Goal: Transaction & Acquisition: Purchase product/service

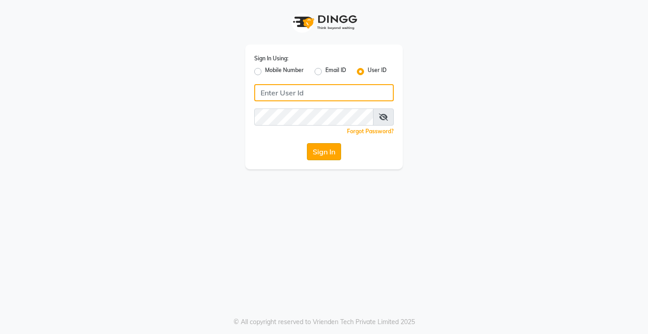
type input "Rimshamakeover123"
click at [318, 149] on button "Sign In" at bounding box center [324, 151] width 34 height 17
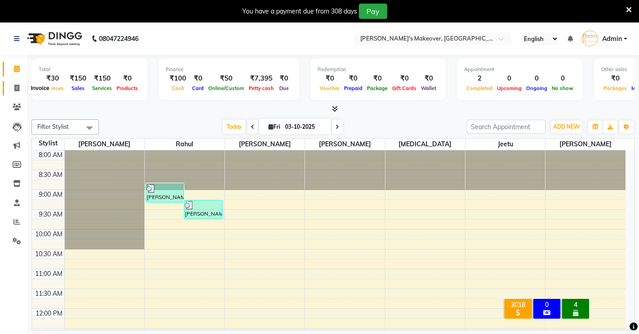
click at [16, 88] on icon at bounding box center [16, 88] width 5 height 7
select select "service"
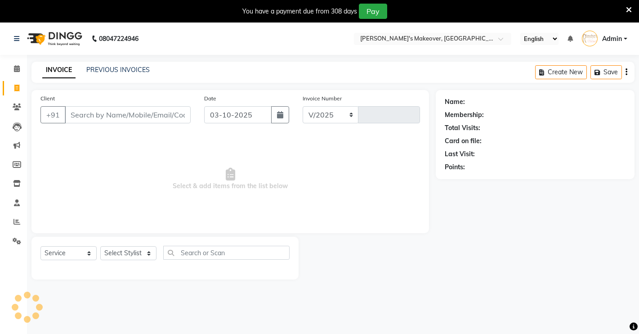
select select "7317"
type input "4974"
click at [119, 250] on select "Select Stylist" at bounding box center [128, 253] width 56 height 14
select select "75199"
click at [100, 246] on select "Select Stylist [PERSON_NAME] [PERSON_NAME] NAVEEN [MEDICAL_DATA][PERSON_NAME] […" at bounding box center [128, 253] width 56 height 14
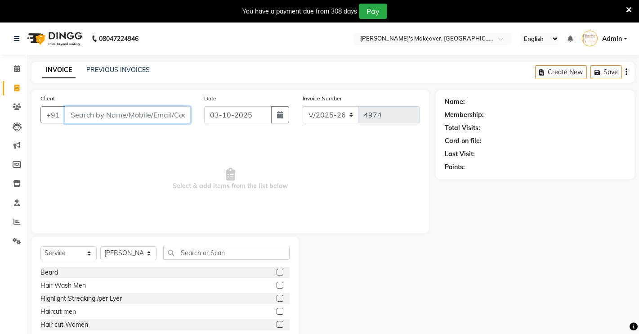
click at [99, 113] on input "Client" at bounding box center [128, 114] width 126 height 17
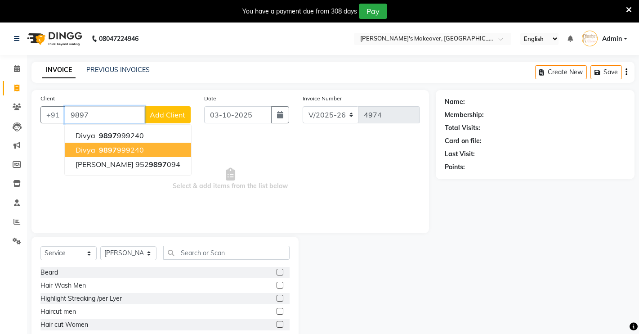
click at [99, 147] on span "9897" at bounding box center [108, 149] width 18 height 9
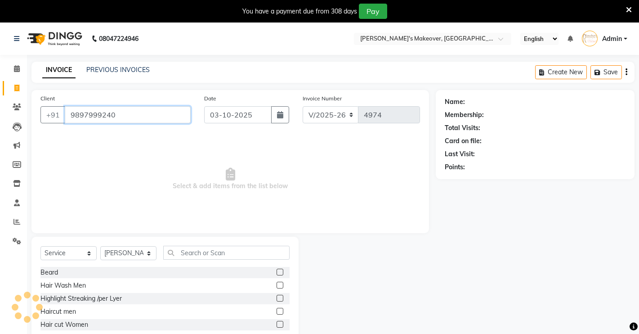
type input "9897999240"
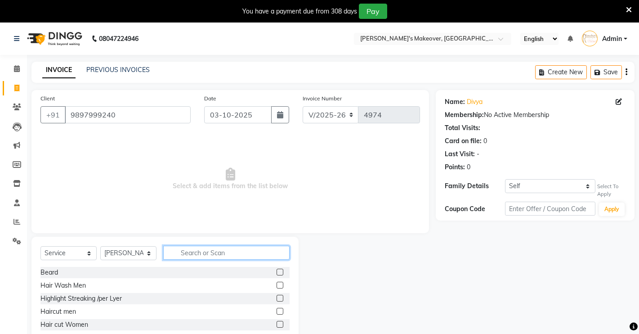
click at [195, 249] on input "text" at bounding box center [226, 253] width 126 height 14
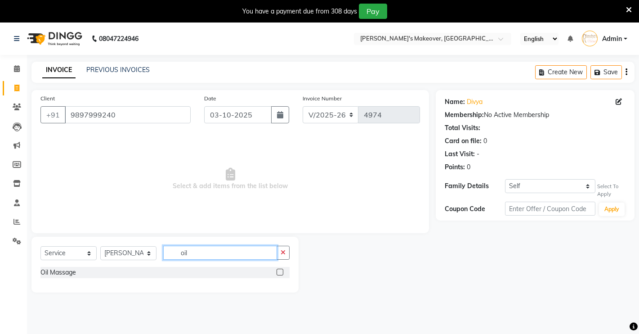
type input "oil"
click at [278, 273] on label at bounding box center [280, 272] width 7 height 7
click at [278, 273] on input "checkbox" at bounding box center [280, 272] width 6 height 6
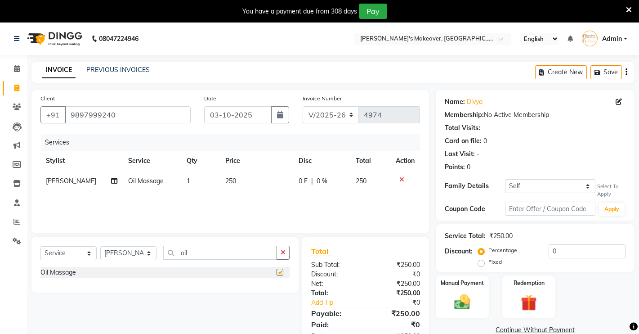
checkbox input "false"
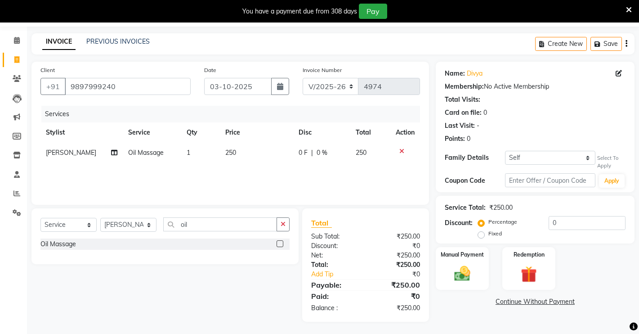
scroll to position [30, 0]
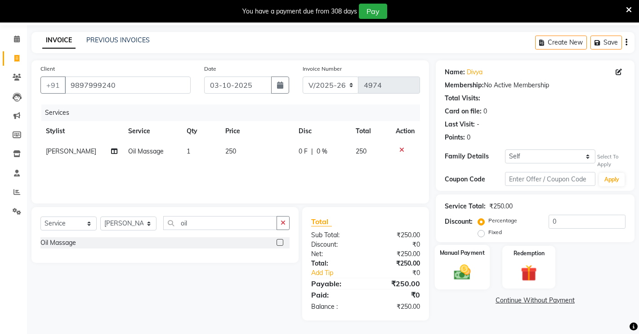
click at [435, 266] on div "Manual Payment" at bounding box center [462, 267] width 55 height 45
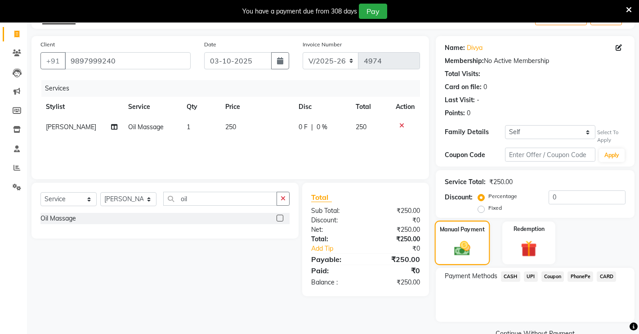
scroll to position [74, 0]
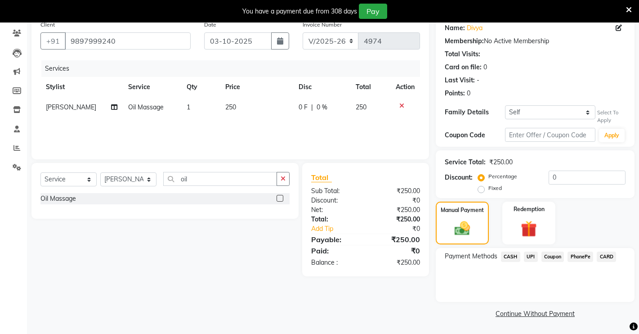
click at [535, 256] on span "UPI" at bounding box center [531, 256] width 14 height 10
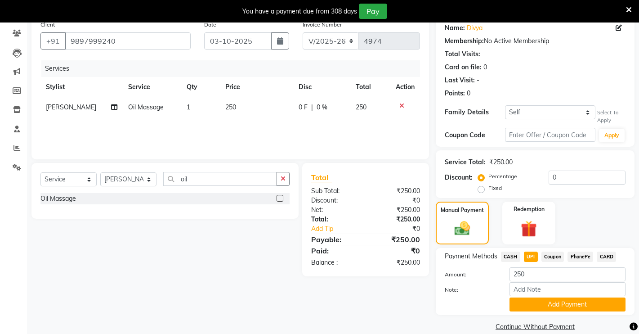
scroll to position [87, 0]
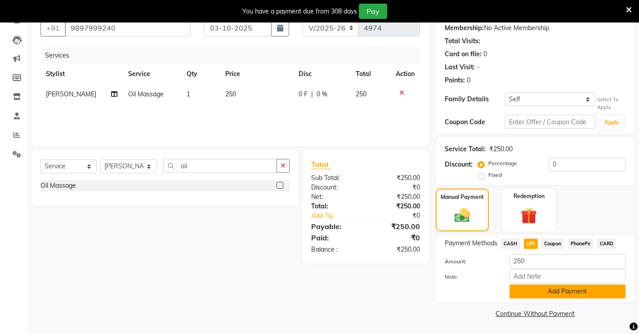
click at [552, 291] on button "Add Payment" at bounding box center [568, 291] width 116 height 14
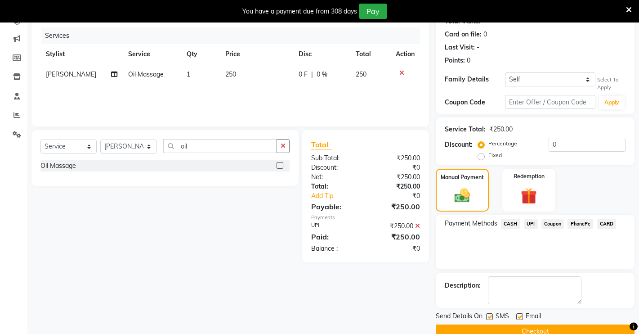
scroll to position [125, 0]
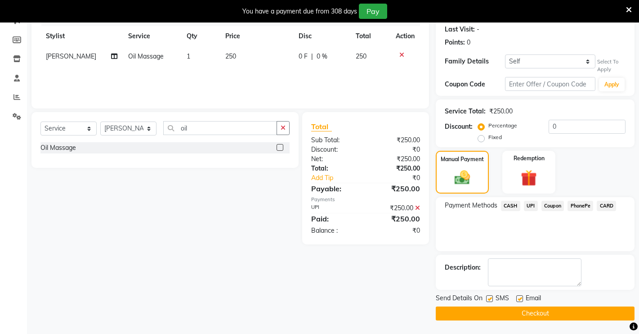
click at [522, 316] on button "Checkout" at bounding box center [535, 313] width 199 height 14
click at [515, 311] on button "Checkout" at bounding box center [535, 313] width 199 height 14
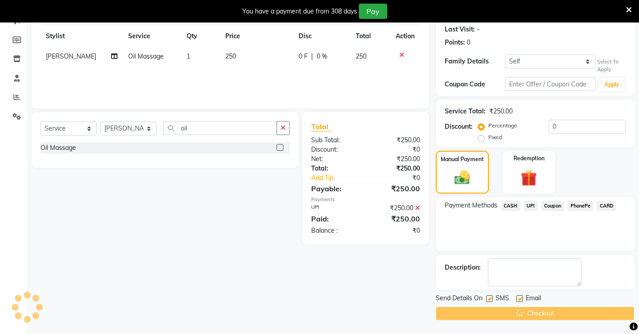
click at [515, 311] on div "Checkout" at bounding box center [535, 313] width 199 height 14
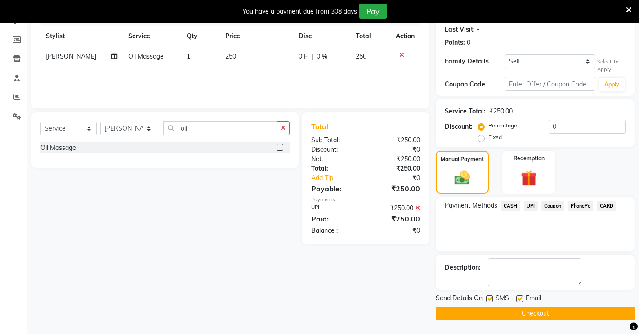
click at [534, 315] on button "Checkout" at bounding box center [535, 313] width 199 height 14
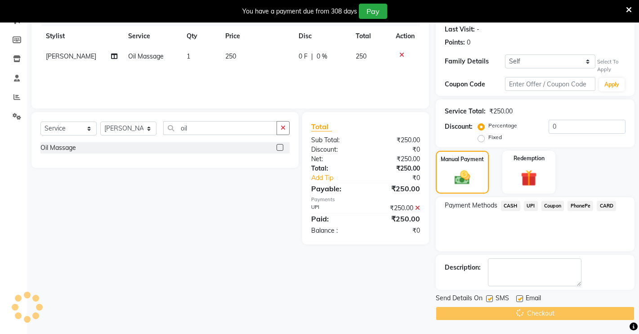
click at [535, 317] on div "Checkout" at bounding box center [535, 313] width 199 height 14
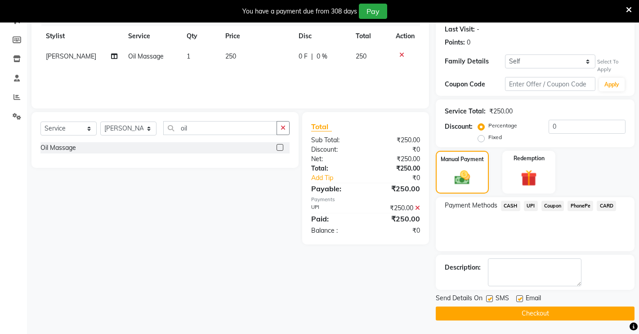
click at [388, 303] on div "Client [PHONE_NUMBER] Date [DATE] Invoice Number V/2025 V/[PHONE_NUMBER] Servic…" at bounding box center [230, 142] width 411 height 355
click at [478, 316] on button "Checkout" at bounding box center [535, 313] width 199 height 14
click at [380, 305] on div "Client [PHONE_NUMBER] Date [DATE] Invoice Number V/2025 V/[PHONE_NUMBER] Servic…" at bounding box center [230, 142] width 411 height 355
click at [461, 311] on button "Checkout" at bounding box center [535, 313] width 199 height 14
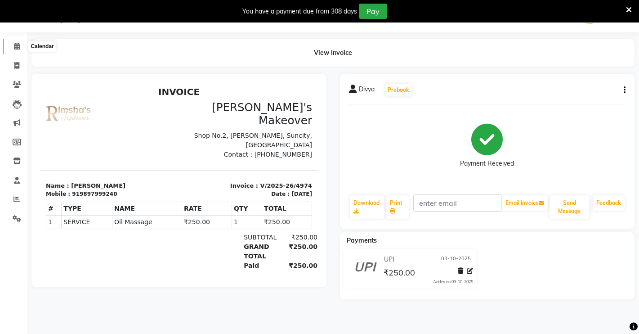
click at [16, 45] on icon at bounding box center [17, 46] width 6 height 7
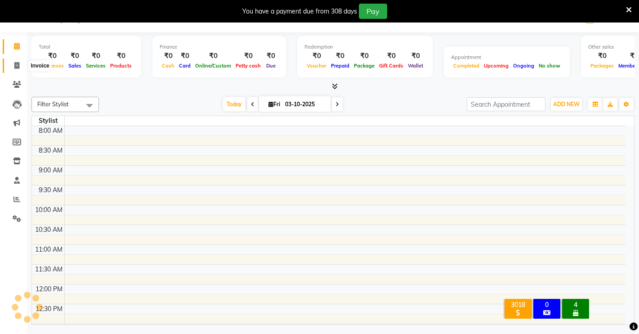
click at [15, 65] on icon at bounding box center [16, 65] width 5 height 7
select select "service"
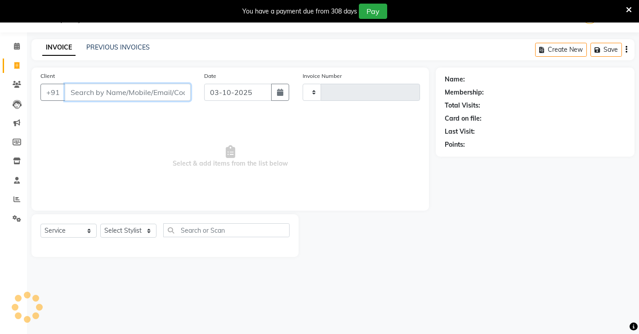
click at [84, 88] on input "Client" at bounding box center [128, 92] width 126 height 17
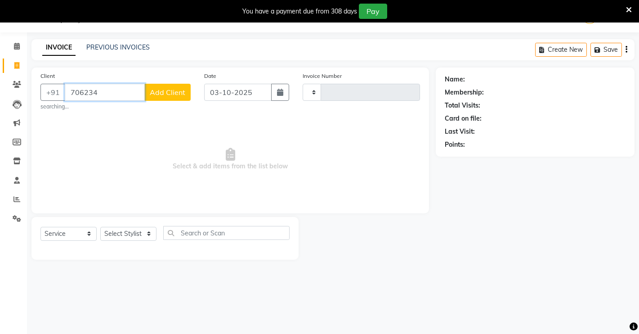
click at [113, 84] on input "706234" at bounding box center [105, 92] width 80 height 17
click at [130, 98] on input "7062349528" at bounding box center [105, 92] width 80 height 17
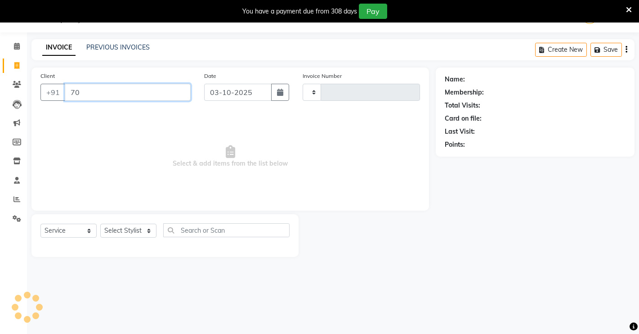
type input "7"
type input "72331001837"
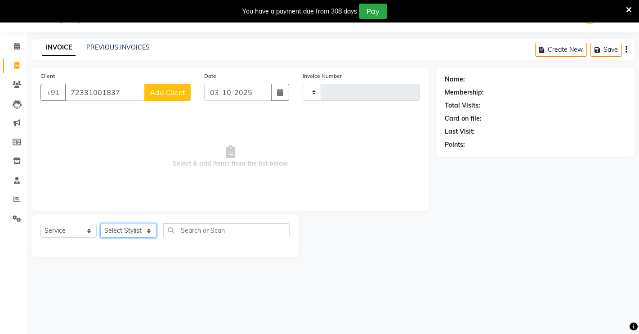
click at [110, 230] on select "Select Stylist" at bounding box center [128, 231] width 56 height 14
click at [100, 224] on select "Select Stylist" at bounding box center [128, 231] width 56 height 14
click at [111, 251] on div "Select Service Product Membership Package Voucher Prepaid Gift Card Select Styl…" at bounding box center [164, 235] width 267 height 43
click at [15, 40] on link "Calendar" at bounding box center [14, 46] width 22 height 15
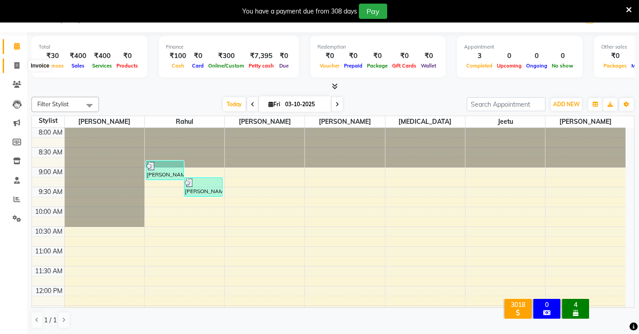
click at [19, 64] on icon at bounding box center [16, 65] width 5 height 7
select select "service"
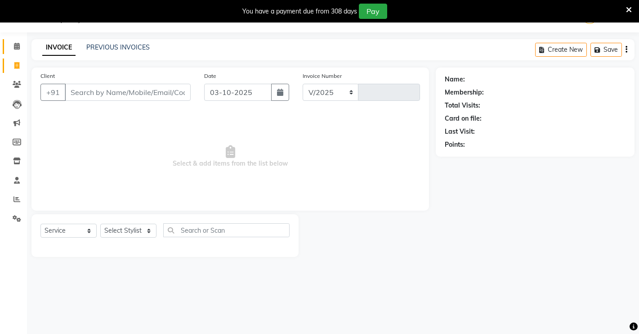
select select "7317"
type input "4975"
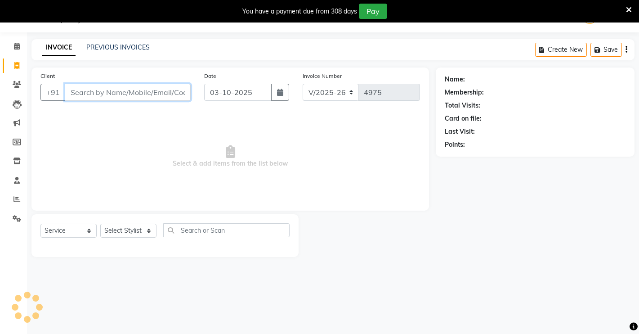
click at [90, 89] on input "Client" at bounding box center [128, 92] width 126 height 17
type input "6378640843"
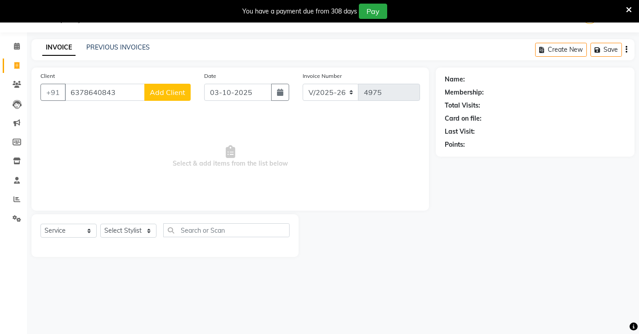
click at [174, 92] on span "Add Client" at bounding box center [168, 92] width 36 height 9
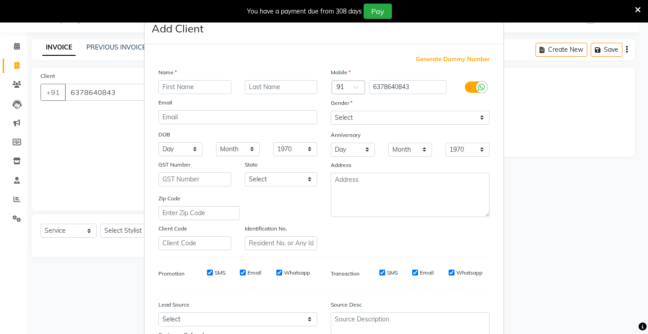
click at [172, 88] on input "text" at bounding box center [194, 87] width 73 height 14
type input "p"
type input "PRIYANKA"
click at [355, 114] on select "Select [DEMOGRAPHIC_DATA] [DEMOGRAPHIC_DATA] Other Prefer Not To Say" at bounding box center [410, 118] width 159 height 14
select select "[DEMOGRAPHIC_DATA]"
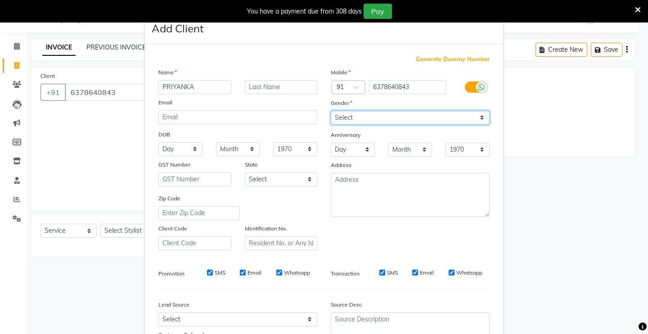
click at [331, 111] on select "Select [DEMOGRAPHIC_DATA] [DEMOGRAPHIC_DATA] Other Prefer Not To Say" at bounding box center [410, 118] width 159 height 14
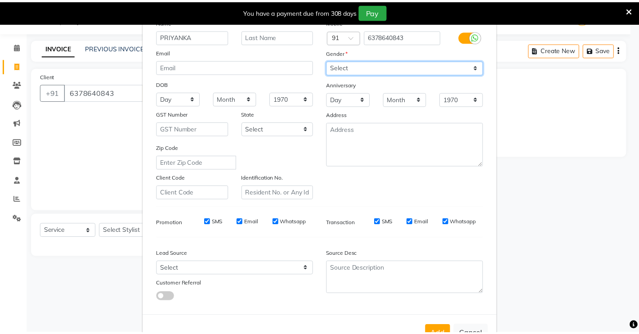
scroll to position [81, 0]
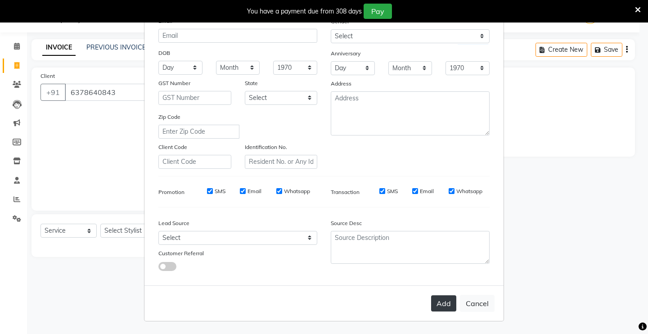
click at [444, 301] on button "Add" at bounding box center [443, 303] width 25 height 16
select select
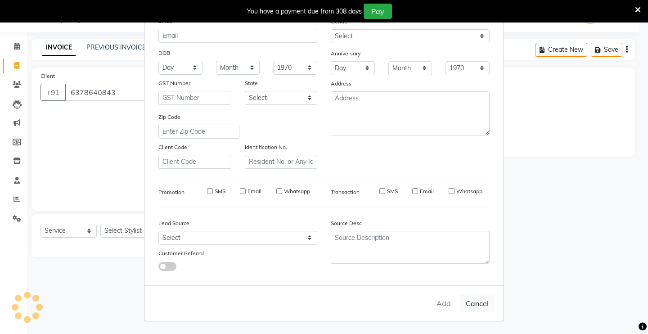
select select
checkbox input "false"
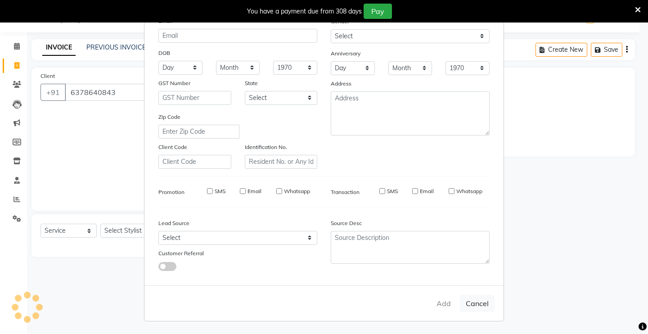
checkbox input "false"
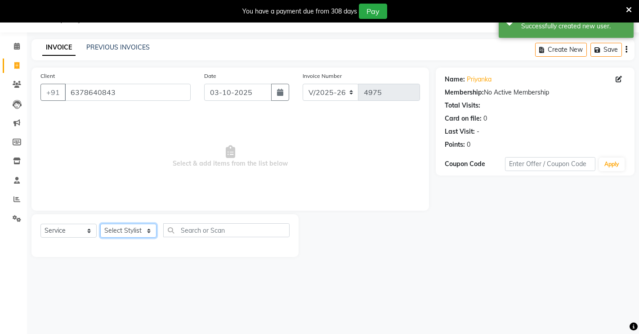
click at [114, 231] on select "Select Stylist [PERSON_NAME] [PERSON_NAME] NAVEEN [MEDICAL_DATA][PERSON_NAME] […" at bounding box center [128, 231] width 56 height 14
select select "77364"
click at [100, 224] on select "Select Stylist [PERSON_NAME] [PERSON_NAME] NAVEEN [MEDICAL_DATA][PERSON_NAME] […" at bounding box center [128, 231] width 56 height 14
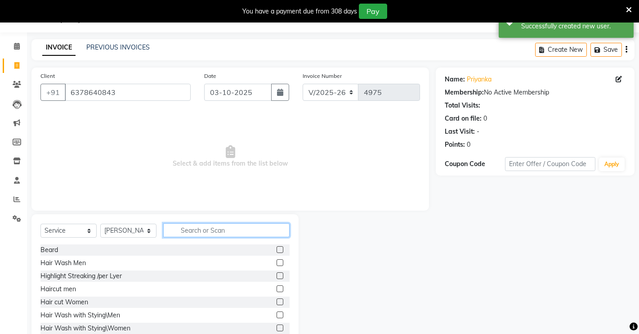
click at [210, 233] on input "text" at bounding box center [226, 230] width 126 height 14
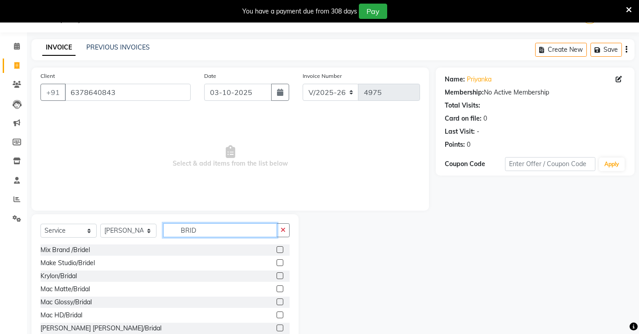
type input "BRID"
click at [112, 301] on div "Mac Glossy/Bridal" at bounding box center [164, 301] width 249 height 11
click at [277, 302] on label at bounding box center [280, 301] width 7 height 7
click at [277, 302] on input "checkbox" at bounding box center [280, 302] width 6 height 6
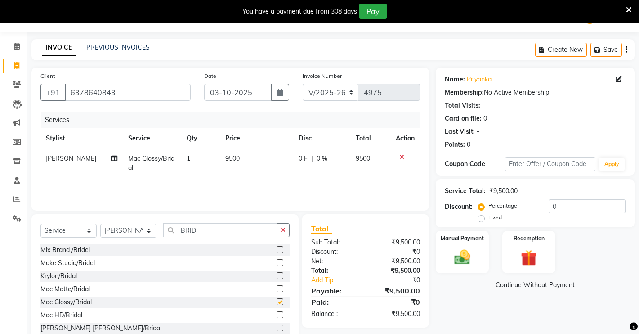
checkbox input "false"
drag, startPoint x: 284, startPoint y: 225, endPoint x: 279, endPoint y: 226, distance: 5.5
click at [284, 224] on button "button" at bounding box center [283, 230] width 13 height 14
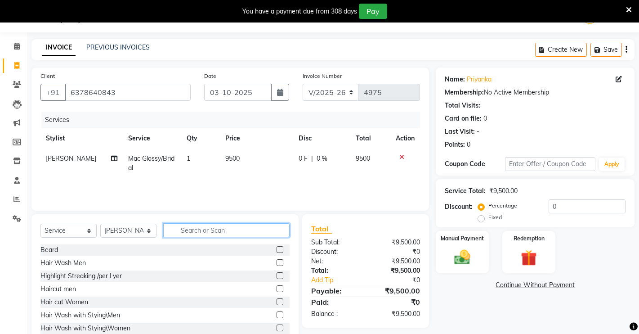
click at [234, 234] on input "text" at bounding box center [226, 230] width 126 height 14
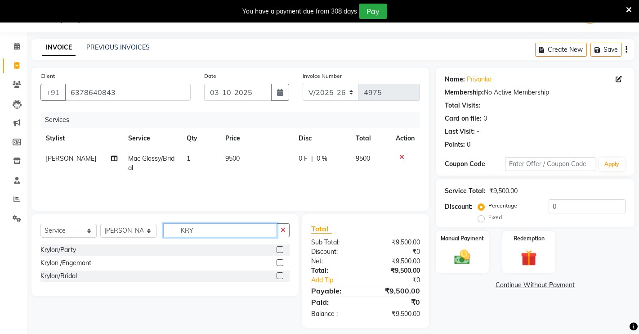
type input "KRY"
click at [281, 250] on label at bounding box center [280, 249] width 7 height 7
click at [281, 250] on input "checkbox" at bounding box center [280, 250] width 6 height 6
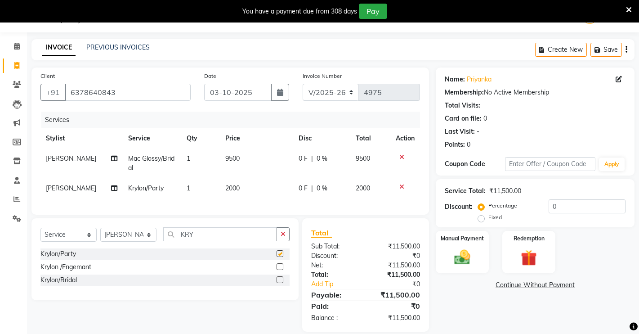
checkbox input "false"
click at [445, 247] on div "Manual Payment" at bounding box center [462, 252] width 55 height 45
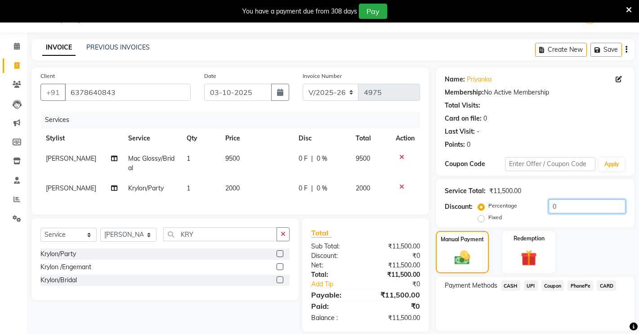
click at [572, 210] on input "0" at bounding box center [587, 206] width 77 height 14
type input "13"
click at [505, 306] on div "Payment Methods CASH UPI Coupon PhonePe CARD" at bounding box center [535, 304] width 199 height 54
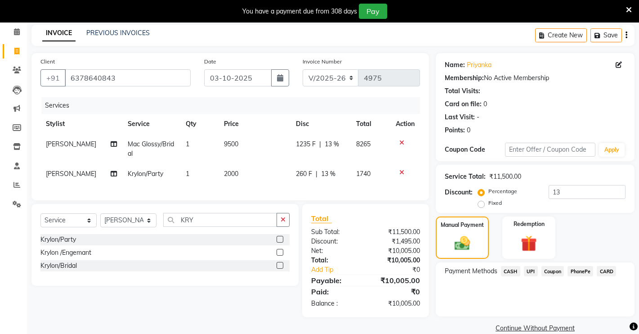
scroll to position [51, 0]
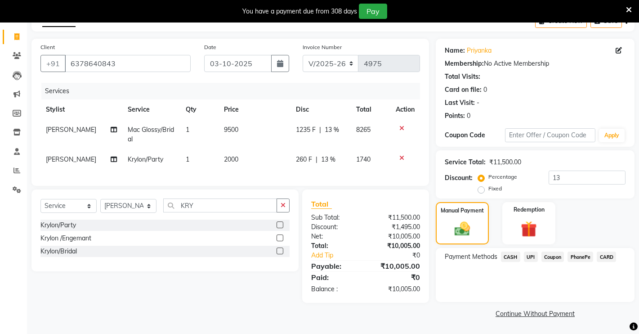
click at [531, 256] on span "UPI" at bounding box center [531, 256] width 14 height 10
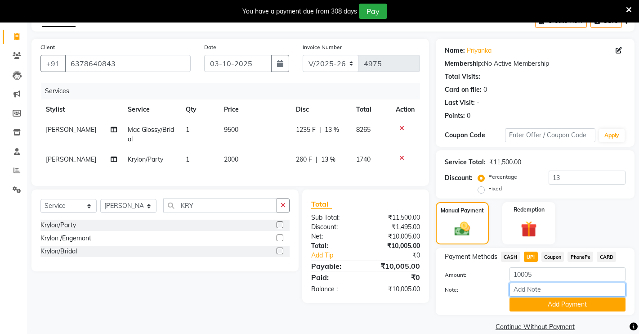
click at [525, 291] on input "Note:" at bounding box center [568, 289] width 116 height 14
click at [548, 272] on input "10005" at bounding box center [568, 274] width 116 height 14
click at [539, 290] on input "Note:" at bounding box center [568, 289] width 116 height 14
type input "2"
click at [571, 180] on input "13" at bounding box center [587, 177] width 77 height 14
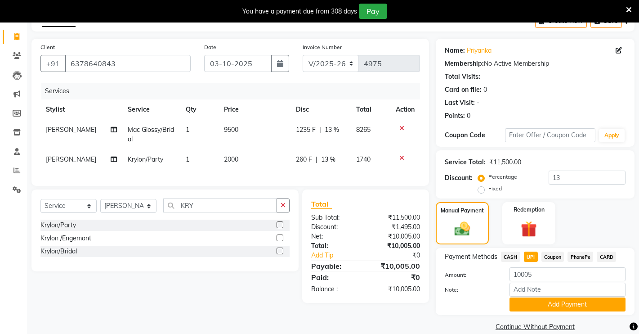
click at [488, 189] on label "Fixed" at bounding box center [494, 188] width 13 height 8
click at [481, 189] on input "Fixed" at bounding box center [483, 188] width 6 height 6
radio input "true"
click at [572, 175] on input "13" at bounding box center [587, 177] width 77 height 14
type input "1"
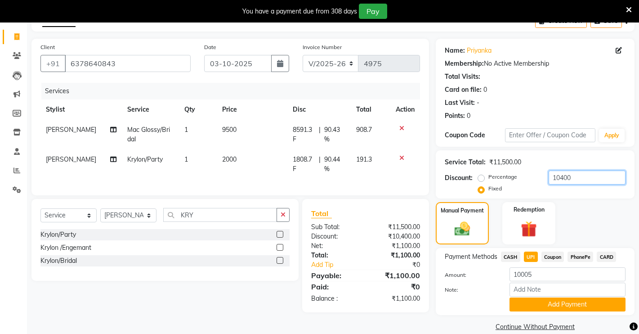
type input "10400"
click at [431, 323] on div "Client [PHONE_NUMBER] Date [DATE] Invoice Number V/2025 V/[PHONE_NUMBER] Servic…" at bounding box center [230, 186] width 411 height 295
click at [547, 271] on input "10005" at bounding box center [568, 274] width 116 height 14
type input "1"
click at [584, 220] on div "Manual Payment Redemption" at bounding box center [535, 223] width 212 height 43
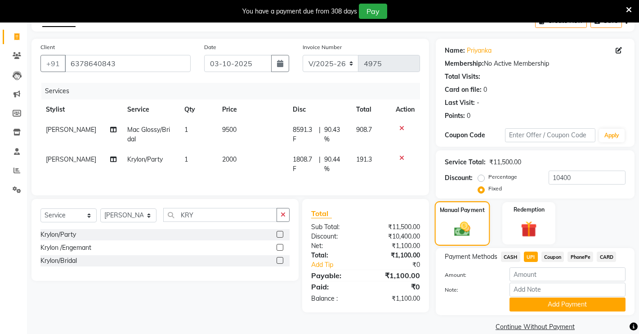
click at [448, 220] on div "Manual Payment" at bounding box center [462, 223] width 55 height 45
click at [542, 271] on input "number" at bounding box center [568, 274] width 116 height 14
type input "1100"
click at [540, 294] on input "Note:" at bounding box center [568, 289] width 116 height 14
click at [556, 290] on input "DUE PAYMENT10400" at bounding box center [568, 289] width 116 height 14
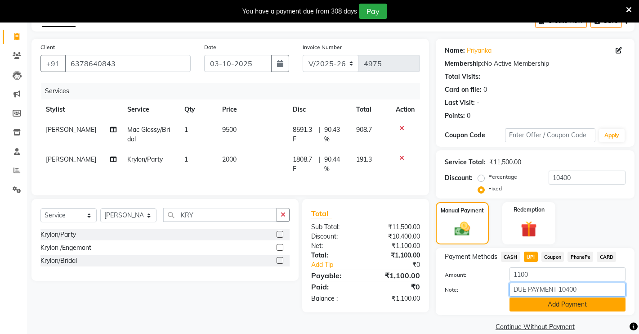
type input "DUE PAYMENT 10400"
click at [573, 304] on button "Add Payment" at bounding box center [568, 304] width 116 height 14
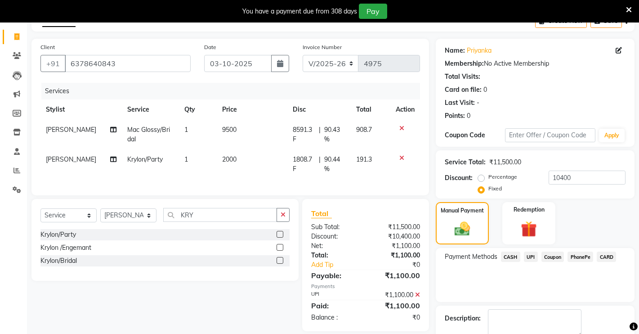
scroll to position [102, 0]
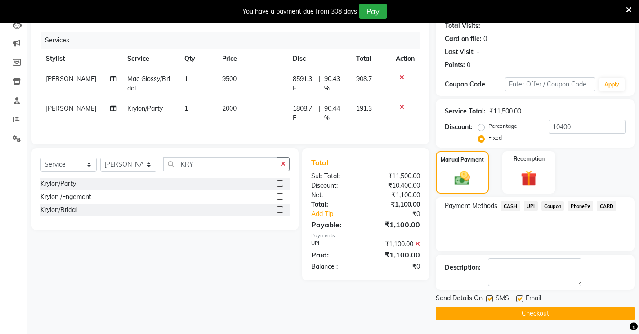
click at [542, 314] on button "Checkout" at bounding box center [535, 313] width 199 height 14
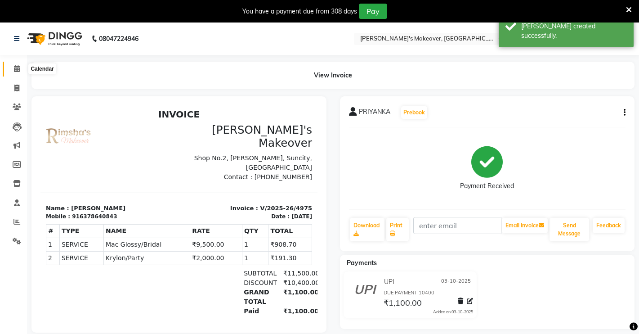
click at [13, 67] on span at bounding box center [17, 69] width 16 height 10
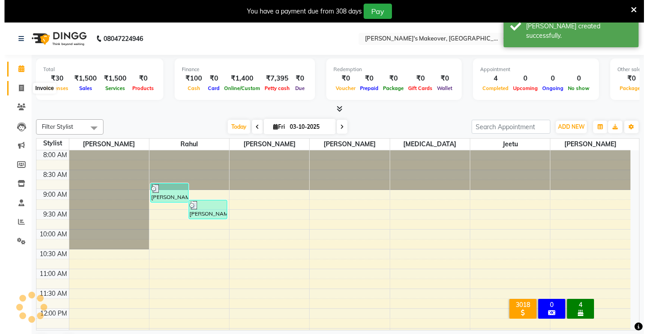
scroll to position [357, 0]
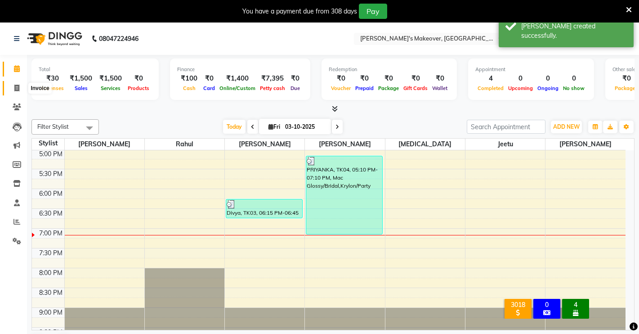
click at [14, 86] on icon at bounding box center [16, 88] width 5 height 7
select select "service"
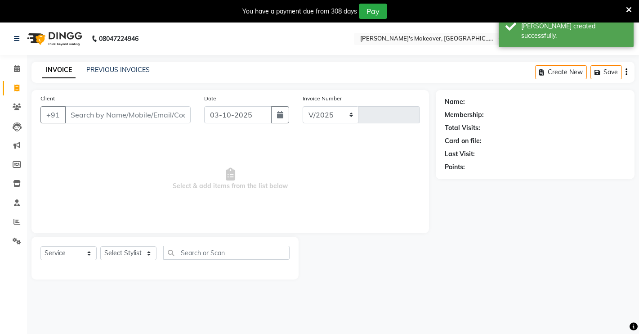
select select "7317"
type input "4976"
click at [18, 110] on icon at bounding box center [17, 106] width 9 height 7
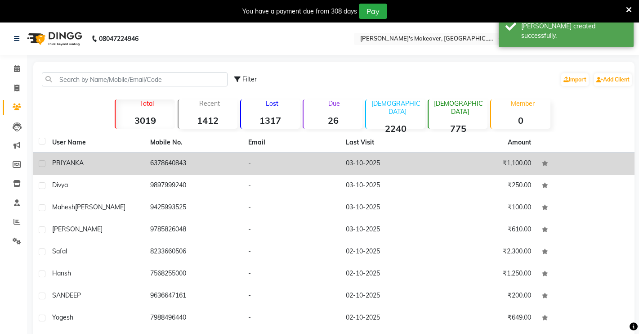
click at [209, 162] on td "6378640843" at bounding box center [194, 164] width 98 height 22
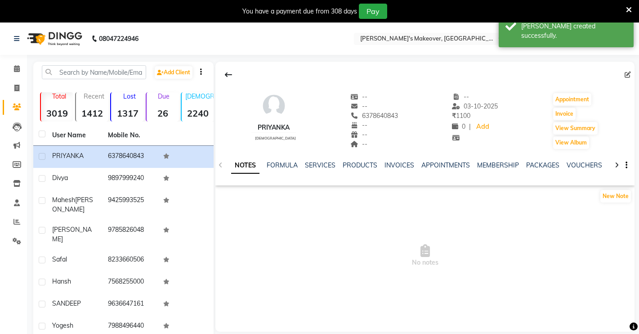
click at [312, 159] on div "NOTES FORMULA SERVICES PRODUCTS INVOICES APPOINTMENTS MEMBERSHIP PACKAGES VOUCH…" at bounding box center [424, 165] width 419 height 31
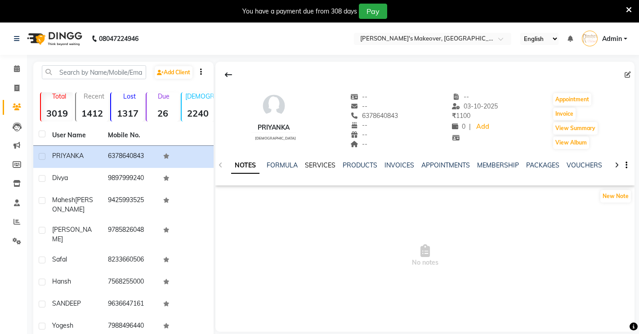
click at [312, 166] on link "SERVICES" at bounding box center [320, 165] width 31 height 8
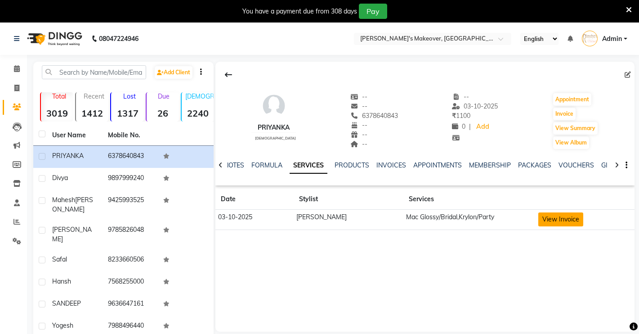
click at [546, 222] on button "View Invoice" at bounding box center [560, 219] width 45 height 14
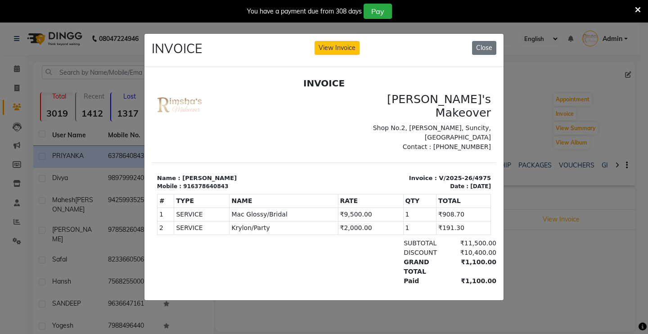
click at [527, 261] on ngb-modal-window "INVOICE View Invoice Close" at bounding box center [324, 167] width 648 height 334
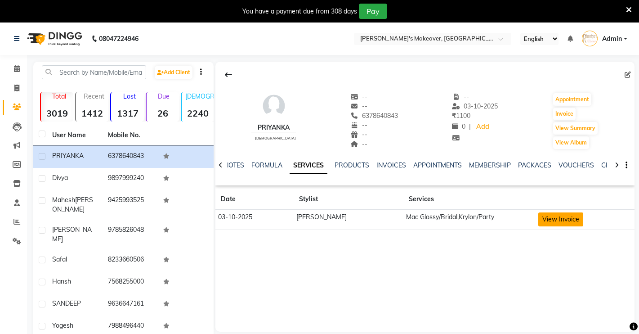
click at [539, 214] on button "View Invoice" at bounding box center [560, 219] width 45 height 14
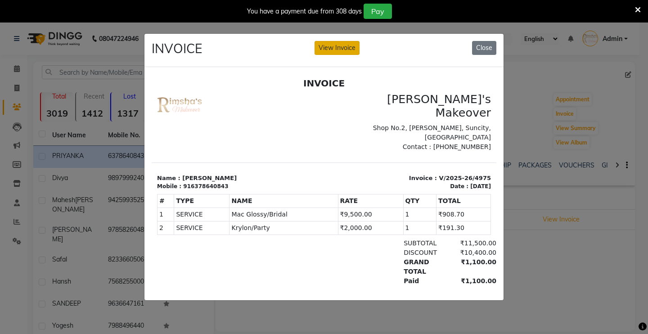
click at [320, 41] on button "View Invoice" at bounding box center [336, 48] width 45 height 14
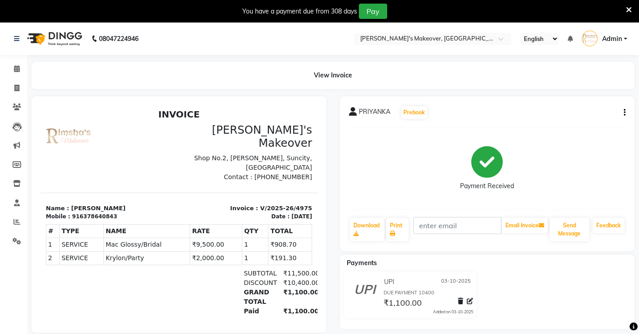
click at [334, 76] on div "View Invoice" at bounding box center [332, 75] width 603 height 27
click at [625, 112] on icon "button" at bounding box center [625, 112] width 2 height 0
click at [569, 125] on div "Edit Invoice" at bounding box center [580, 123] width 62 height 11
select select "service"
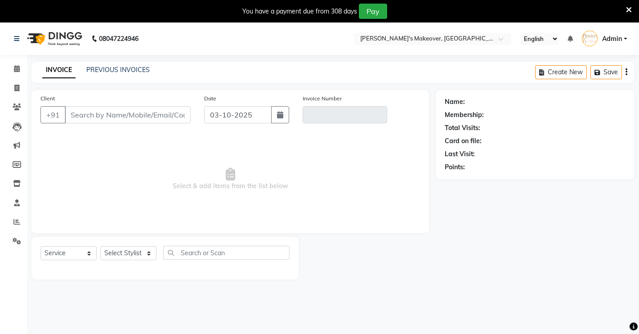
scroll to position [22, 0]
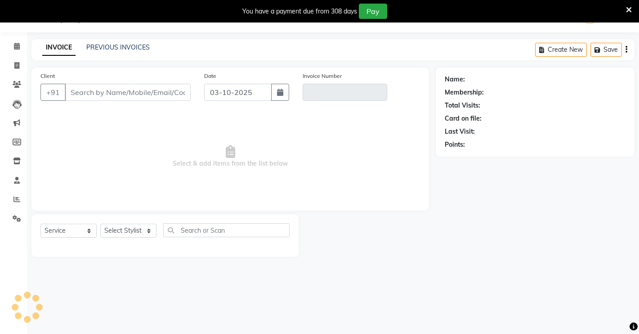
type input "6378640843"
type input "V/2025-26/4975"
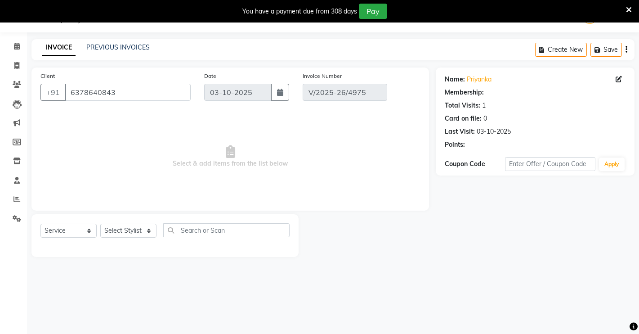
select select "select"
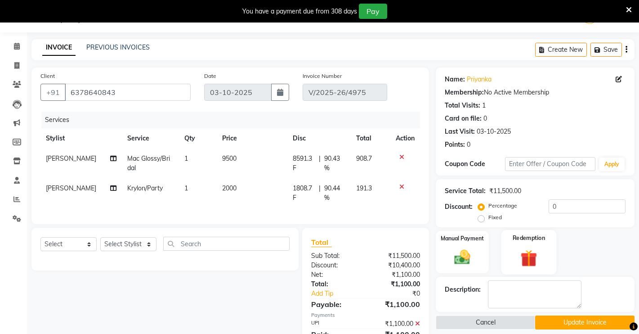
scroll to position [71, 0]
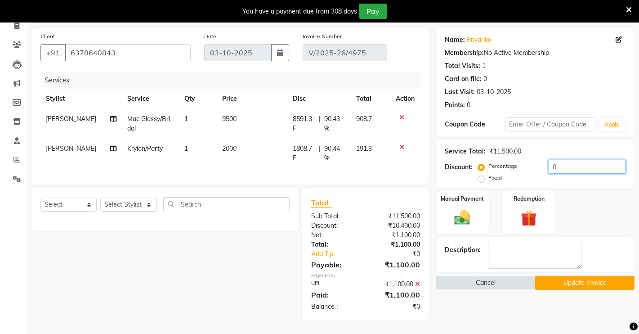
click at [562, 161] on input "0" at bounding box center [587, 167] width 77 height 14
click at [475, 208] on img at bounding box center [462, 217] width 27 height 19
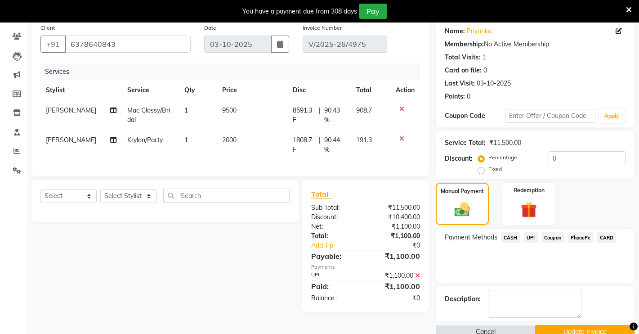
click at [528, 235] on span "UPI" at bounding box center [531, 237] width 14 height 10
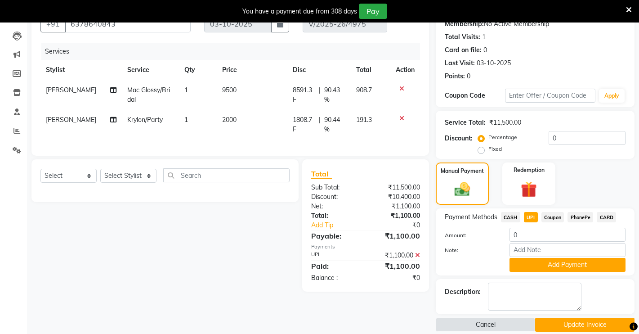
scroll to position [102, 0]
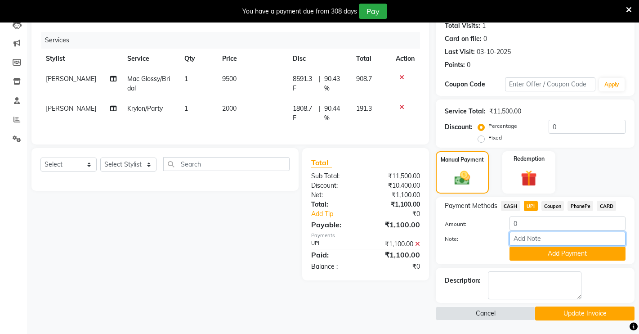
click at [526, 235] on input "Note:" at bounding box center [568, 239] width 116 height 14
type input "DUE PAYMENT AFTER DISSCONT 8900"
click at [570, 311] on button "Update Invoice" at bounding box center [584, 313] width 99 height 14
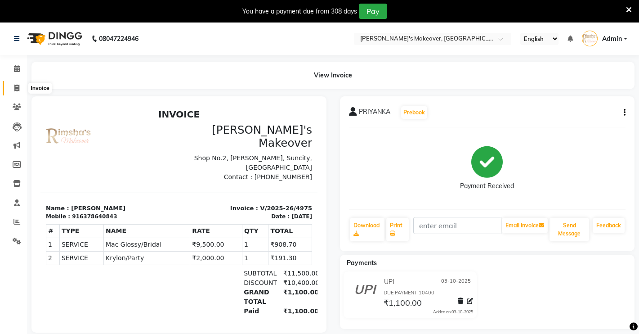
click at [15, 88] on icon at bounding box center [16, 88] width 5 height 7
select select "service"
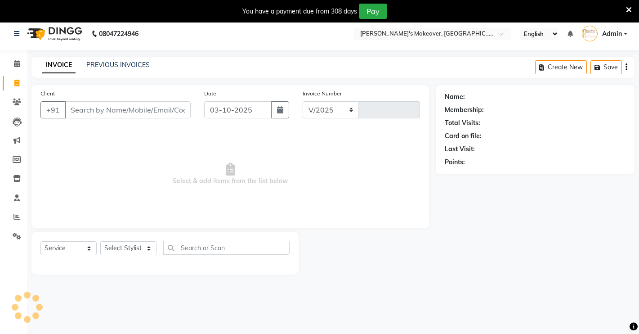
select select "7317"
type input "4976"
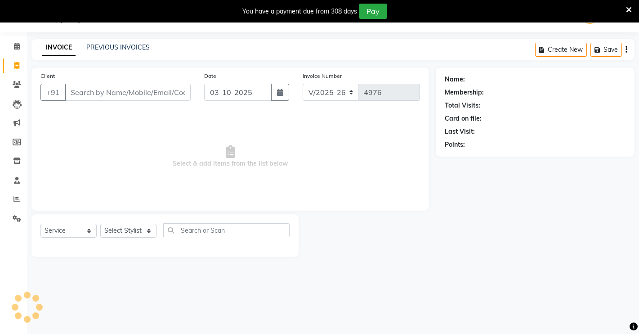
click at [95, 90] on input "Client" at bounding box center [128, 92] width 126 height 17
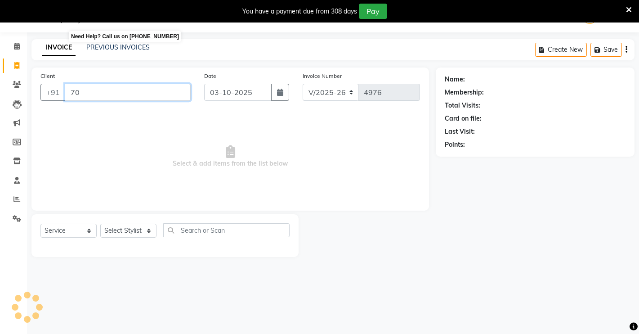
type input "7"
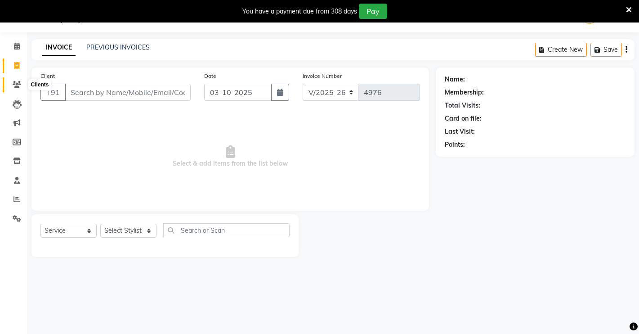
click at [19, 84] on icon at bounding box center [17, 84] width 9 height 7
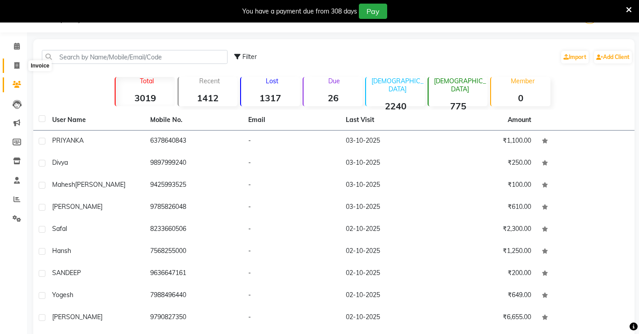
click at [14, 64] on icon at bounding box center [16, 65] width 5 height 7
select select "service"
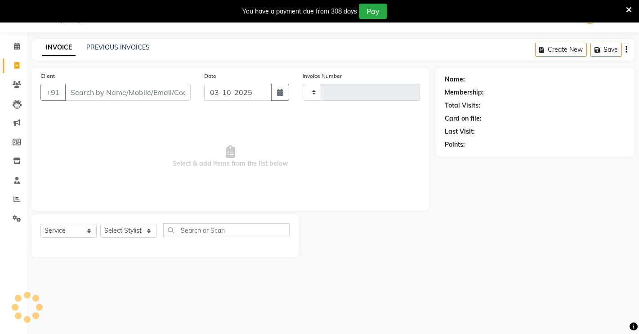
type input "4976"
select select "7317"
click at [90, 90] on input "Client" at bounding box center [128, 92] width 126 height 17
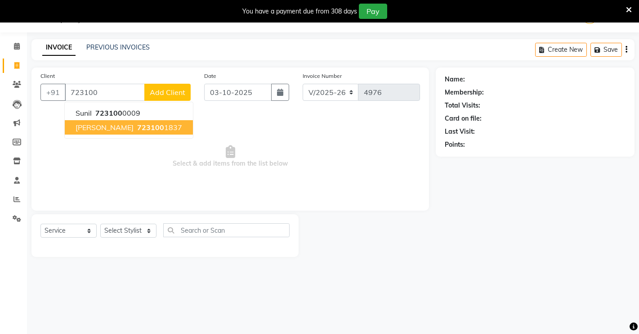
click at [87, 124] on span "[PERSON_NAME]" at bounding box center [105, 127] width 58 height 9
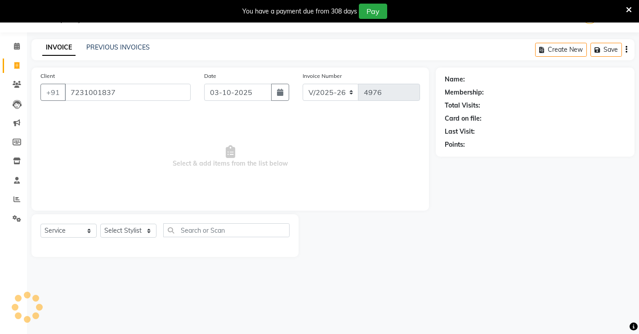
type input "7231001837"
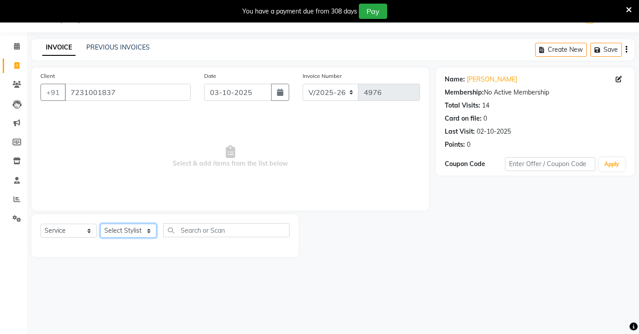
click at [124, 229] on select "Select Stylist [PERSON_NAME] [PERSON_NAME] NAVEEN [MEDICAL_DATA][PERSON_NAME] […" at bounding box center [128, 231] width 56 height 14
select select "65689"
click at [100, 224] on select "Select Stylist [PERSON_NAME] [PERSON_NAME] NAVEEN [MEDICAL_DATA][PERSON_NAME] […" at bounding box center [128, 231] width 56 height 14
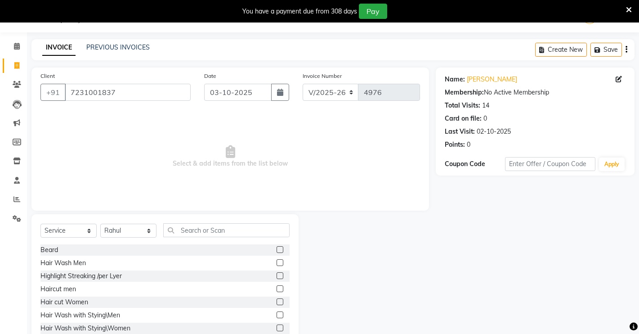
click at [277, 248] on label at bounding box center [280, 249] width 7 height 7
click at [277, 248] on input "checkbox" at bounding box center [280, 250] width 6 height 6
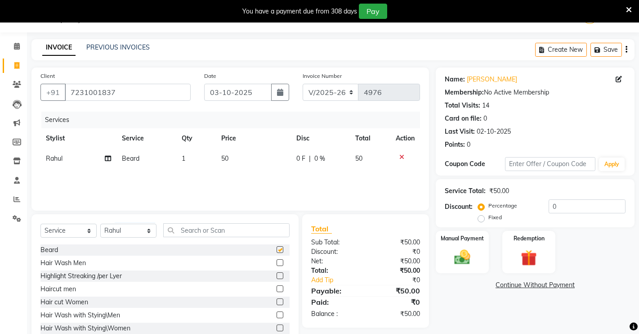
checkbox input "false"
click at [484, 259] on div "Manual Payment" at bounding box center [462, 252] width 55 height 45
click at [528, 284] on span "UPI" at bounding box center [531, 285] width 14 height 10
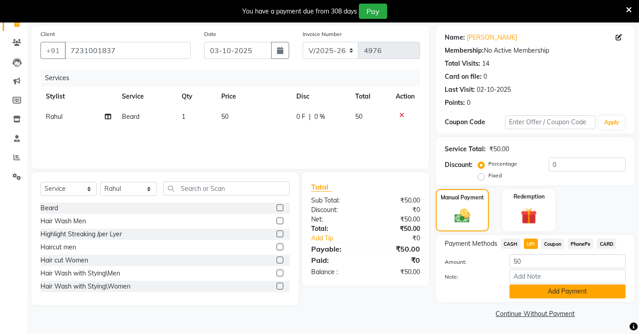
click at [524, 296] on button "Add Payment" at bounding box center [568, 291] width 116 height 14
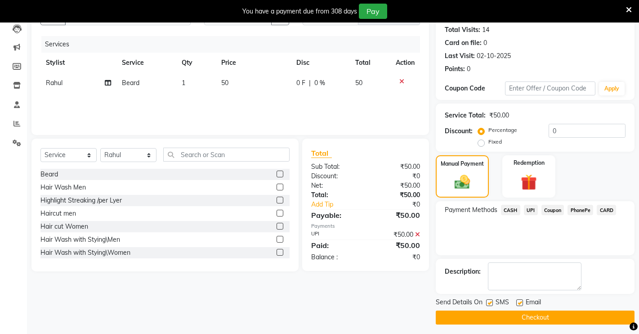
scroll to position [102, 0]
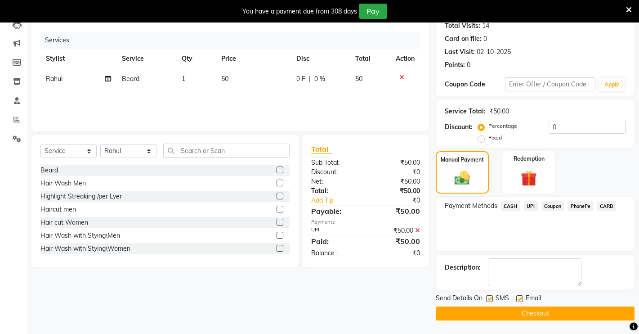
click at [513, 310] on button "Checkout" at bounding box center [535, 313] width 199 height 14
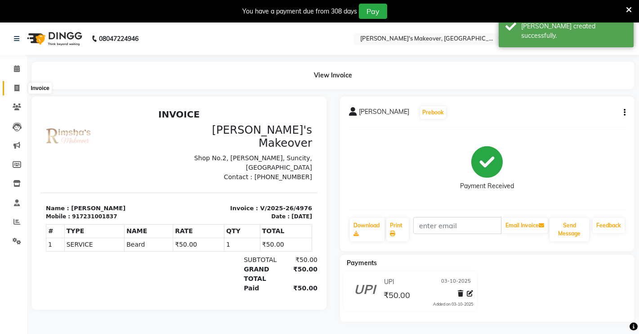
click at [20, 88] on span at bounding box center [17, 88] width 16 height 10
select select "7317"
select select "service"
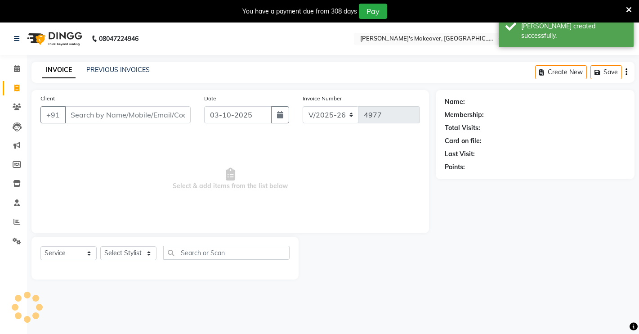
scroll to position [22, 0]
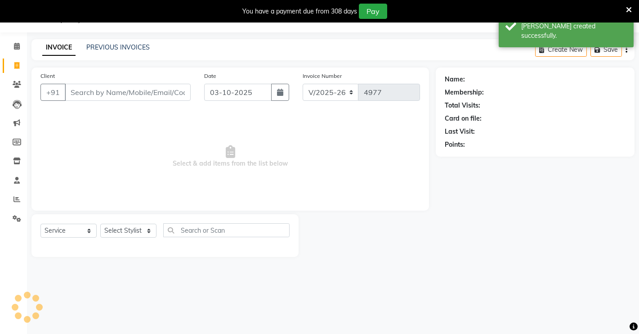
click at [135, 93] on input "Client" at bounding box center [128, 92] width 126 height 17
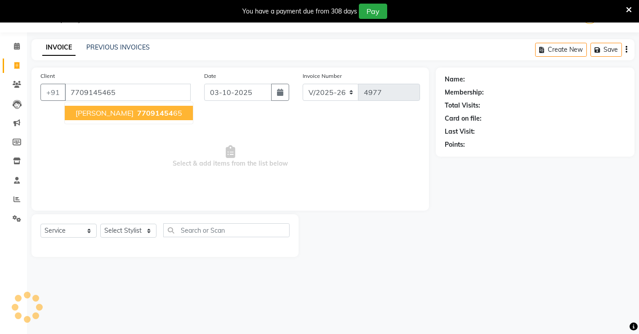
type input "7709145465"
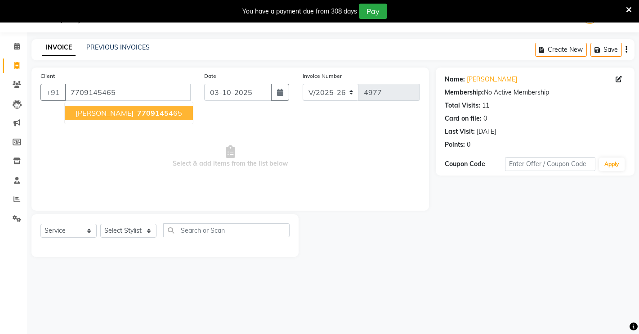
click at [137, 107] on button "[PERSON_NAME] 77091454 65" at bounding box center [129, 113] width 128 height 14
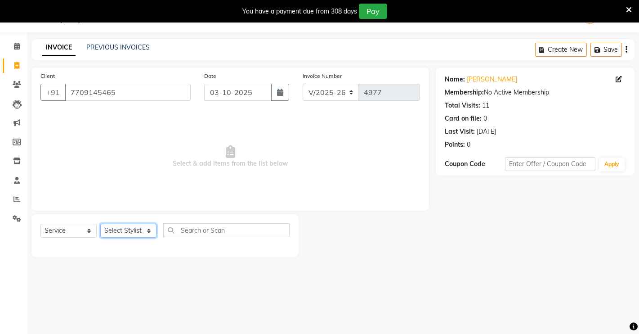
click at [143, 233] on select "Select Stylist [PERSON_NAME] [PERSON_NAME] NAVEEN [MEDICAL_DATA][PERSON_NAME] […" at bounding box center [128, 231] width 56 height 14
select select "65689"
click at [100, 224] on select "Select Stylist [PERSON_NAME] [PERSON_NAME] NAVEEN [MEDICAL_DATA][PERSON_NAME] […" at bounding box center [128, 231] width 56 height 14
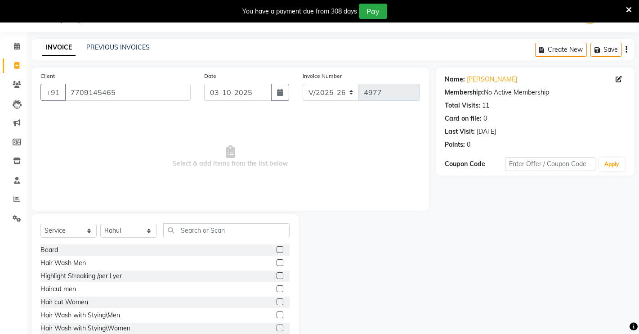
click at [277, 248] on label at bounding box center [280, 249] width 7 height 7
click at [277, 248] on input "checkbox" at bounding box center [280, 250] width 6 height 6
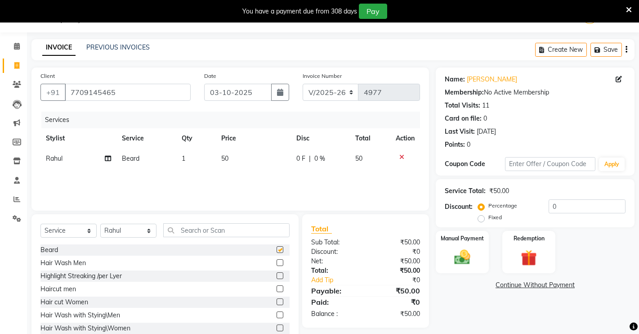
checkbox input "false"
click at [277, 287] on label at bounding box center [280, 288] width 7 height 7
click at [277, 287] on input "checkbox" at bounding box center [280, 289] width 6 height 6
checkbox input "false"
click at [476, 255] on img at bounding box center [462, 256] width 27 height 19
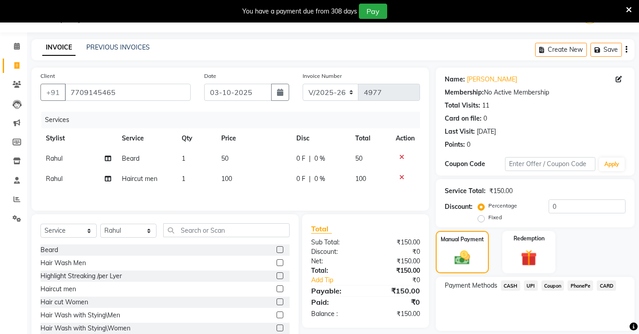
click at [527, 282] on span "UPI" at bounding box center [531, 285] width 14 height 10
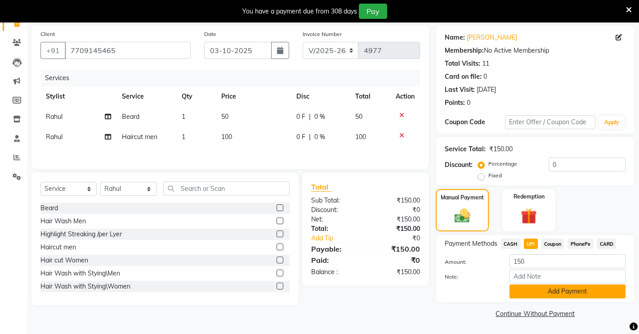
click at [527, 293] on button "Add Payment" at bounding box center [568, 291] width 116 height 14
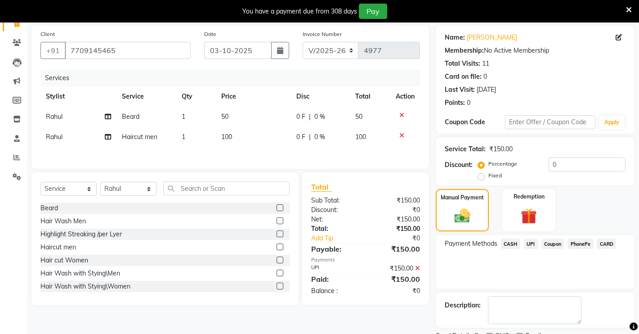
scroll to position [102, 0]
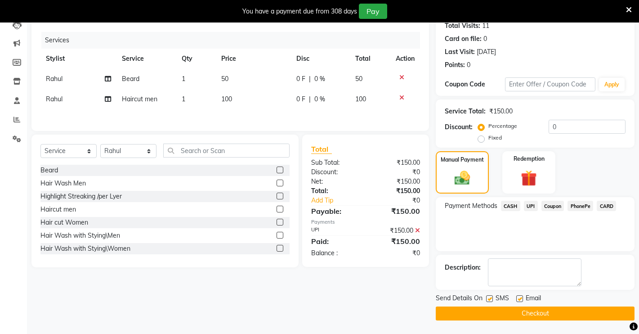
click at [515, 309] on button "Checkout" at bounding box center [535, 313] width 199 height 14
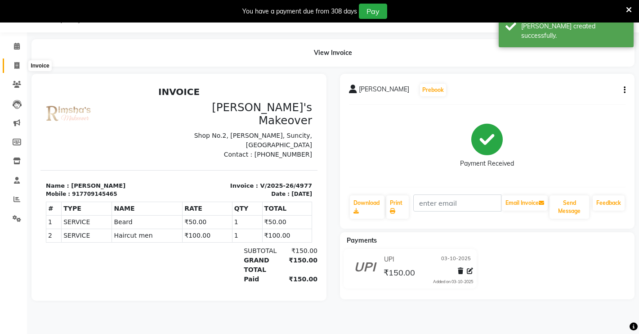
click at [13, 62] on span at bounding box center [17, 66] width 16 height 10
select select "service"
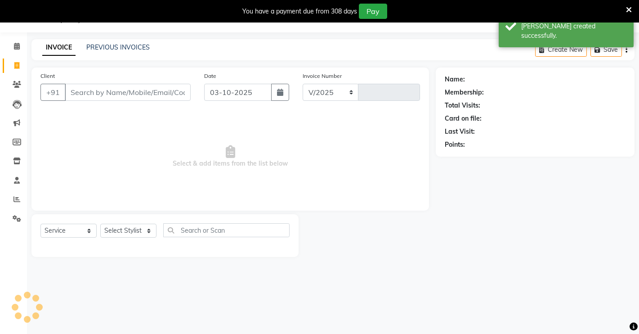
select select "7317"
type input "4978"
click at [96, 99] on input "Client" at bounding box center [128, 92] width 126 height 17
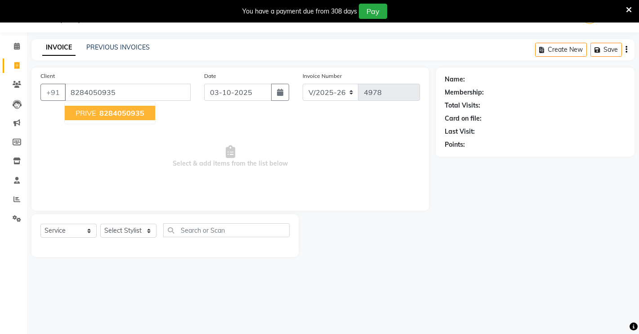
type input "8284050935"
click at [88, 117] on button "PRIVE 8284050935" at bounding box center [110, 113] width 90 height 14
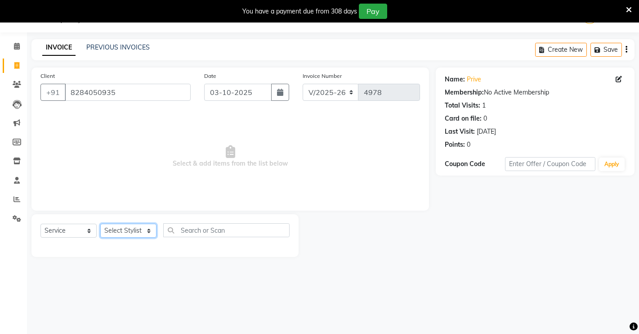
click at [121, 230] on select "Select Stylist [PERSON_NAME] [PERSON_NAME] NAVEEN [MEDICAL_DATA][PERSON_NAME] […" at bounding box center [128, 231] width 56 height 14
select select "75199"
click at [100, 224] on select "Select Stylist [PERSON_NAME] [PERSON_NAME] NAVEEN [MEDICAL_DATA][PERSON_NAME] […" at bounding box center [128, 231] width 56 height 14
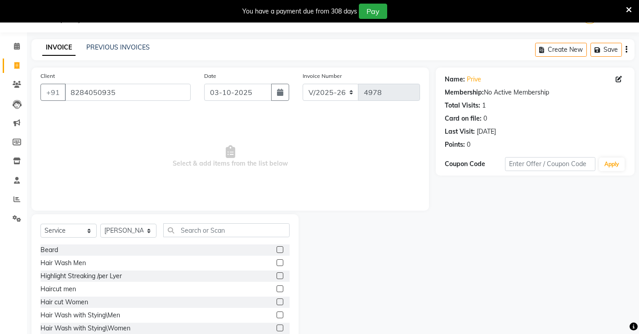
click at [277, 290] on label at bounding box center [280, 288] width 7 height 7
click at [277, 290] on input "checkbox" at bounding box center [280, 289] width 6 height 6
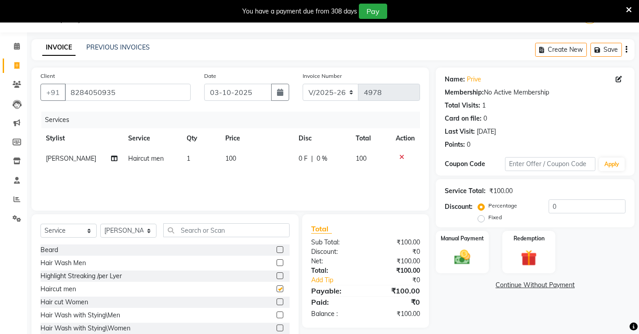
checkbox input "false"
click at [449, 251] on img at bounding box center [462, 256] width 27 height 19
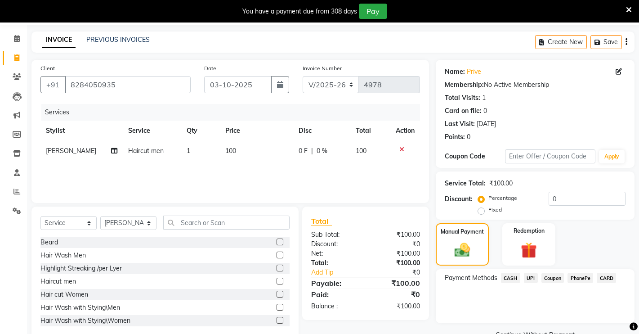
scroll to position [51, 0]
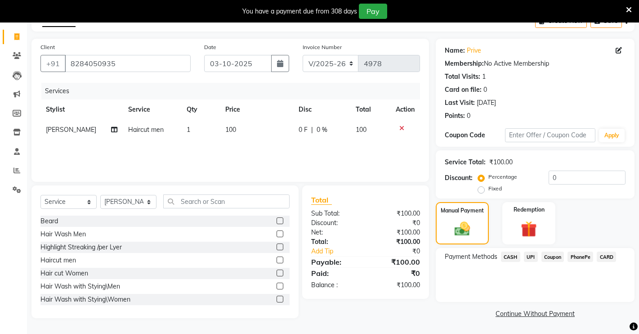
click at [530, 255] on span "UPI" at bounding box center [531, 256] width 14 height 10
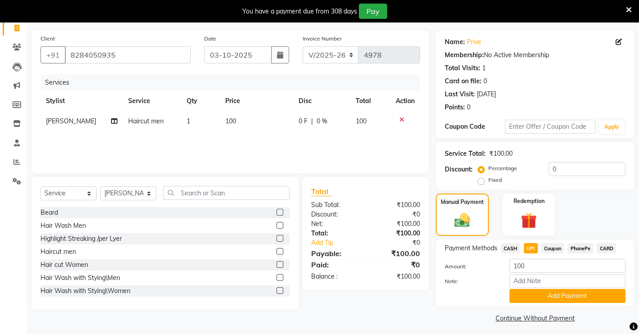
scroll to position [64, 0]
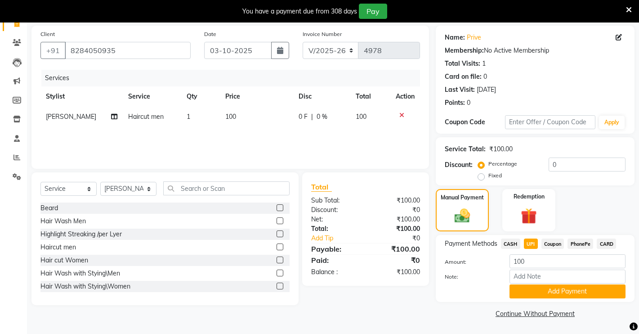
click at [523, 291] on button "Add Payment" at bounding box center [568, 291] width 116 height 14
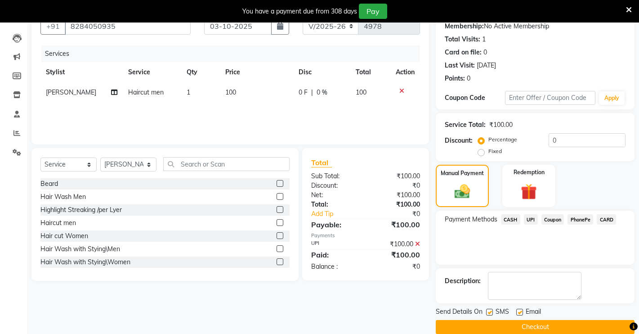
scroll to position [102, 0]
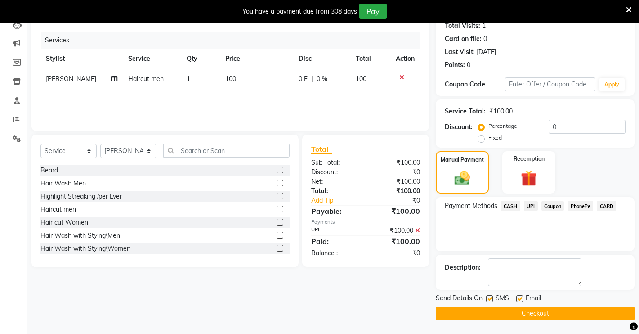
click at [521, 316] on button "Checkout" at bounding box center [535, 313] width 199 height 14
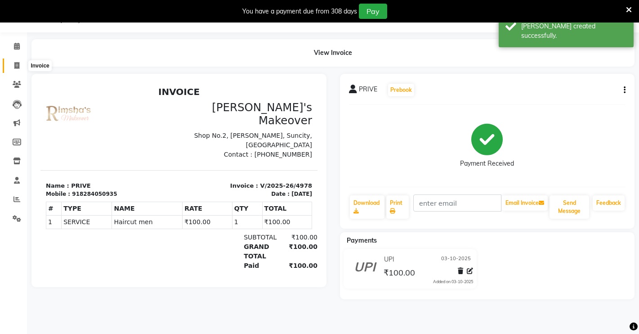
click at [18, 67] on icon at bounding box center [16, 65] width 5 height 7
select select "service"
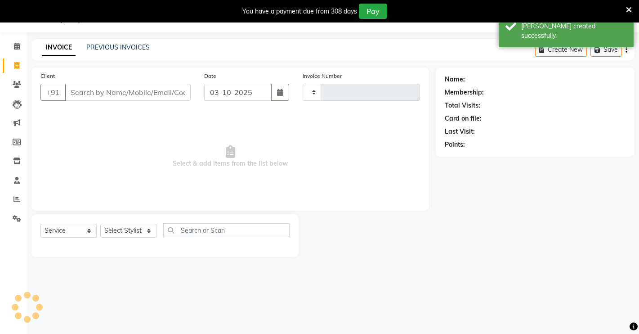
type input "4979"
select select "7317"
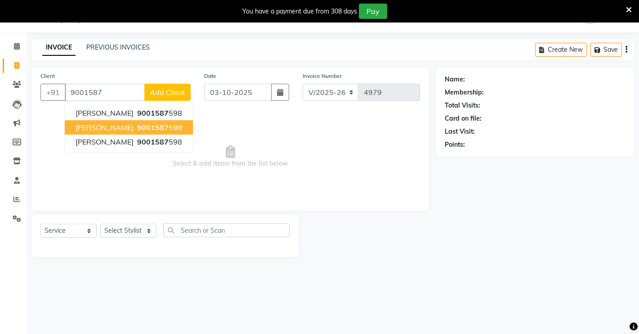
click at [79, 123] on span "[PERSON_NAME]" at bounding box center [105, 127] width 58 height 9
type input "9001587598"
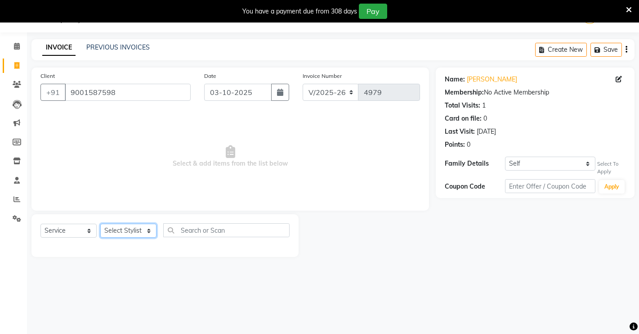
click at [117, 228] on select "Select Stylist [PERSON_NAME] [PERSON_NAME] NAVEEN [MEDICAL_DATA][PERSON_NAME] […" at bounding box center [128, 231] width 56 height 14
select select "88618"
click at [100, 224] on select "Select Stylist [PERSON_NAME] [PERSON_NAME] NAVEEN [MEDICAL_DATA][PERSON_NAME] […" at bounding box center [128, 231] width 56 height 14
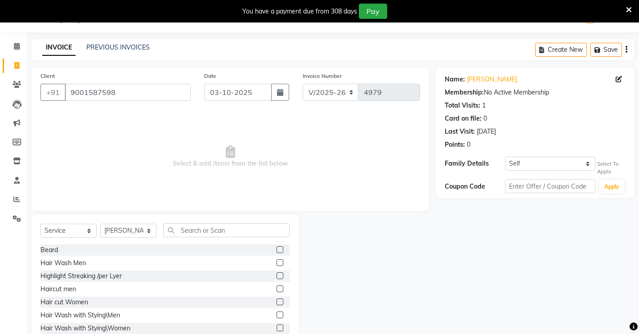
drag, startPoint x: 270, startPoint y: 249, endPoint x: 272, endPoint y: 254, distance: 5.8
click at [277, 250] on label at bounding box center [280, 249] width 7 height 7
click at [277, 250] on input "checkbox" at bounding box center [280, 250] width 6 height 6
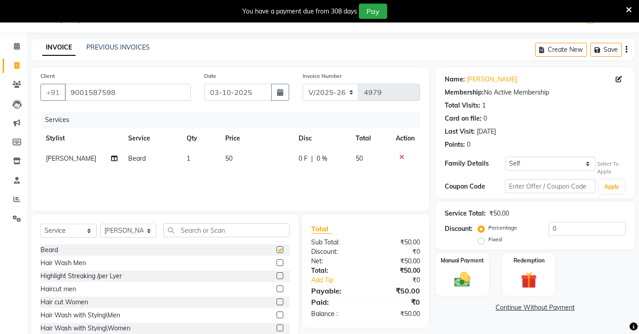
checkbox input "false"
click at [277, 290] on label at bounding box center [280, 288] width 7 height 7
click at [277, 290] on input "checkbox" at bounding box center [280, 289] width 6 height 6
checkbox input "false"
click at [437, 272] on div "Manual Payment" at bounding box center [462, 274] width 55 height 45
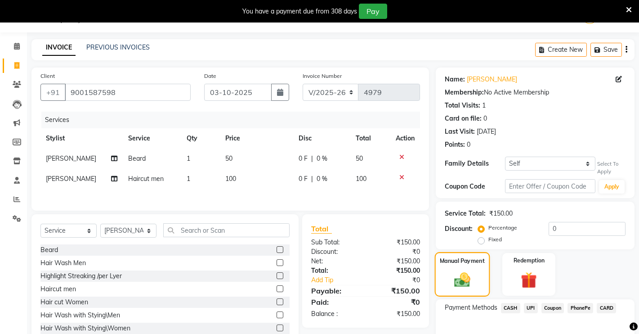
scroll to position [74, 0]
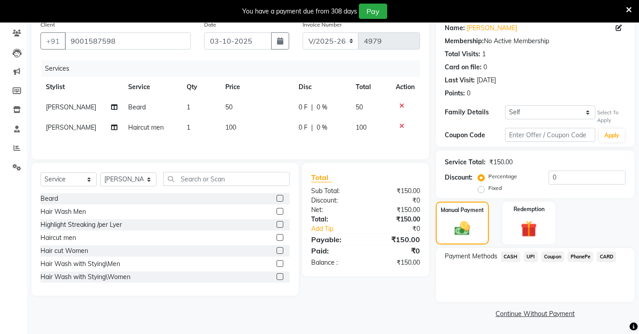
click at [507, 258] on span "CASH" at bounding box center [510, 256] width 19 height 10
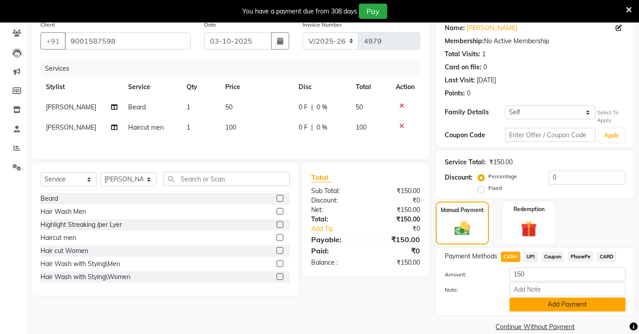
click at [526, 307] on button "Add Payment" at bounding box center [568, 304] width 116 height 14
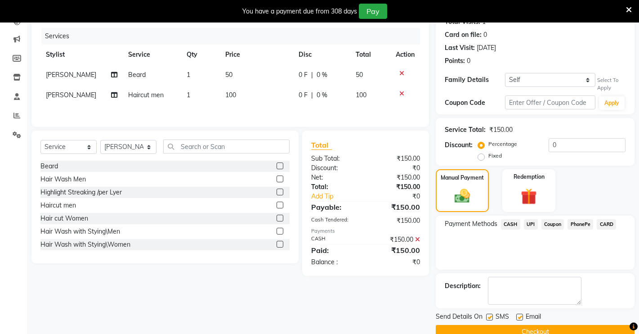
scroll to position [125, 0]
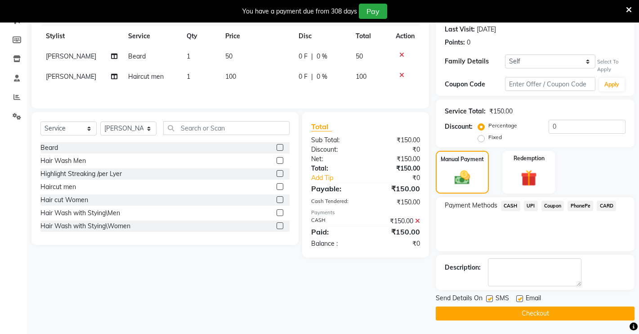
click at [528, 309] on button "Checkout" at bounding box center [535, 313] width 199 height 14
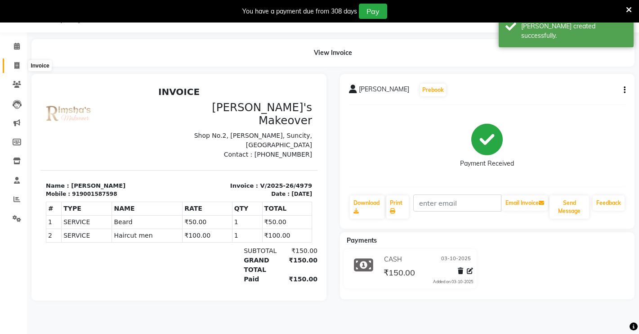
click at [15, 63] on icon at bounding box center [16, 65] width 5 height 7
select select "service"
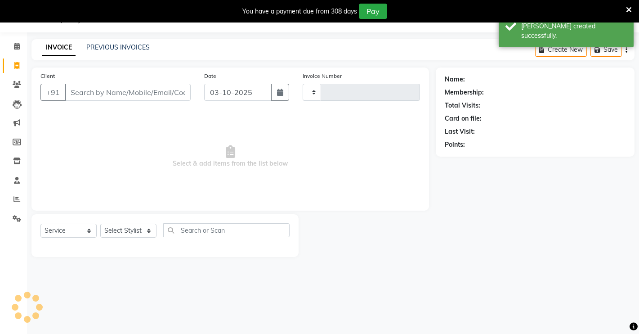
type input "4980"
select select "7317"
click at [88, 97] on input "Client" at bounding box center [128, 92] width 126 height 17
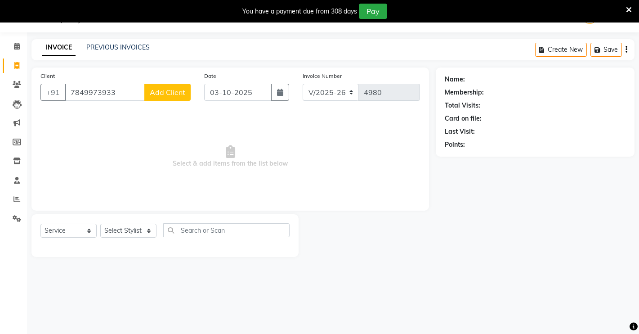
type input "7849973933"
click at [174, 92] on span "Add Client" at bounding box center [168, 92] width 36 height 9
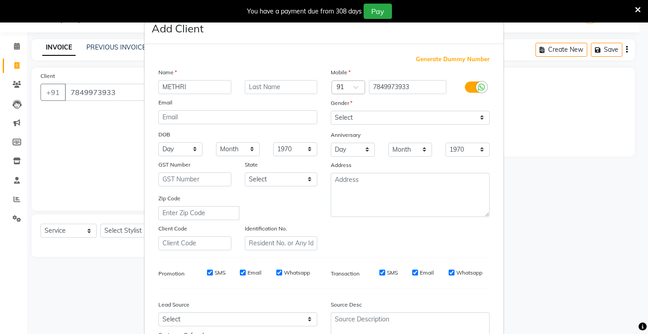
type input "METHRI"
click at [331, 114] on select "Select [DEMOGRAPHIC_DATA] [DEMOGRAPHIC_DATA] Other Prefer Not To Say" at bounding box center [410, 118] width 159 height 14
select select "[DEMOGRAPHIC_DATA]"
click at [331, 111] on select "Select [DEMOGRAPHIC_DATA] [DEMOGRAPHIC_DATA] Other Prefer Not To Say" at bounding box center [410, 118] width 159 height 14
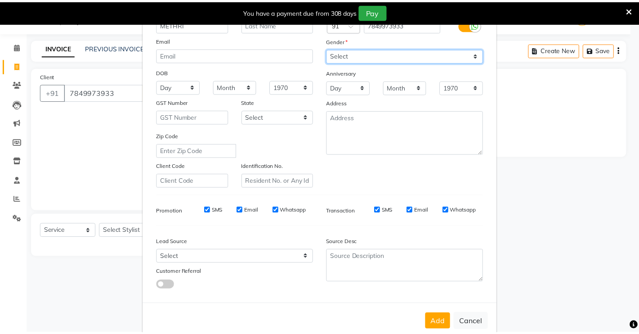
scroll to position [81, 0]
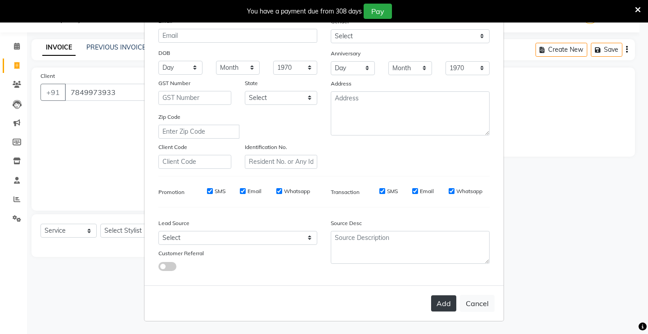
click at [442, 308] on button "Add" at bounding box center [443, 303] width 25 height 16
select select
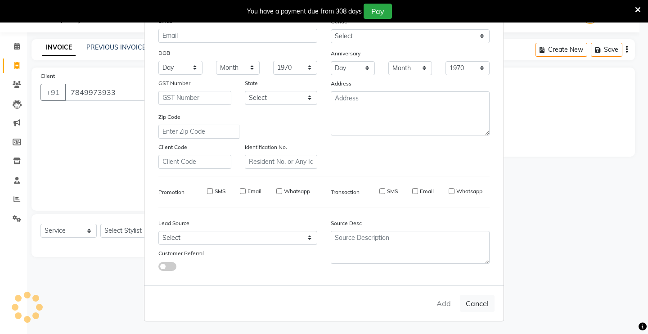
select select
checkbox input "false"
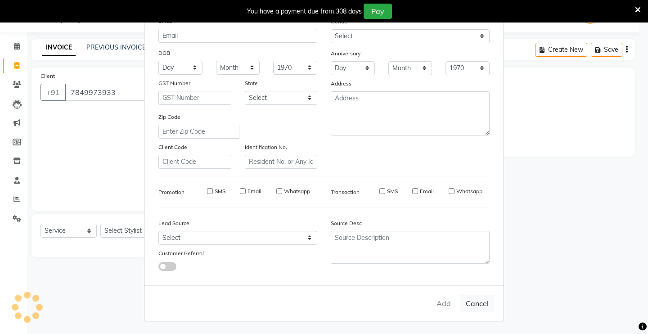
checkbox input "false"
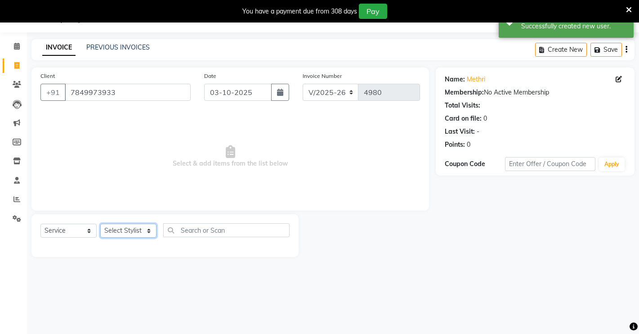
click at [135, 227] on select "Select Stylist [PERSON_NAME] [PERSON_NAME] NAVEEN [MEDICAL_DATA][PERSON_NAME] […" at bounding box center [128, 231] width 56 height 14
select select "77364"
click at [100, 224] on select "Select Stylist [PERSON_NAME] [PERSON_NAME] NAVEEN [MEDICAL_DATA][PERSON_NAME] […" at bounding box center [128, 231] width 56 height 14
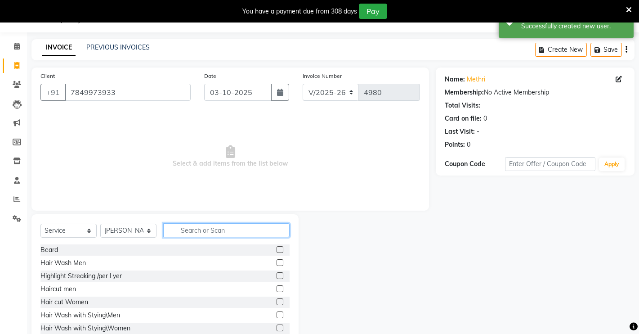
click at [228, 228] on input "text" at bounding box center [226, 230] width 126 height 14
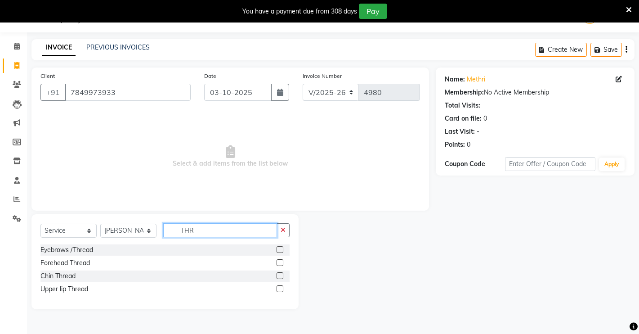
type input "THR"
click at [280, 247] on label at bounding box center [280, 249] width 7 height 7
click at [280, 247] on input "checkbox" at bounding box center [280, 250] width 6 height 6
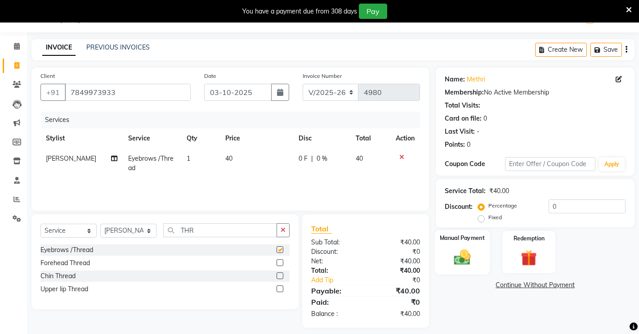
checkbox input "false"
click at [446, 251] on div "Manual Payment" at bounding box center [462, 252] width 55 height 45
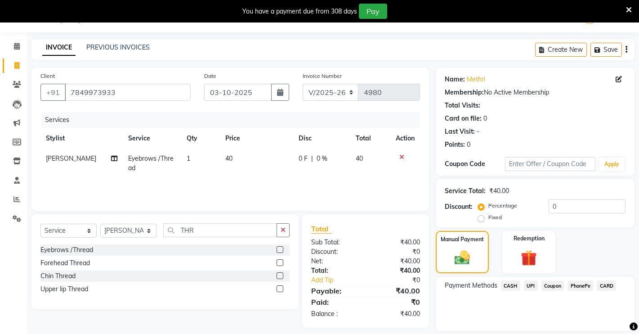
click at [529, 285] on span "UPI" at bounding box center [531, 285] width 14 height 10
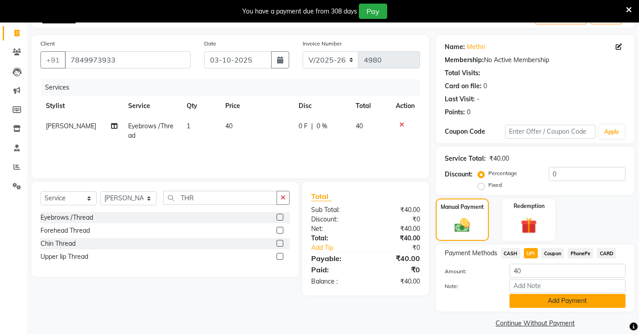
scroll to position [64, 0]
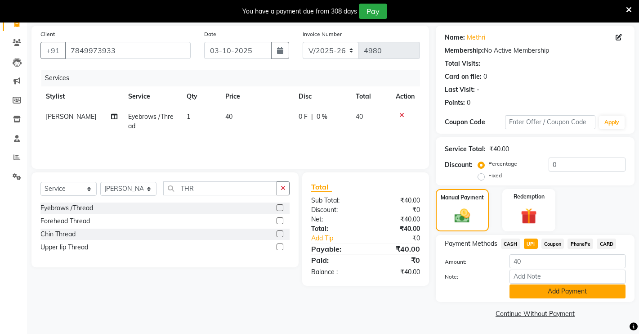
click at [537, 293] on button "Add Payment" at bounding box center [568, 291] width 116 height 14
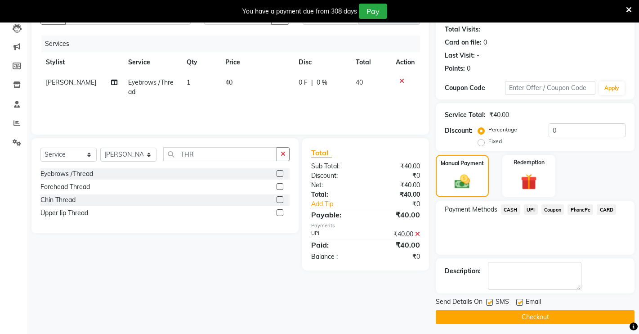
scroll to position [102, 0]
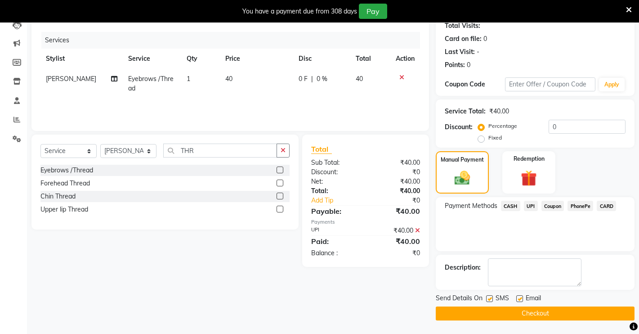
click at [497, 317] on button "Checkout" at bounding box center [535, 313] width 199 height 14
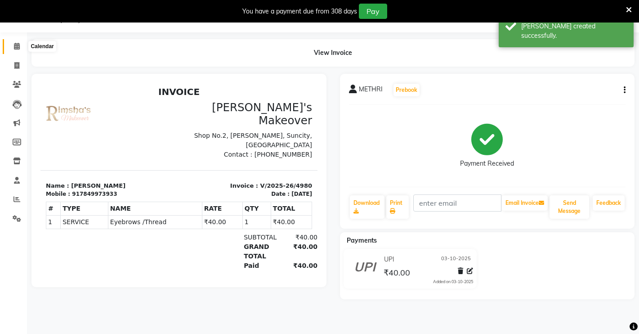
click at [19, 48] on icon at bounding box center [17, 46] width 6 height 7
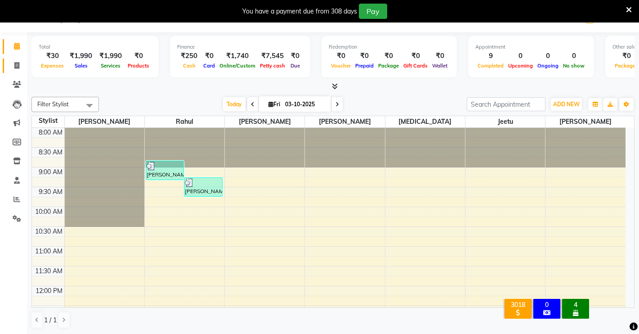
click at [12, 58] on link "Invoice" at bounding box center [14, 65] width 22 height 15
select select "service"
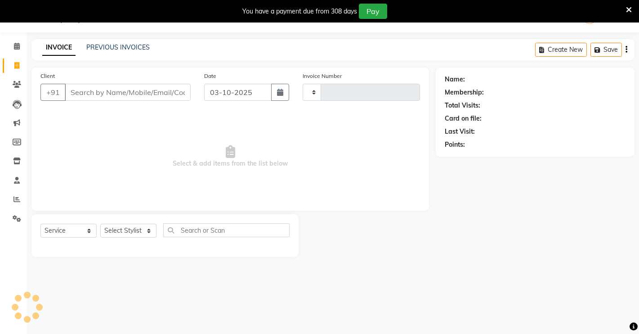
type input "4981"
select select "7317"
click at [91, 93] on input "Client" at bounding box center [128, 92] width 126 height 17
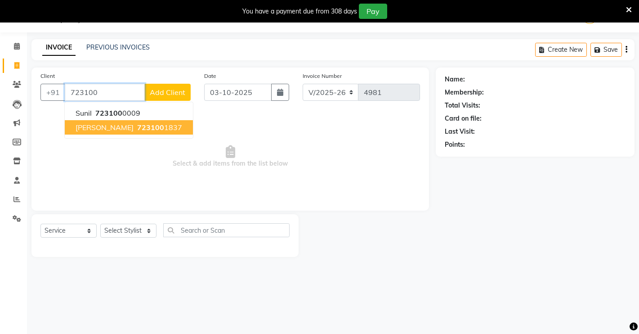
click at [92, 125] on span "[PERSON_NAME]" at bounding box center [105, 127] width 58 height 9
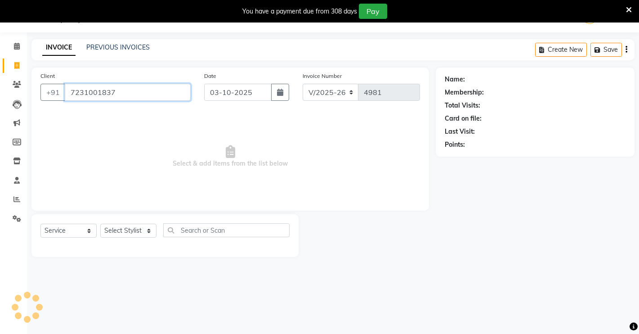
type input "7231001837"
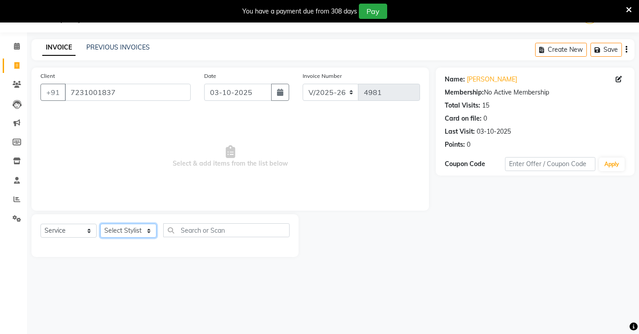
click at [125, 233] on select "Select Stylist [PERSON_NAME] [PERSON_NAME] NAVEEN [MEDICAL_DATA][PERSON_NAME] […" at bounding box center [128, 231] width 56 height 14
select select "65689"
click at [100, 224] on select "Select Stylist [PERSON_NAME] [PERSON_NAME] NAVEEN [MEDICAL_DATA][PERSON_NAME] […" at bounding box center [128, 231] width 56 height 14
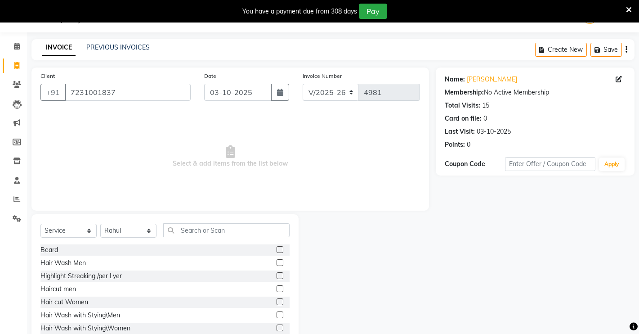
click at [277, 287] on label at bounding box center [280, 288] width 7 height 7
click at [277, 287] on input "checkbox" at bounding box center [280, 289] width 6 height 6
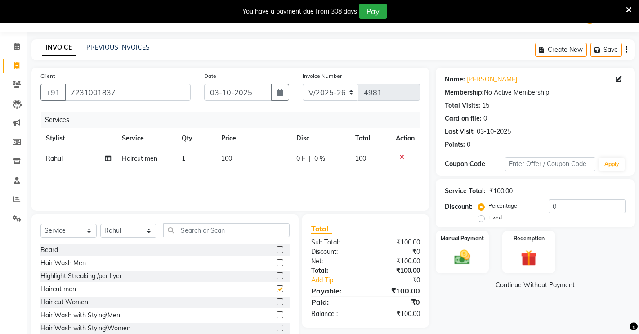
checkbox input "false"
click at [481, 251] on div "Manual Payment" at bounding box center [462, 252] width 55 height 45
click at [508, 287] on span "CASH" at bounding box center [510, 285] width 19 height 10
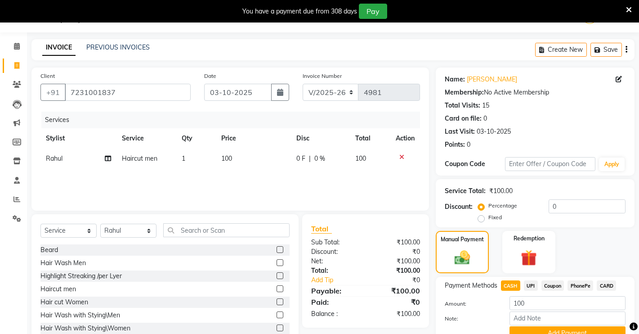
scroll to position [64, 0]
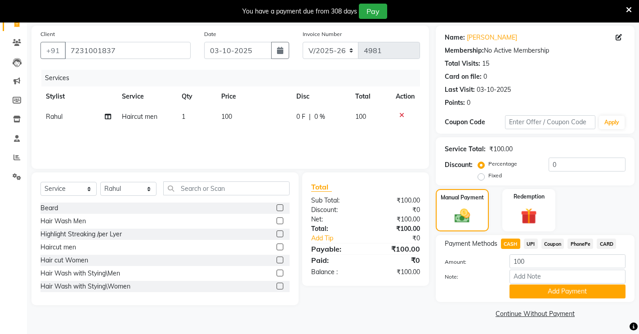
click at [527, 298] on div "Payment Methods CASH UPI Coupon PhonePe CARD Amount: 100 Note: Add Payment" at bounding box center [535, 268] width 199 height 67
click at [523, 289] on button "Add Payment" at bounding box center [568, 291] width 116 height 14
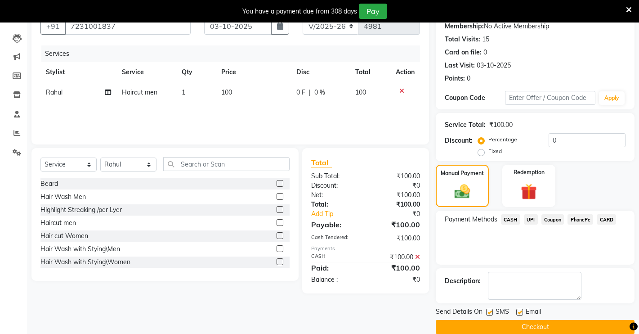
scroll to position [102, 0]
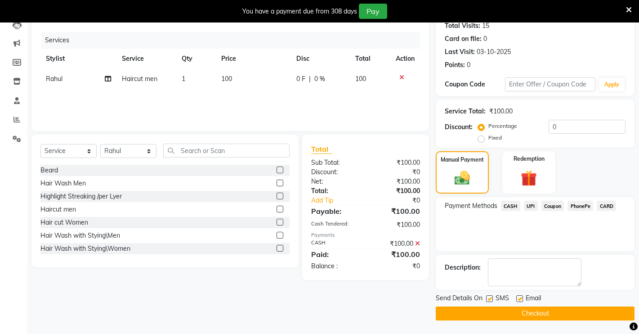
click at [520, 312] on button "Checkout" at bounding box center [535, 313] width 199 height 14
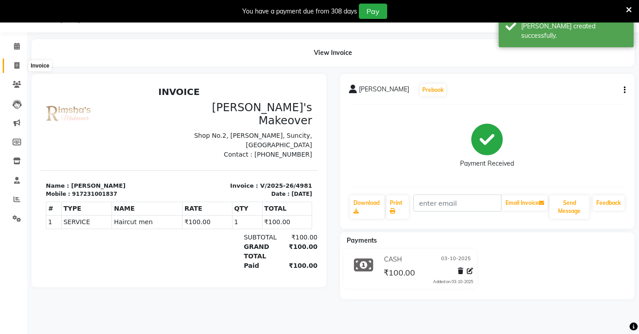
click at [14, 64] on icon at bounding box center [16, 65] width 5 height 7
select select "7317"
select select "service"
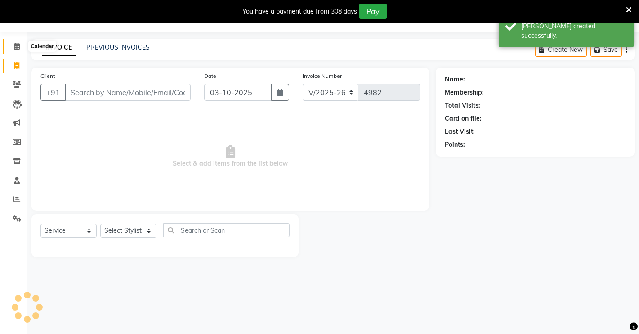
click at [12, 42] on span at bounding box center [17, 46] width 16 height 10
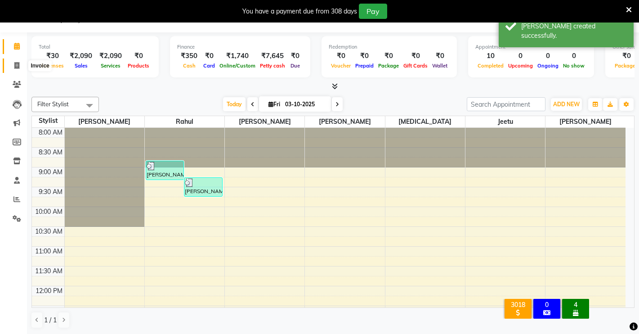
click at [17, 66] on icon at bounding box center [16, 65] width 5 height 7
select select "7317"
select select "service"
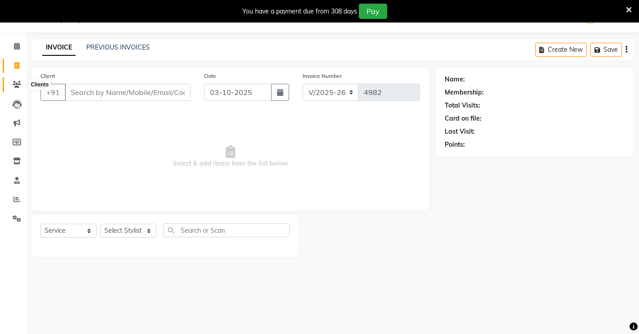
click at [20, 85] on icon at bounding box center [17, 84] width 9 height 7
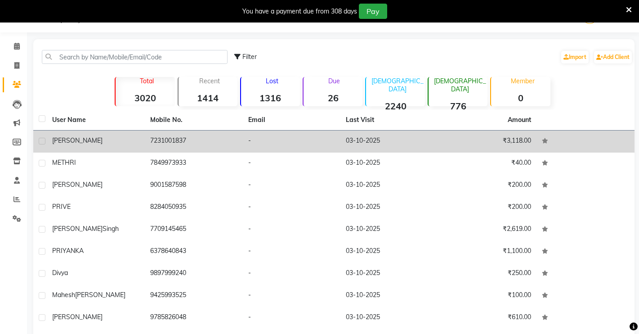
click at [197, 141] on td "7231001837" at bounding box center [194, 141] width 98 height 22
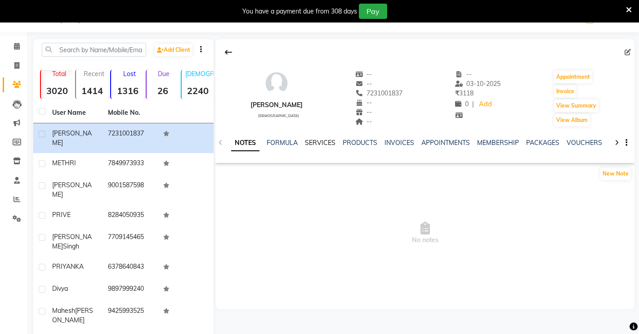
click at [313, 139] on div "SERVICES" at bounding box center [320, 142] width 31 height 9
click at [324, 142] on link "SERVICES" at bounding box center [320, 143] width 31 height 8
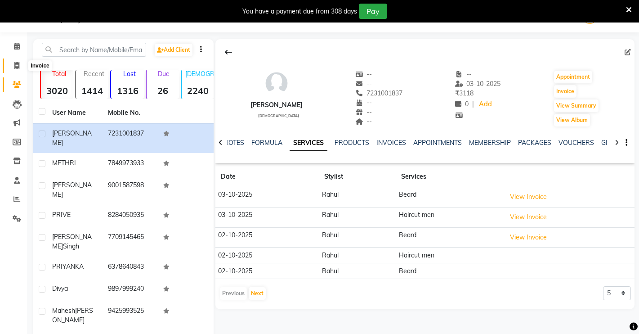
click at [19, 65] on icon at bounding box center [16, 65] width 5 height 7
select select "service"
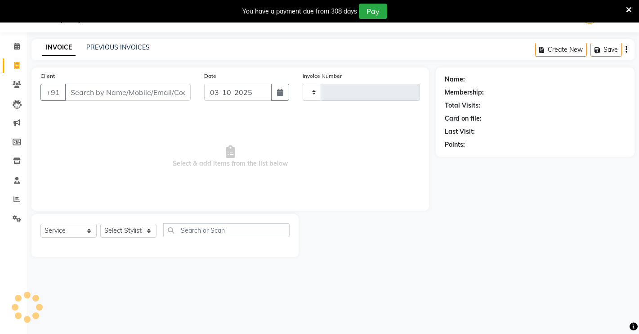
type input "4982"
select select "7317"
click at [83, 95] on input "Client" at bounding box center [128, 92] width 126 height 17
click at [14, 81] on icon at bounding box center [17, 84] width 9 height 7
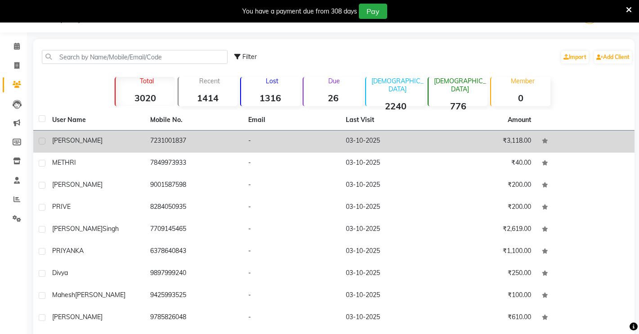
click at [304, 139] on td "-" at bounding box center [292, 141] width 98 height 22
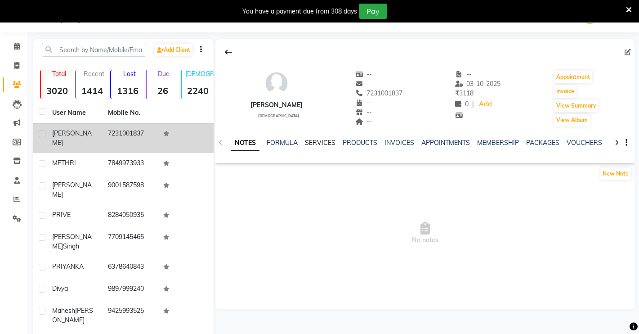
click at [315, 139] on link "SERVICES" at bounding box center [320, 143] width 31 height 8
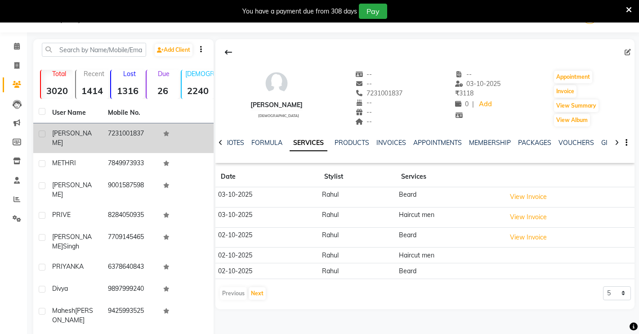
click at [533, 189] on td "View Invoice" at bounding box center [568, 197] width 131 height 20
click at [19, 68] on icon at bounding box center [16, 65] width 5 height 7
select select "7317"
select select "service"
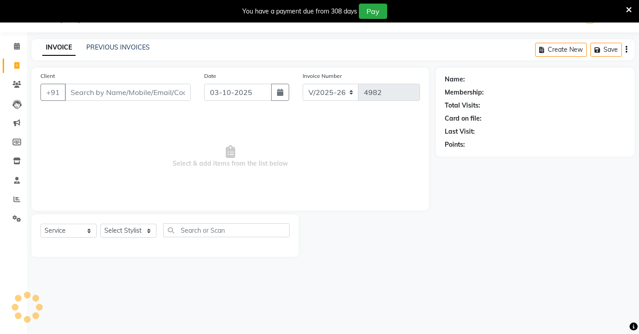
click at [94, 88] on input "Client" at bounding box center [128, 92] width 126 height 17
type input "7615839976"
click at [184, 89] on span "Add Client" at bounding box center [168, 92] width 36 height 9
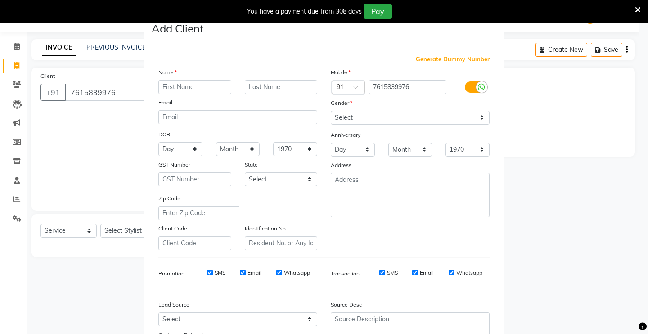
click at [204, 84] on input "text" at bounding box center [194, 87] width 73 height 14
type input "S"
type input "[PERSON_NAME]"
click at [404, 114] on select "Select [DEMOGRAPHIC_DATA] [DEMOGRAPHIC_DATA] Other Prefer Not To Say" at bounding box center [410, 118] width 159 height 14
select select "[DEMOGRAPHIC_DATA]"
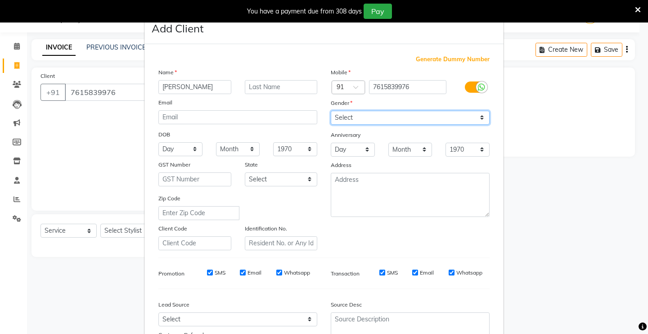
click at [331, 111] on select "Select [DEMOGRAPHIC_DATA] [DEMOGRAPHIC_DATA] Other Prefer Not To Say" at bounding box center [410, 118] width 159 height 14
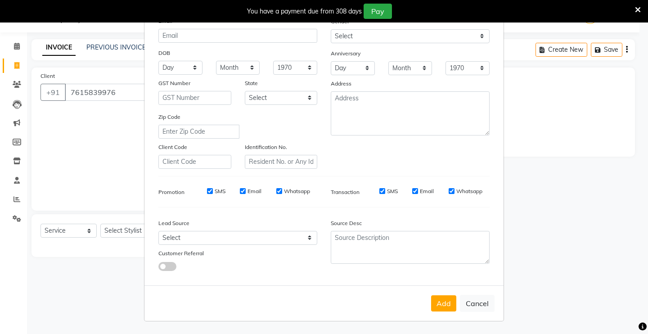
click at [425, 303] on div "Add Cancel" at bounding box center [323, 303] width 359 height 36
click at [433, 303] on button "Add" at bounding box center [443, 303] width 25 height 16
click at [271, 277] on div "Generate Dummy Number Name [PERSON_NAME] Email DOB Day 01 02 03 04 05 06 07 08 …" at bounding box center [324, 125] width 345 height 304
select select
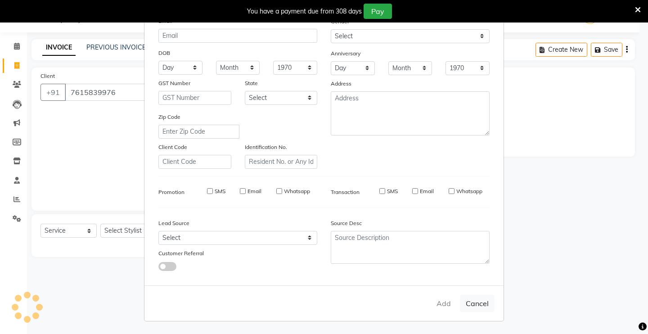
select select
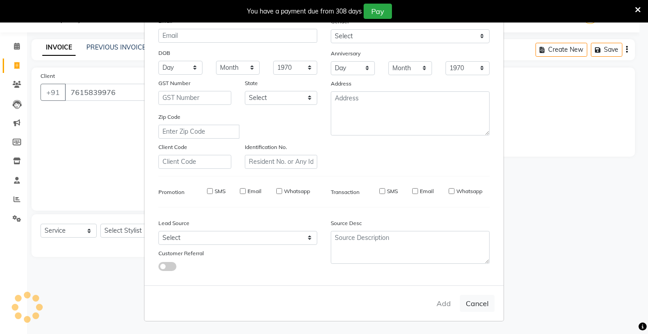
checkbox input "false"
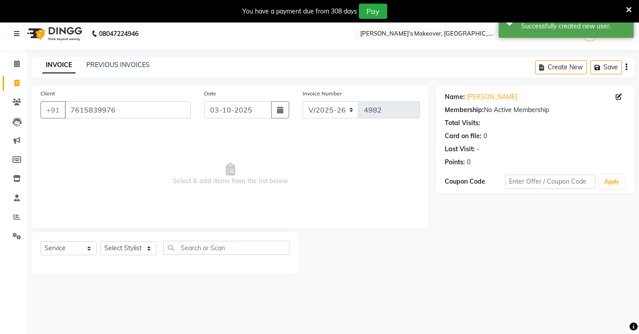
scroll to position [0, 0]
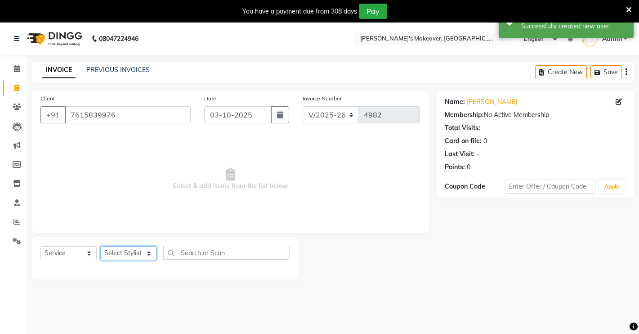
click at [118, 255] on select "Select Stylist [PERSON_NAME] [PERSON_NAME] NAVEEN [MEDICAL_DATA][PERSON_NAME] […" at bounding box center [128, 253] width 56 height 14
select select "88618"
click at [100, 246] on select "Select Stylist [PERSON_NAME] [PERSON_NAME] NAVEEN [MEDICAL_DATA][PERSON_NAME] […" at bounding box center [128, 253] width 56 height 14
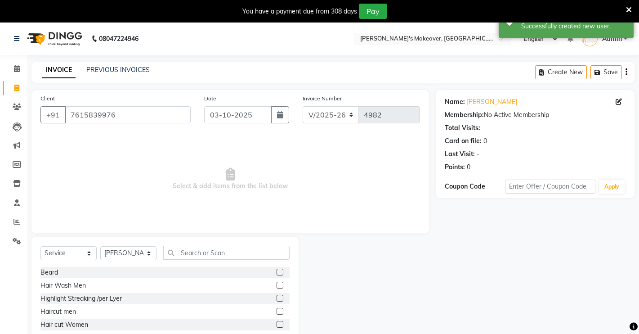
click at [277, 269] on label at bounding box center [280, 272] width 7 height 7
click at [277, 269] on input "checkbox" at bounding box center [280, 272] width 6 height 6
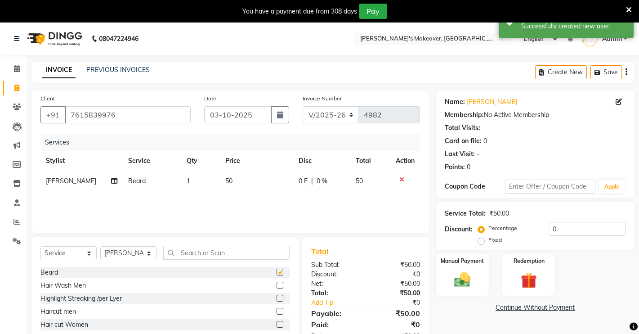
checkbox input "false"
click at [129, 252] on select "Select Stylist [PERSON_NAME] [PERSON_NAME] NAVEEN [MEDICAL_DATA][PERSON_NAME] […" at bounding box center [128, 253] width 56 height 14
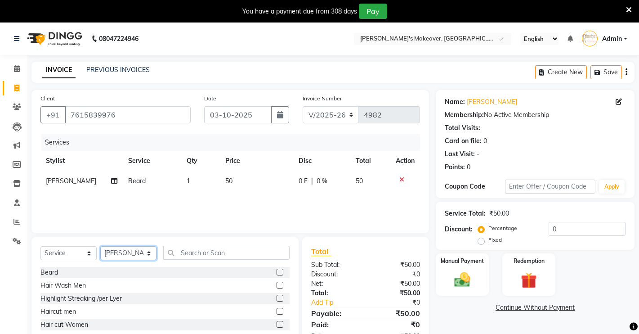
select select "75199"
click at [100, 246] on select "Select Stylist [PERSON_NAME] [PERSON_NAME] NAVEEN [MEDICAL_DATA][PERSON_NAME] […" at bounding box center [128, 253] width 56 height 14
click at [207, 250] on input "text" at bounding box center [226, 253] width 126 height 14
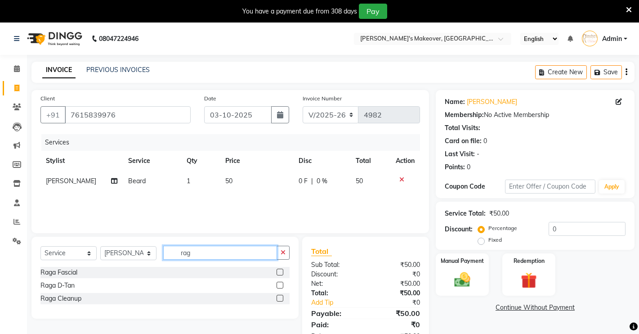
type input "rag"
click at [279, 284] on label at bounding box center [280, 285] width 7 height 7
click at [279, 284] on input "checkbox" at bounding box center [280, 285] width 6 height 6
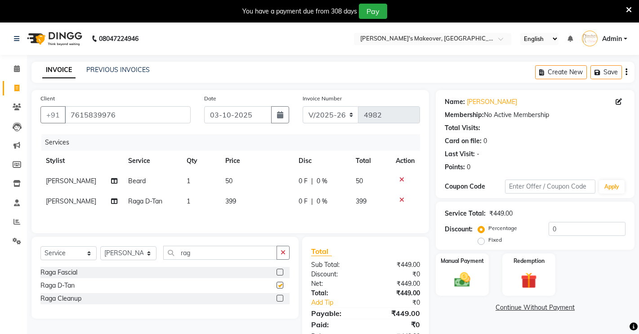
checkbox input "false"
click at [234, 255] on input "rag" at bounding box center [220, 253] width 114 height 14
type input "r"
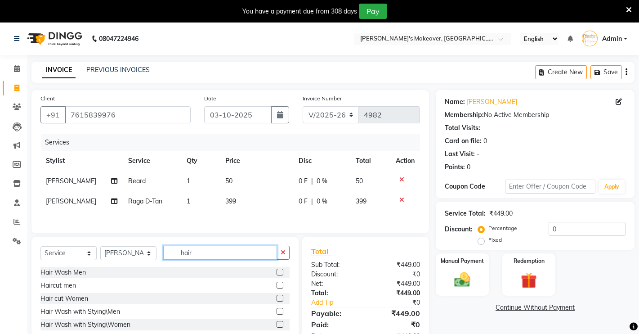
type input "hair"
click at [277, 287] on label at bounding box center [280, 285] width 7 height 7
click at [277, 287] on input "checkbox" at bounding box center [280, 285] width 6 height 6
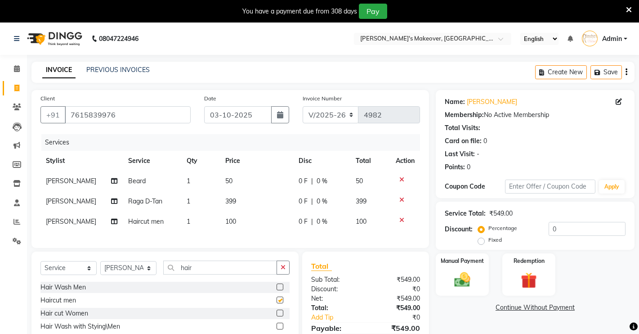
checkbox input "false"
click at [488, 242] on label "Fixed" at bounding box center [494, 240] width 13 height 8
click at [480, 242] on input "Fixed" at bounding box center [483, 240] width 6 height 6
radio input "true"
click at [581, 230] on input "0" at bounding box center [587, 229] width 77 height 14
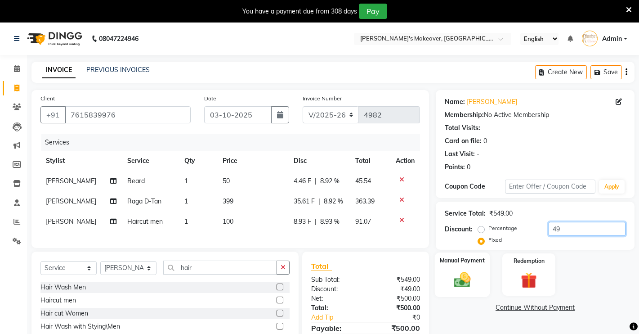
type input "49"
click at [456, 267] on div "Manual Payment" at bounding box center [462, 274] width 55 height 45
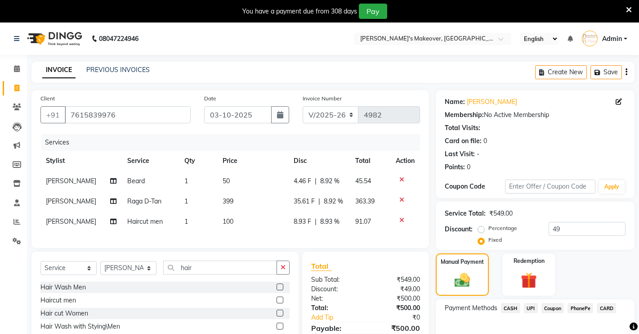
click at [515, 306] on span "CASH" at bounding box center [510, 308] width 19 height 10
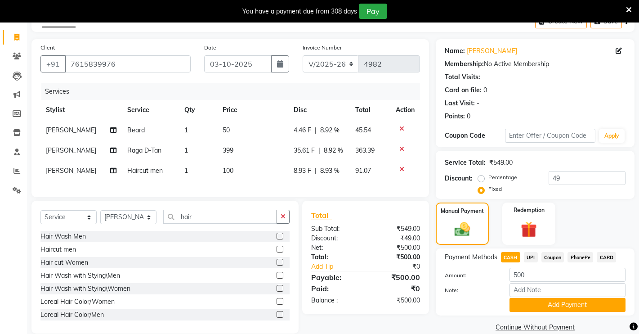
scroll to position [72, 0]
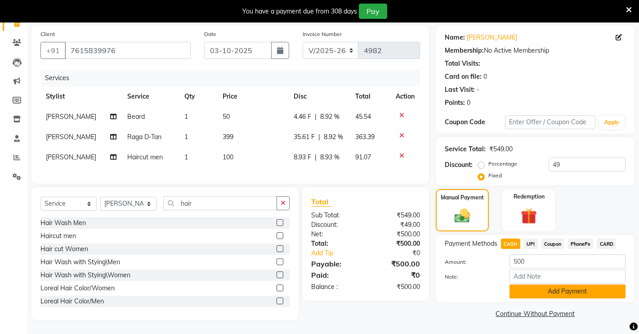
click at [531, 285] on button "Add Payment" at bounding box center [568, 291] width 116 height 14
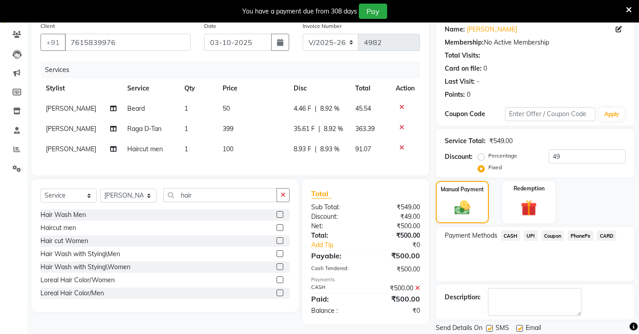
scroll to position [102, 0]
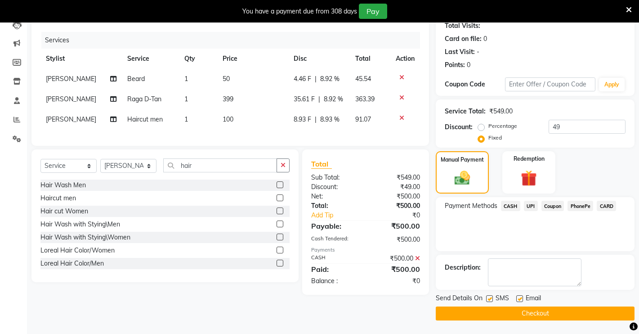
click at [542, 313] on button "Checkout" at bounding box center [535, 313] width 199 height 14
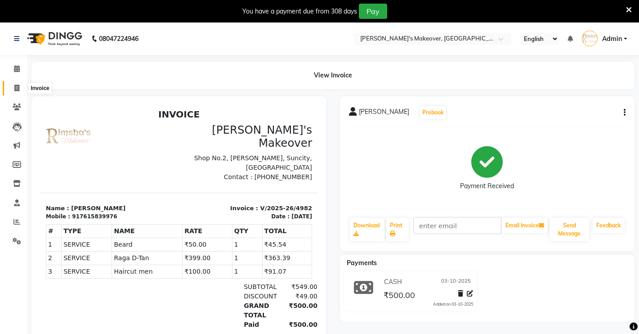
click at [15, 85] on icon at bounding box center [16, 88] width 5 height 7
select select "service"
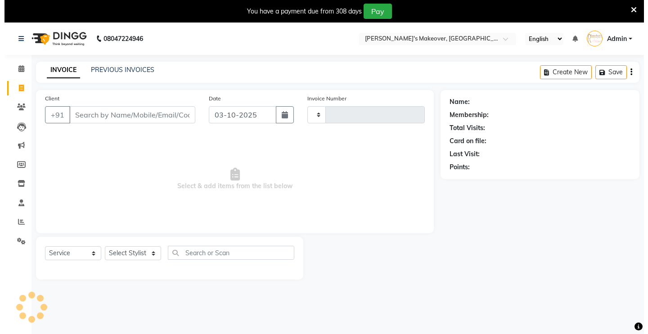
scroll to position [22, 0]
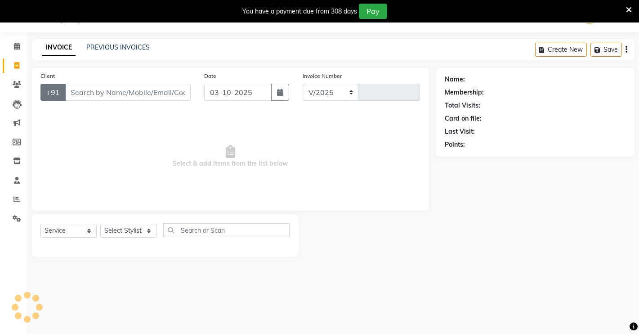
select select "7317"
type input "4983"
click at [105, 101] on div "Client +91" at bounding box center [116, 89] width 164 height 37
click at [103, 96] on input "Client" at bounding box center [128, 92] width 126 height 17
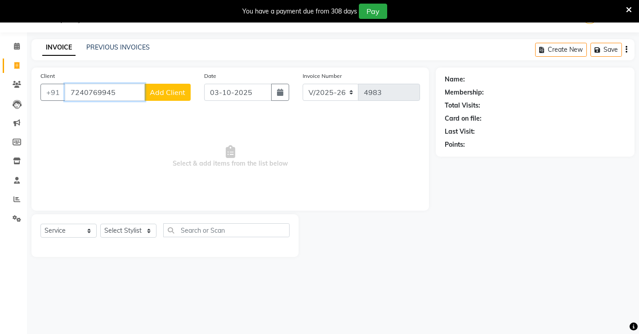
type input "7240769945"
click at [191, 95] on div "Client [PHONE_NUMBER] Add Client" at bounding box center [116, 89] width 164 height 37
click at [179, 95] on span "Add Client" at bounding box center [168, 92] width 36 height 9
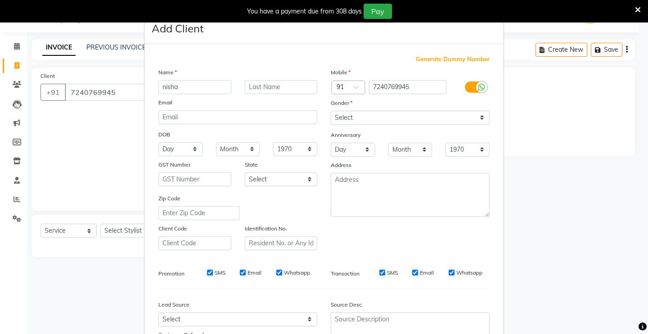
type input "nisha"
click at [434, 116] on select "Select [DEMOGRAPHIC_DATA] [DEMOGRAPHIC_DATA] Other Prefer Not To Say" at bounding box center [410, 118] width 159 height 14
select select "[DEMOGRAPHIC_DATA]"
click at [331, 111] on select "Select [DEMOGRAPHIC_DATA] [DEMOGRAPHIC_DATA] Other Prefer Not To Say" at bounding box center [410, 118] width 159 height 14
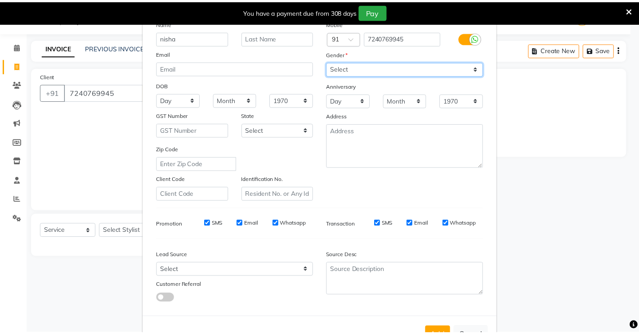
scroll to position [81, 0]
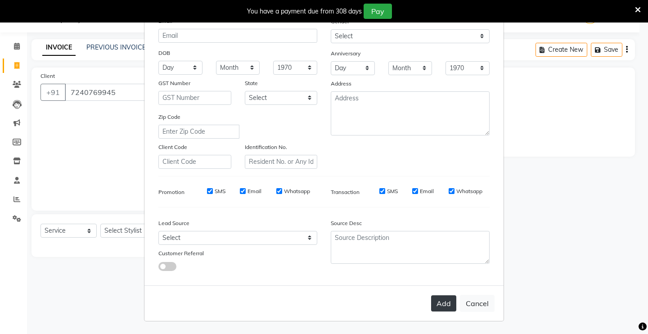
click at [434, 304] on button "Add" at bounding box center [443, 303] width 25 height 16
select select
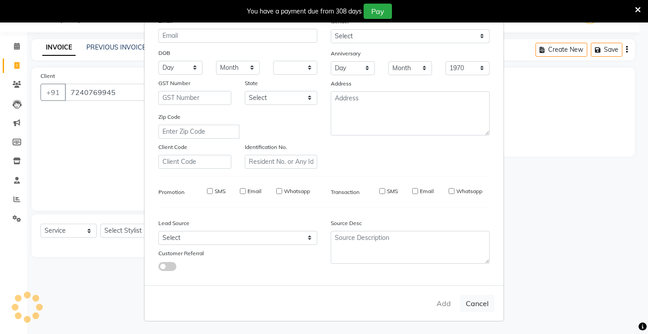
select select
checkbox input "false"
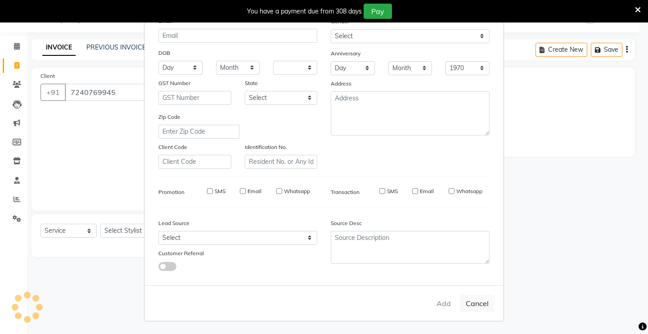
checkbox input "false"
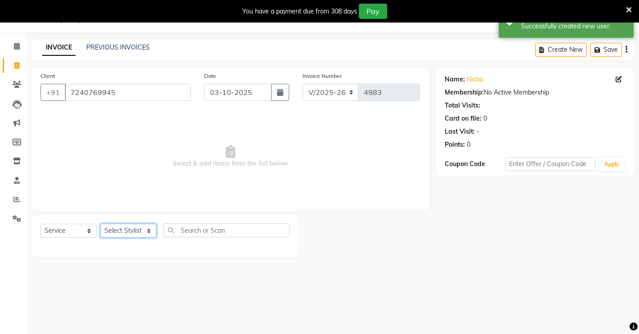
click at [140, 233] on select "Select Stylist [PERSON_NAME] [PERSON_NAME] NAVEEN [MEDICAL_DATA][PERSON_NAME] […" at bounding box center [128, 231] width 56 height 14
select select "77364"
click at [100, 224] on select "Select Stylist [PERSON_NAME] [PERSON_NAME] NAVEEN [MEDICAL_DATA][PERSON_NAME] […" at bounding box center [128, 231] width 56 height 14
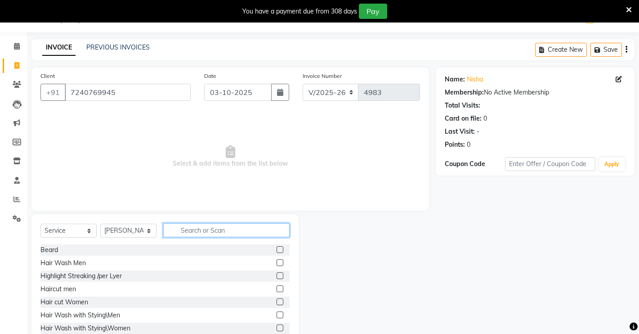
click at [190, 235] on input "text" at bounding box center [226, 230] width 126 height 14
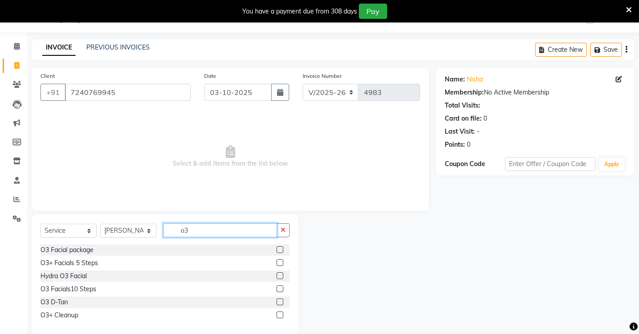
type input "o3"
click at [274, 300] on div "O3 D-Tan" at bounding box center [164, 301] width 249 height 11
click at [281, 300] on label at bounding box center [280, 301] width 7 height 7
click at [281, 300] on input "checkbox" at bounding box center [280, 302] width 6 height 6
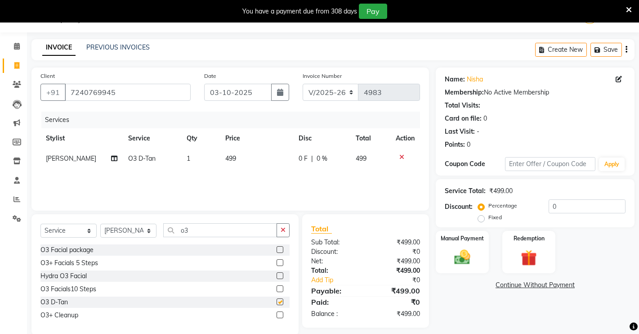
checkbox input "false"
click at [131, 233] on select "Select Stylist [PERSON_NAME] [PERSON_NAME] NAVEEN [MEDICAL_DATA][PERSON_NAME] […" at bounding box center [128, 231] width 56 height 14
select select "88618"
click at [100, 224] on select "Select Stylist [PERSON_NAME] [PERSON_NAME] NAVEEN [MEDICAL_DATA][PERSON_NAME] […" at bounding box center [128, 231] width 56 height 14
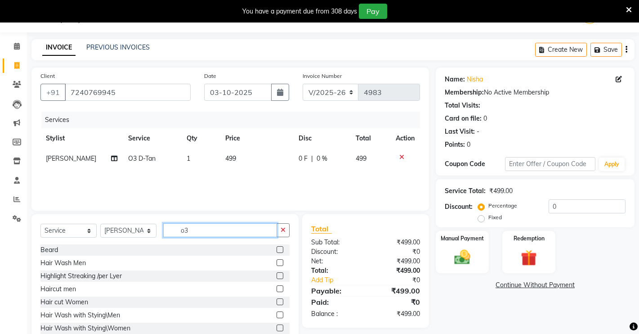
click at [219, 233] on input "o3" at bounding box center [220, 230] width 114 height 14
type input "o"
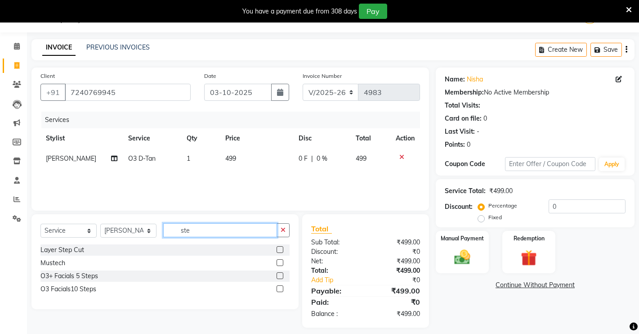
type input "ste"
click at [282, 253] on div at bounding box center [280, 250] width 6 height 9
click at [276, 246] on div "Layer Step Cut" at bounding box center [164, 249] width 249 height 11
click at [278, 249] on label at bounding box center [280, 249] width 7 height 7
click at [278, 249] on input "checkbox" at bounding box center [280, 250] width 6 height 6
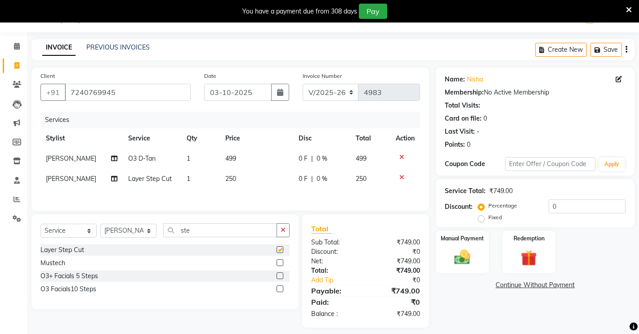
checkbox input "false"
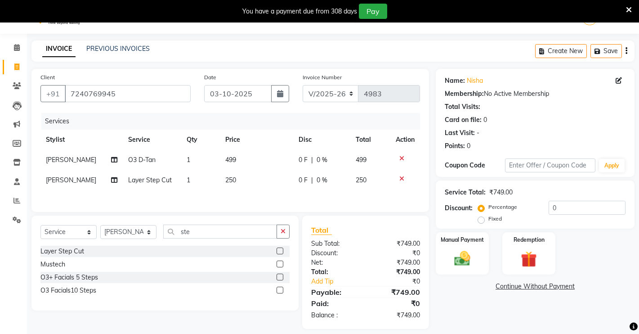
scroll to position [33, 0]
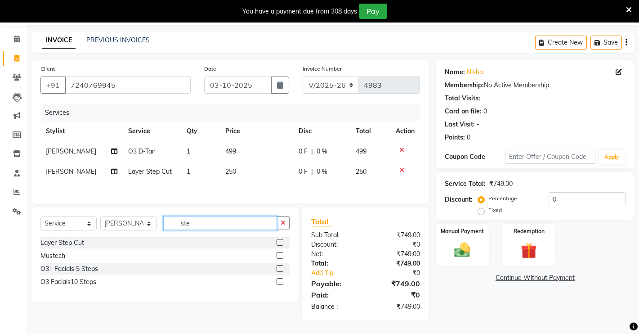
click at [217, 223] on input "ste" at bounding box center [220, 223] width 114 height 14
type input "s"
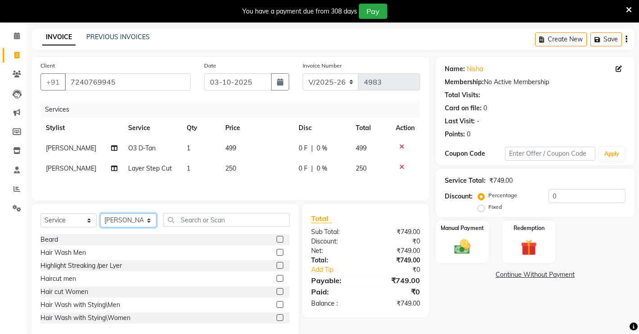
click at [125, 225] on select "Select Stylist [PERSON_NAME] [PERSON_NAME] NAVEEN [MEDICAL_DATA][PERSON_NAME] […" at bounding box center [128, 220] width 56 height 14
select select "75199"
click at [100, 216] on select "Select Stylist [PERSON_NAME] [PERSON_NAME] NAVEEN [MEDICAL_DATA][PERSON_NAME] […" at bounding box center [128, 220] width 56 height 14
click at [221, 220] on input "text" at bounding box center [226, 220] width 126 height 14
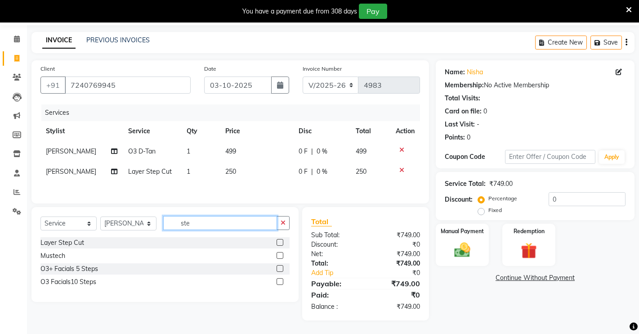
type input "ste"
click at [283, 242] on label at bounding box center [280, 242] width 7 height 7
click at [282, 242] on input "checkbox" at bounding box center [280, 243] width 6 height 6
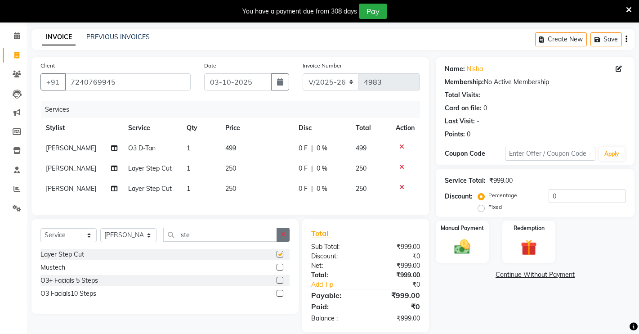
checkbox input "false"
click at [125, 242] on select "Select Stylist [PERSON_NAME] [PERSON_NAME] NAVEEN [MEDICAL_DATA][PERSON_NAME] […" at bounding box center [128, 235] width 56 height 14
select select "77364"
click at [100, 237] on select "Select Stylist [PERSON_NAME] [PERSON_NAME] NAVEEN [MEDICAL_DATA][PERSON_NAME] […" at bounding box center [128, 235] width 56 height 14
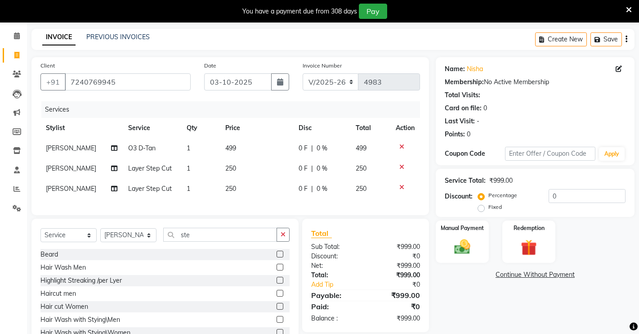
drag, startPoint x: 216, startPoint y: 251, endPoint x: 219, endPoint y: 247, distance: 5.4
click at [217, 249] on div "Select Service Product Membership Package Voucher Prepaid Gift Card Select Styl…" at bounding box center [164, 238] width 249 height 21
drag, startPoint x: 228, startPoint y: 244, endPoint x: 234, endPoint y: 226, distance: 19.6
click at [229, 239] on input "ste" at bounding box center [220, 235] width 114 height 14
type input "s"
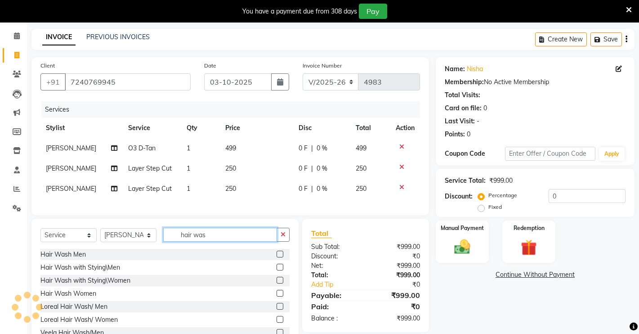
type input "hair was"
click at [277, 296] on label at bounding box center [280, 293] width 7 height 7
click at [277, 296] on input "checkbox" at bounding box center [280, 294] width 6 height 6
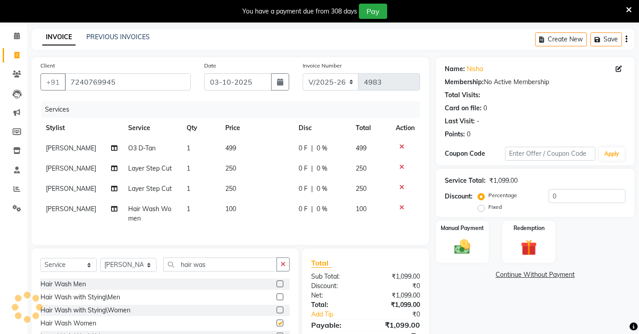
checkbox input "false"
click at [129, 272] on select "Select Stylist [PERSON_NAME] [PERSON_NAME] NAVEEN [MEDICAL_DATA][PERSON_NAME] […" at bounding box center [128, 265] width 56 height 14
select select "75199"
click at [100, 266] on select "Select Stylist [PERSON_NAME] [PERSON_NAME] NAVEEN [MEDICAL_DATA][PERSON_NAME] […" at bounding box center [128, 265] width 56 height 14
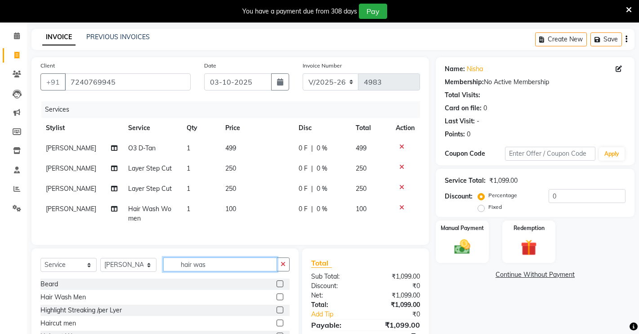
click at [252, 267] on input "hair was" at bounding box center [220, 264] width 114 height 14
type input "hair wa"
click at [277, 326] on label at bounding box center [280, 322] width 7 height 7
click at [277, 326] on input "checkbox" at bounding box center [280, 323] width 6 height 6
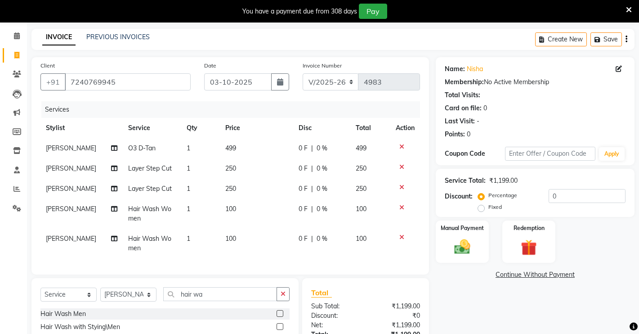
checkbox input "false"
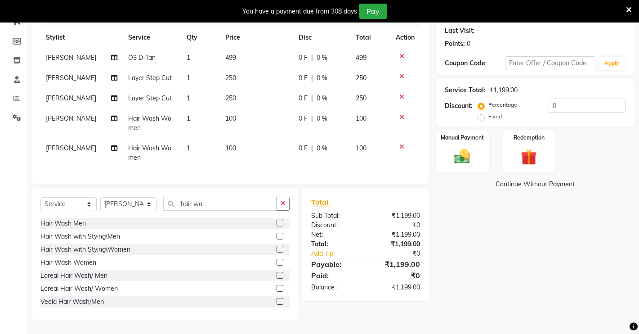
scroll to position [132, 0]
click at [108, 204] on select "Select Stylist [PERSON_NAME] [PERSON_NAME] NAVEEN [MEDICAL_DATA][PERSON_NAME] […" at bounding box center [128, 204] width 56 height 14
select select "77364"
click at [100, 197] on select "Select Stylist [PERSON_NAME] [PERSON_NAME] NAVEEN [MEDICAL_DATA][PERSON_NAME] […" at bounding box center [128, 204] width 56 height 14
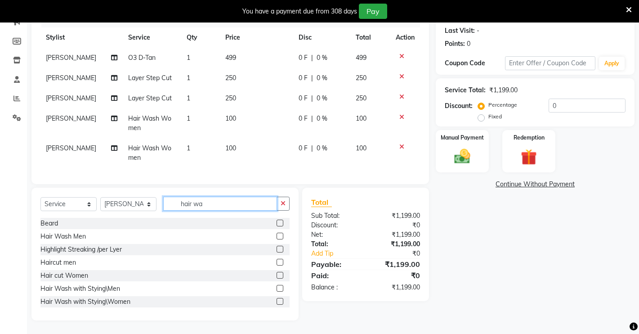
click at [219, 208] on input "hair wa" at bounding box center [220, 204] width 114 height 14
type input "h"
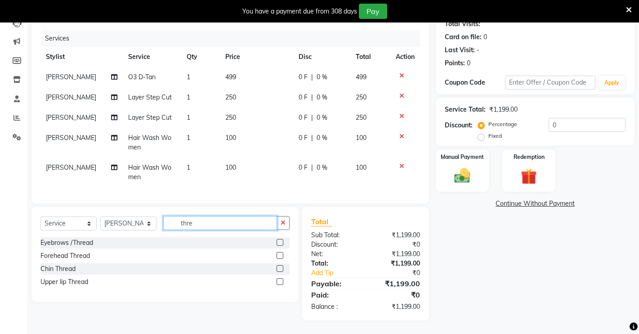
type input "thre"
click at [279, 241] on label at bounding box center [280, 242] width 7 height 7
click at [279, 241] on input "checkbox" at bounding box center [280, 243] width 6 height 6
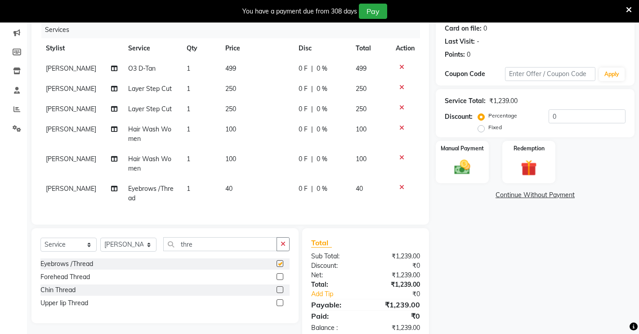
checkbox input "false"
click at [282, 280] on label at bounding box center [280, 276] width 7 height 7
click at [282, 280] on input "checkbox" at bounding box center [280, 277] width 6 height 6
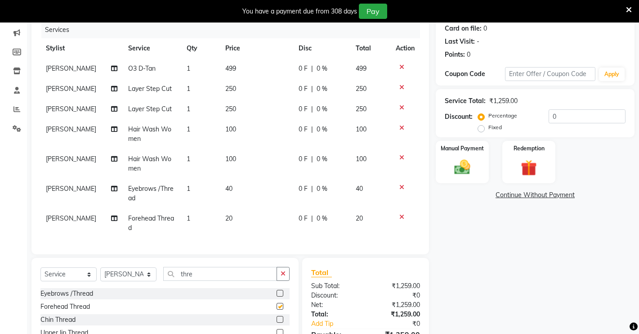
checkbox input "false"
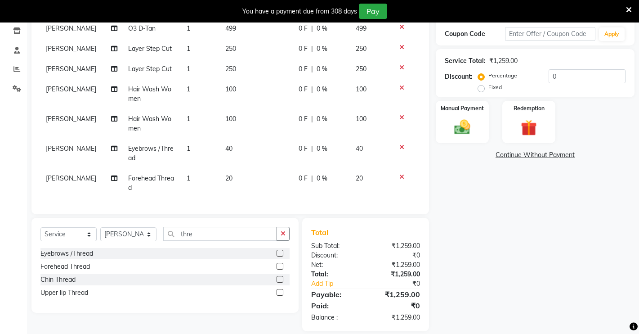
scroll to position [165, 0]
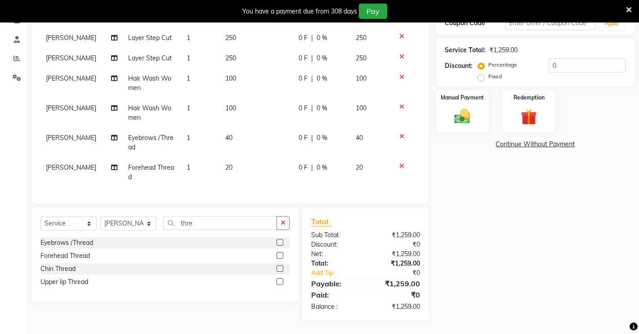
click at [281, 280] on label at bounding box center [280, 281] width 7 height 7
click at [281, 280] on input "checkbox" at bounding box center [280, 282] width 6 height 6
checkbox input "false"
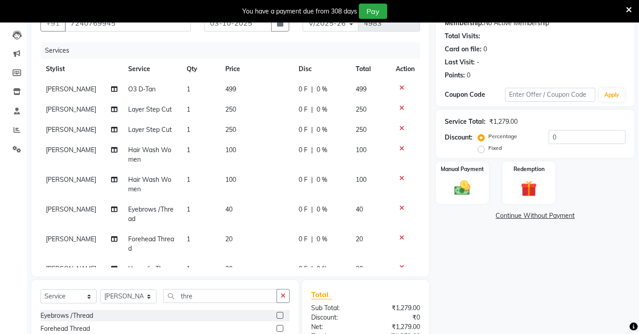
scroll to position [0, 0]
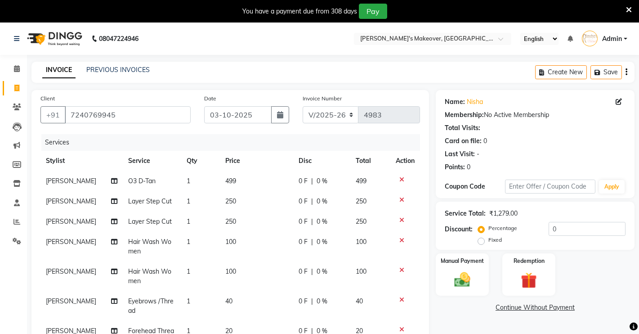
click at [225, 171] on td "499" at bounding box center [256, 181] width 73 height 20
select select "77364"
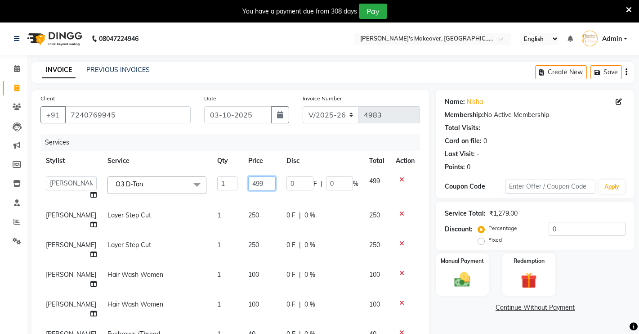
click at [251, 185] on input "499" at bounding box center [261, 183] width 27 height 14
type input "4"
type input "500"
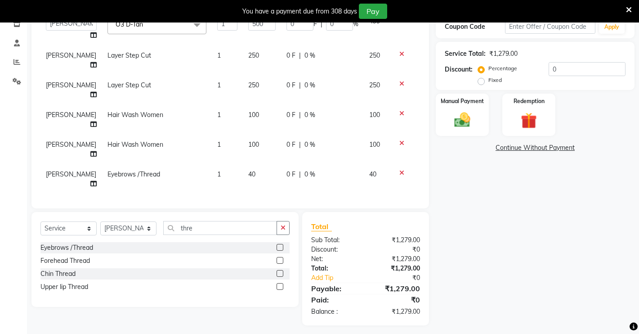
click at [589, 263] on div "Name: [PERSON_NAME] Membership: No Active Membership Total Visits: Card on file…" at bounding box center [539, 127] width 206 height 395
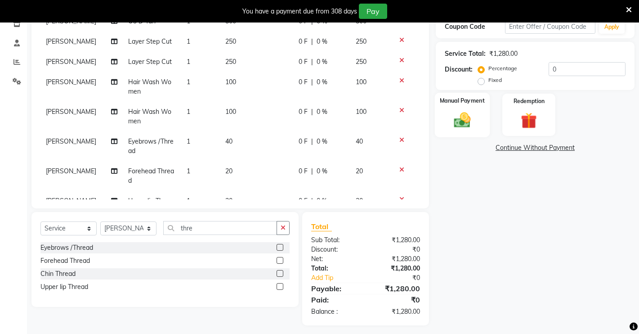
click at [460, 107] on div "Manual Payment" at bounding box center [462, 115] width 55 height 45
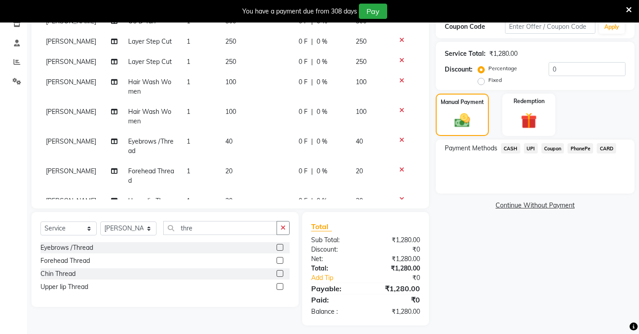
click at [529, 144] on span "UPI" at bounding box center [531, 148] width 14 height 10
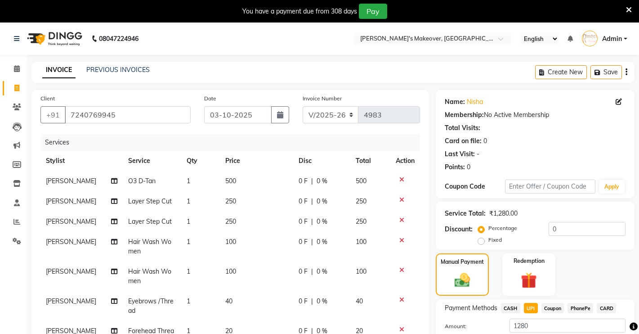
scroll to position [165, 0]
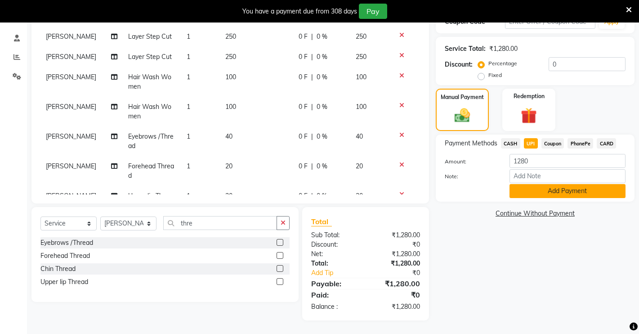
click at [555, 193] on button "Add Payment" at bounding box center [568, 191] width 116 height 14
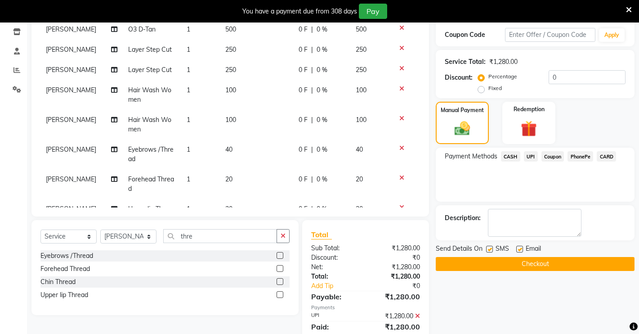
scroll to position [184, 0]
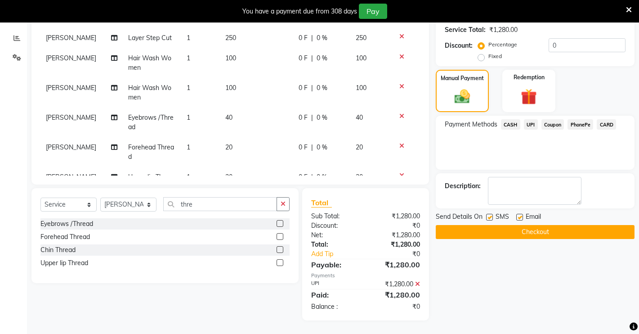
click at [558, 234] on button "Checkout" at bounding box center [535, 232] width 199 height 14
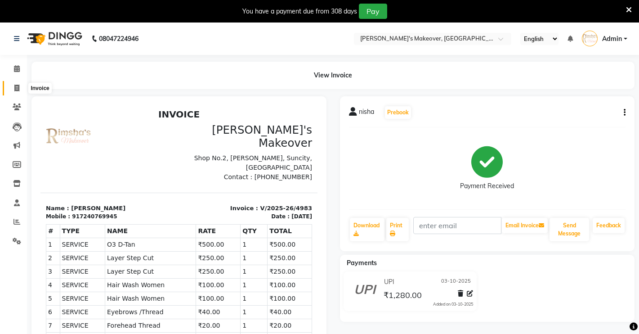
click at [9, 89] on span at bounding box center [17, 88] width 16 height 10
select select "service"
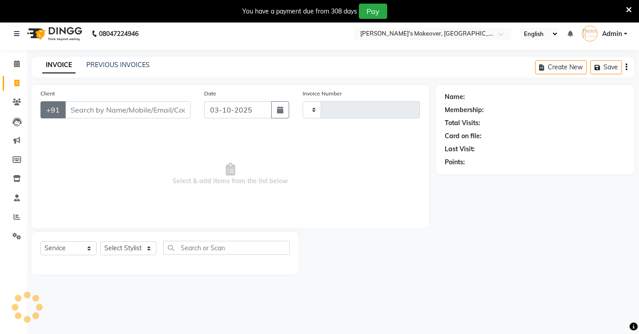
type input "4984"
select select "7317"
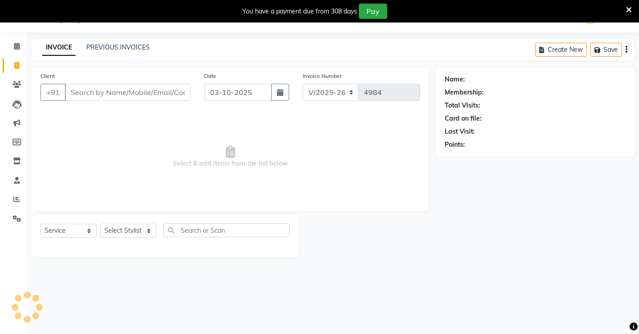
click at [68, 88] on input "Client" at bounding box center [128, 92] width 126 height 17
click at [78, 98] on input "Client" at bounding box center [128, 92] width 126 height 17
click at [21, 45] on span at bounding box center [17, 46] width 16 height 10
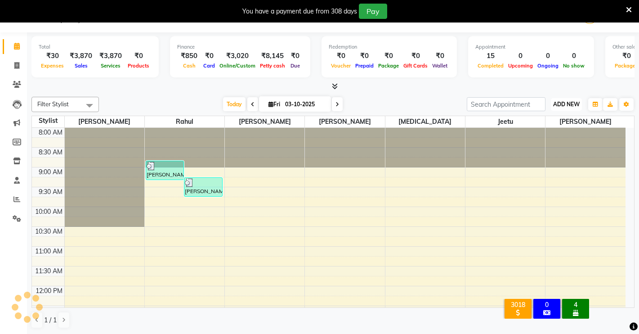
click at [554, 103] on span "ADD NEW" at bounding box center [566, 104] width 27 height 7
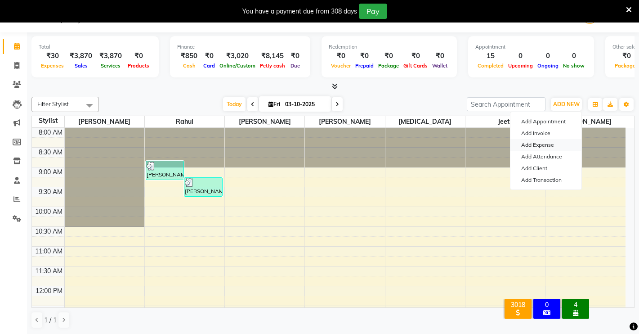
click at [538, 144] on link "Add Expense" at bounding box center [545, 145] width 71 height 12
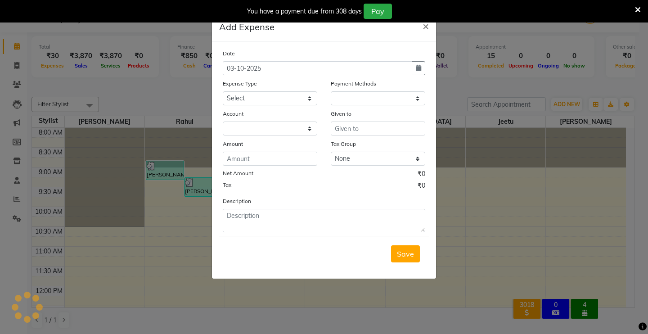
select select "1"
select select "6406"
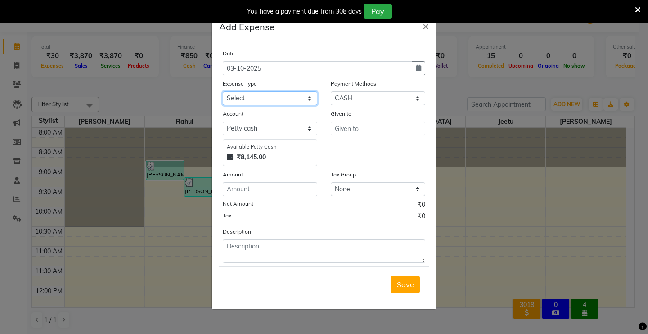
click at [303, 101] on select "Select Advance Salary Baba Bank Service Charges CLEANING Clinical charges DM SI…" at bounding box center [270, 98] width 94 height 14
select select "19380"
click at [223, 91] on select "Select Advance Salary Baba Bank Service Charges CLEANING Clinical charges DM SI…" at bounding box center [270, 98] width 94 height 14
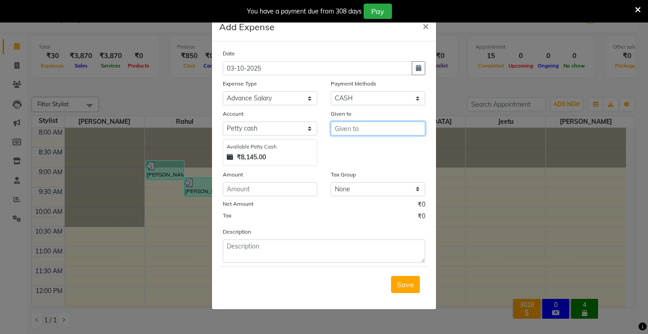
click at [362, 131] on input "text" at bounding box center [378, 128] width 94 height 14
click at [368, 151] on button "Rah ul" at bounding box center [366, 147] width 71 height 14
click at [295, 181] on div "Amount" at bounding box center [270, 176] width 94 height 13
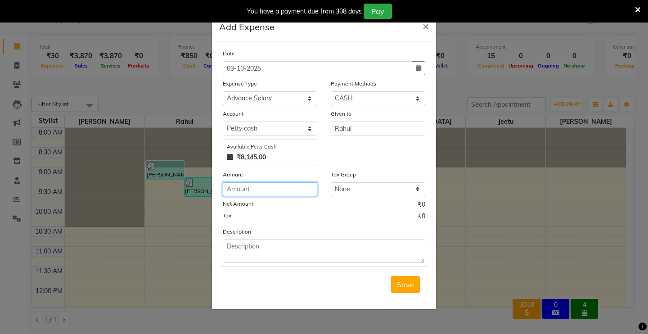
click at [297, 184] on input "number" at bounding box center [270, 189] width 94 height 14
click at [404, 282] on span "Save" at bounding box center [405, 284] width 17 height 9
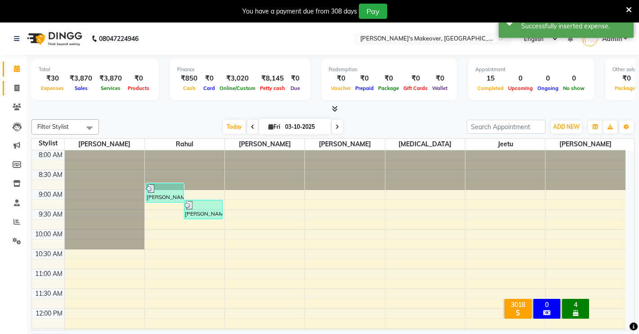
click at [12, 82] on link "Invoice" at bounding box center [14, 88] width 22 height 15
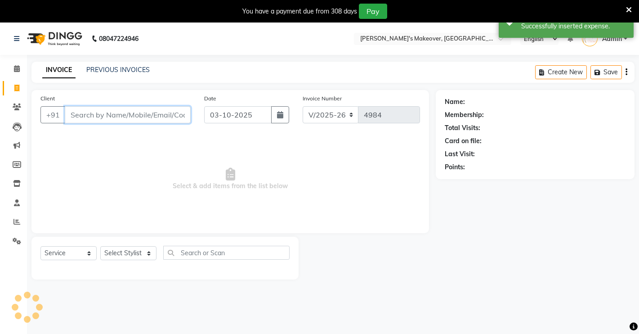
click at [85, 115] on input "Client" at bounding box center [128, 114] width 126 height 17
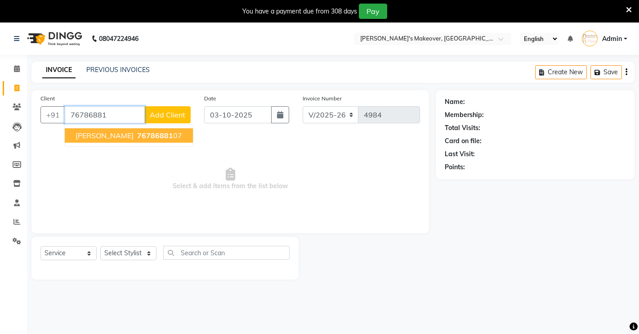
click at [101, 139] on button "[PERSON_NAME] 76786881 07" at bounding box center [129, 135] width 128 height 14
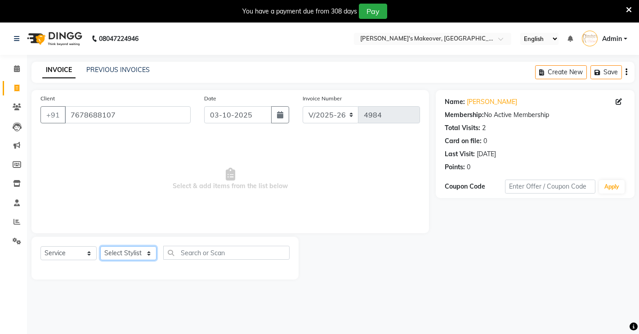
click at [111, 252] on select "Select Stylist [PERSON_NAME] [PERSON_NAME] NAVEEN [MEDICAL_DATA][PERSON_NAME] […" at bounding box center [128, 253] width 56 height 14
click at [100, 246] on select "Select Stylist [PERSON_NAME] [PERSON_NAME] NAVEEN [MEDICAL_DATA][PERSON_NAME] […" at bounding box center [128, 253] width 56 height 14
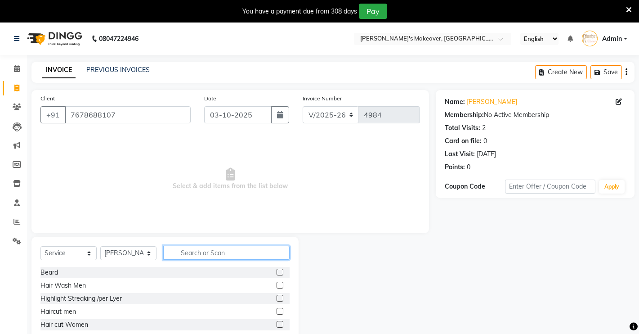
click at [216, 255] on input "text" at bounding box center [226, 253] width 126 height 14
click at [277, 271] on label at bounding box center [280, 272] width 7 height 7
click at [277, 271] on input "checkbox" at bounding box center [280, 272] width 6 height 6
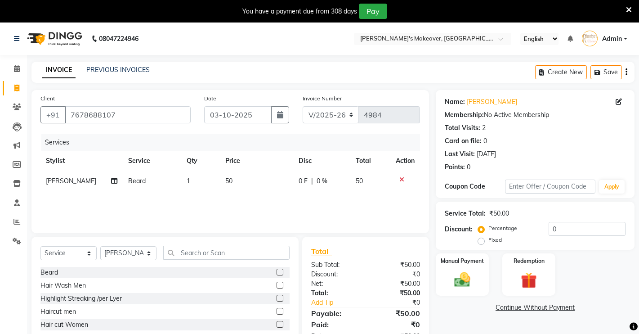
click at [277, 312] on label at bounding box center [280, 311] width 7 height 7
click at [277, 312] on input "checkbox" at bounding box center [280, 312] width 6 height 6
click at [454, 288] on img at bounding box center [462, 279] width 27 height 19
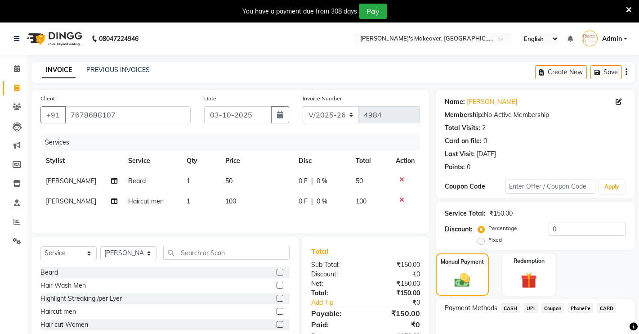
click at [535, 308] on span "UPI" at bounding box center [531, 308] width 14 height 10
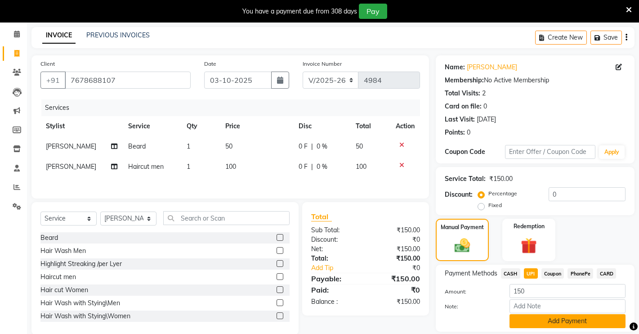
scroll to position [64, 0]
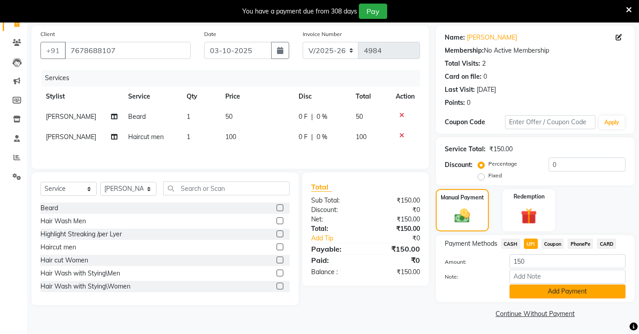
click at [540, 291] on button "Add Payment" at bounding box center [568, 291] width 116 height 14
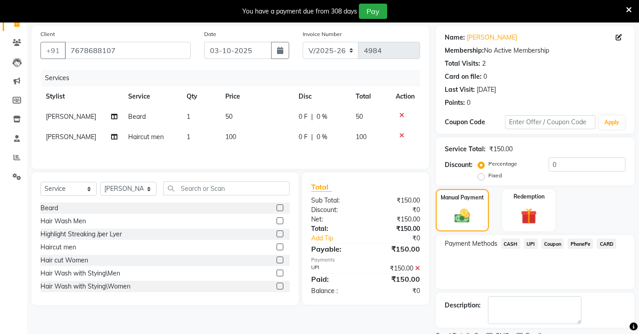
scroll to position [102, 0]
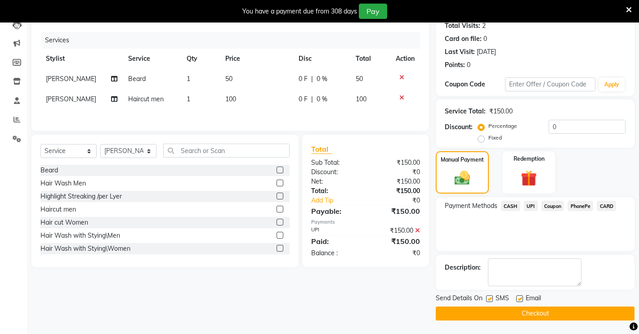
click at [544, 313] on button "Checkout" at bounding box center [535, 313] width 199 height 14
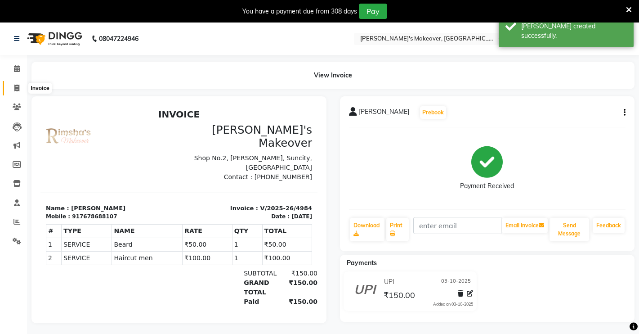
click at [18, 92] on span at bounding box center [17, 88] width 16 height 10
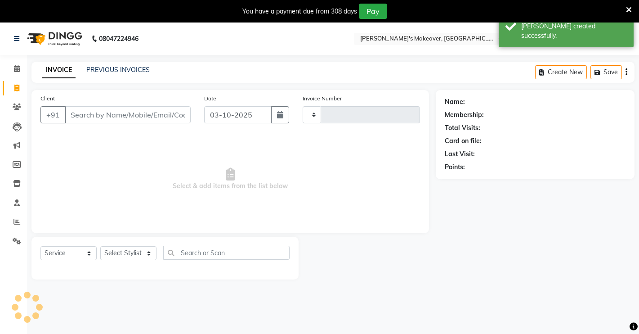
scroll to position [22, 0]
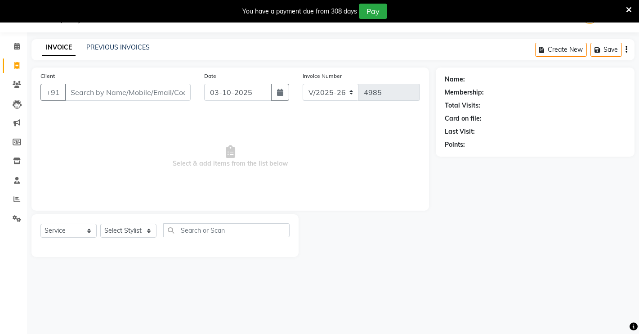
click at [98, 91] on input "Client" at bounding box center [128, 92] width 126 height 17
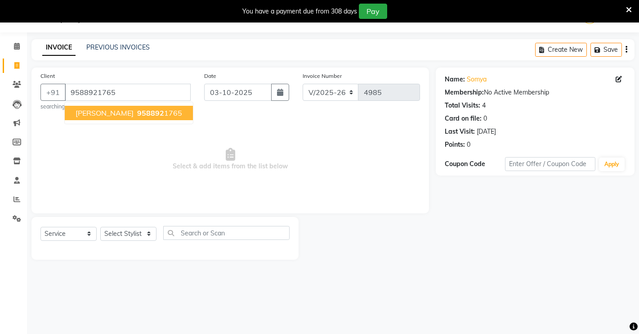
click at [97, 113] on span "[PERSON_NAME]" at bounding box center [105, 112] width 58 height 9
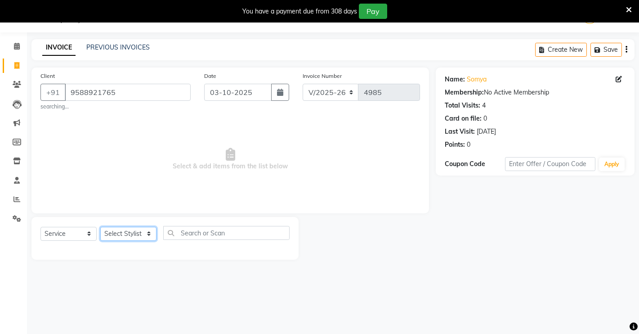
click at [127, 232] on select "Select Stylist [PERSON_NAME] [PERSON_NAME] NAVEEN [MEDICAL_DATA][PERSON_NAME] […" at bounding box center [128, 234] width 56 height 14
click at [100, 227] on select "Select Stylist [PERSON_NAME] [PERSON_NAME] NAVEEN [MEDICAL_DATA][PERSON_NAME] […" at bounding box center [128, 234] width 56 height 14
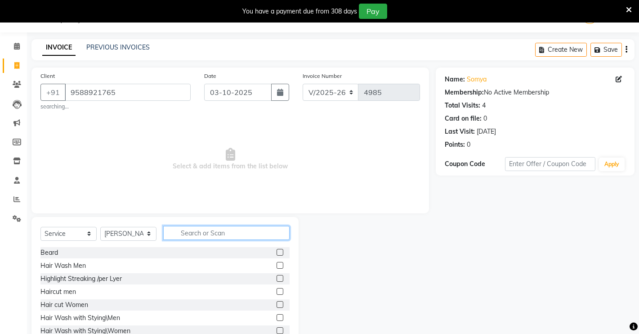
click at [255, 233] on input "text" at bounding box center [226, 233] width 126 height 14
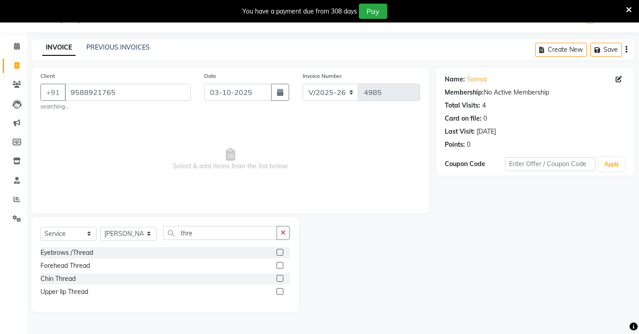
click at [281, 250] on label at bounding box center [280, 252] width 7 height 7
click at [281, 250] on input "checkbox" at bounding box center [280, 253] width 6 height 6
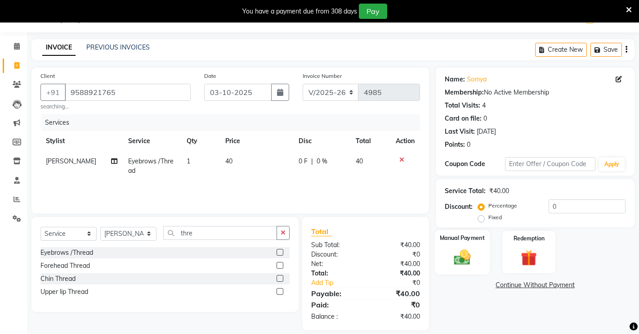
click at [476, 245] on div "Manual Payment" at bounding box center [462, 252] width 55 height 45
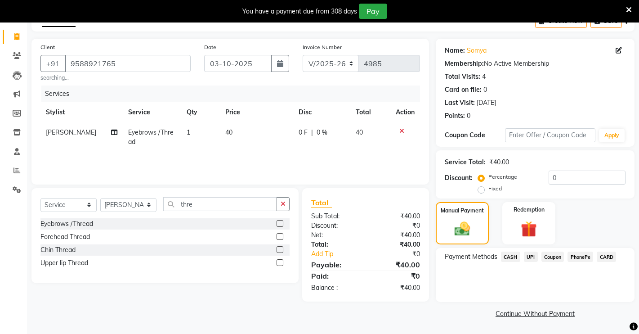
click at [527, 256] on span "UPI" at bounding box center [531, 256] width 14 height 10
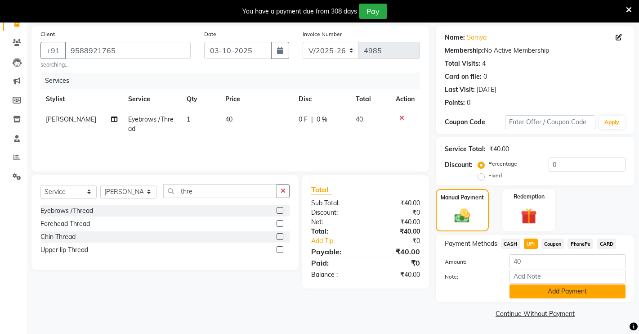
click at [547, 295] on button "Add Payment" at bounding box center [568, 291] width 116 height 14
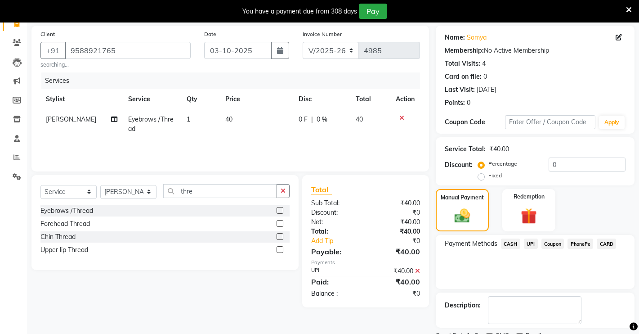
scroll to position [102, 0]
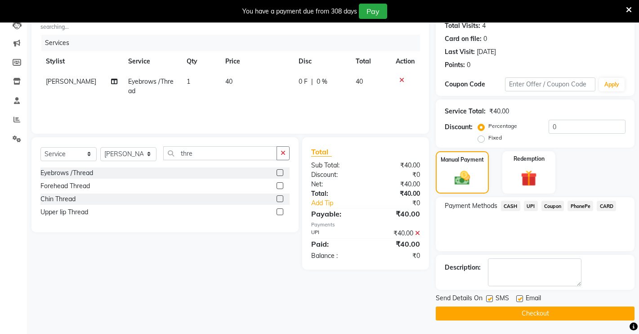
click at [538, 318] on button "Checkout" at bounding box center [535, 313] width 199 height 14
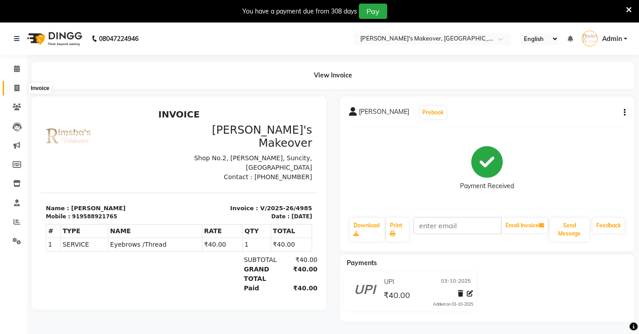
click at [12, 90] on span at bounding box center [17, 88] width 16 height 10
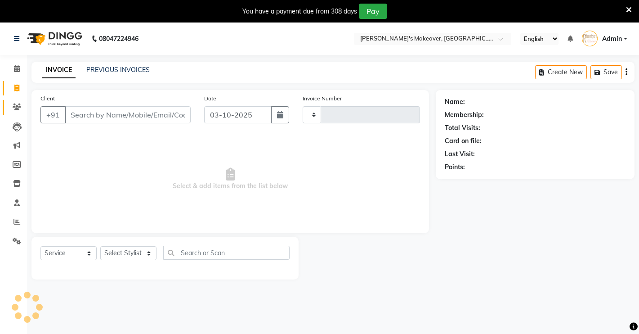
scroll to position [22, 0]
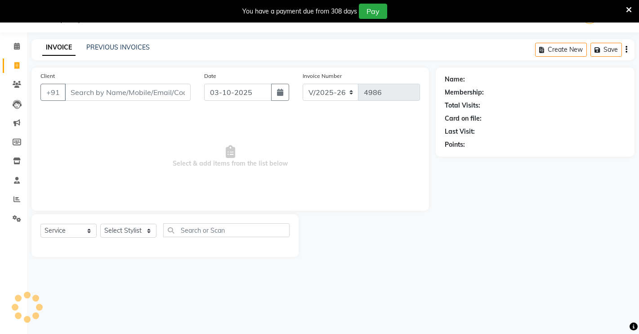
click at [92, 82] on div "Client +91" at bounding box center [116, 89] width 164 height 37
click at [98, 98] on input "Client" at bounding box center [128, 92] width 126 height 17
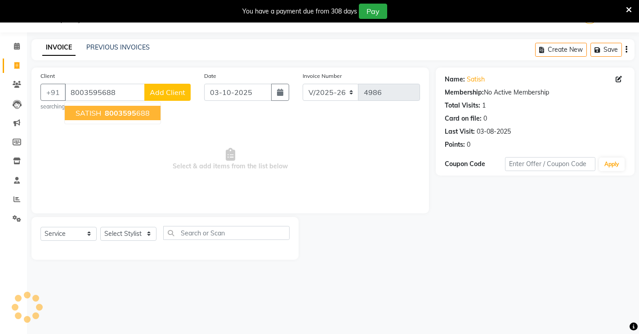
click at [103, 114] on ngb-highlight "8003595 688" at bounding box center [126, 112] width 47 height 9
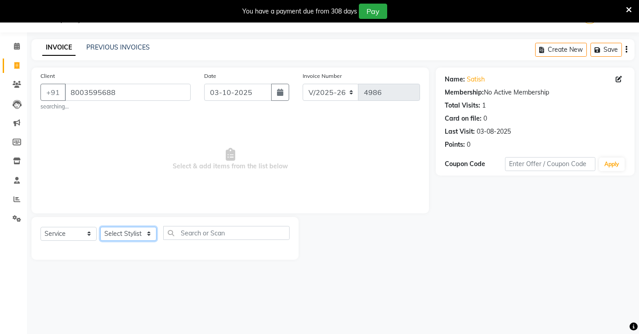
click at [108, 237] on select "Select Stylist [PERSON_NAME] [PERSON_NAME] NAVEEN [MEDICAL_DATA][PERSON_NAME] […" at bounding box center [128, 234] width 56 height 14
click at [100, 227] on select "Select Stylist [PERSON_NAME] [PERSON_NAME] NAVEEN [MEDICAL_DATA][PERSON_NAME] […" at bounding box center [128, 234] width 56 height 14
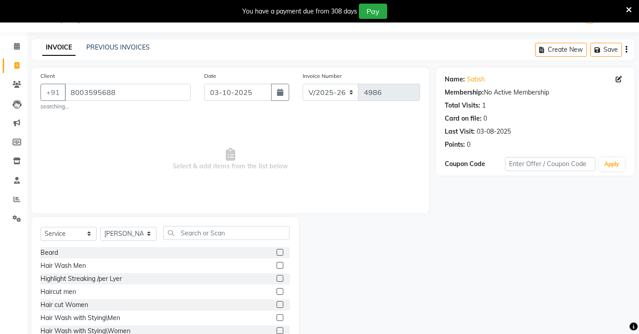
click at [277, 291] on label at bounding box center [280, 291] width 7 height 7
click at [277, 291] on input "checkbox" at bounding box center [280, 292] width 6 height 6
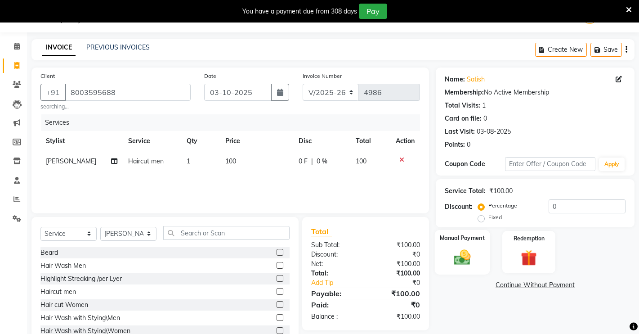
click at [471, 239] on label "Manual Payment" at bounding box center [462, 237] width 45 height 9
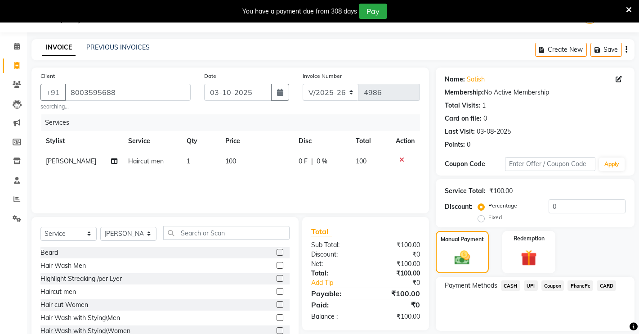
scroll to position [52, 0]
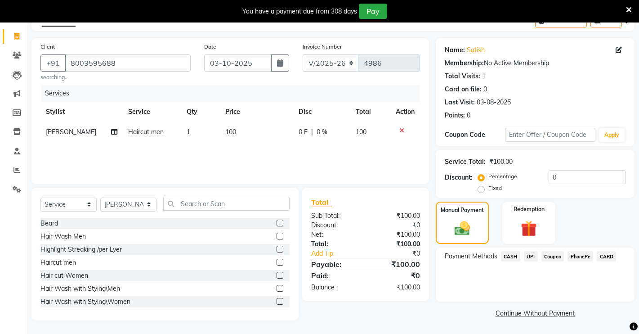
click at [512, 254] on span "CASH" at bounding box center [510, 256] width 19 height 10
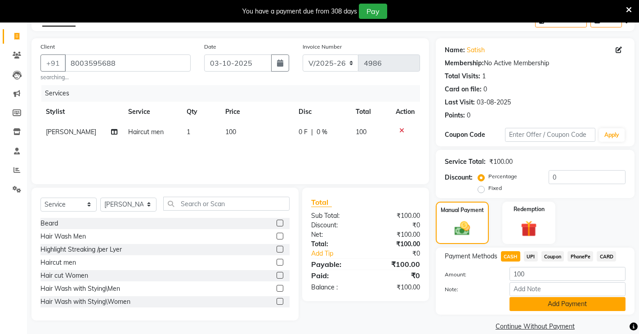
scroll to position [64, 0]
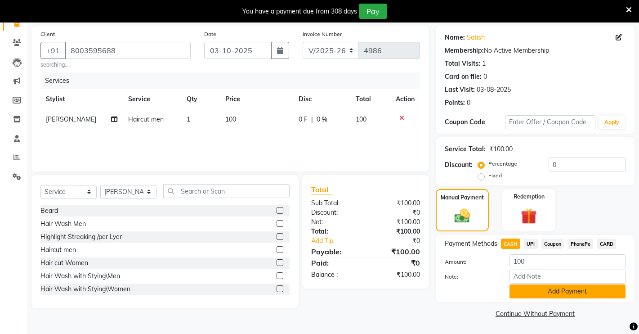
click at [524, 293] on button "Add Payment" at bounding box center [568, 291] width 116 height 14
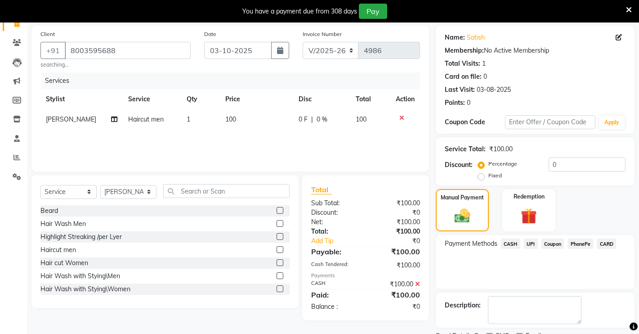
scroll to position [102, 0]
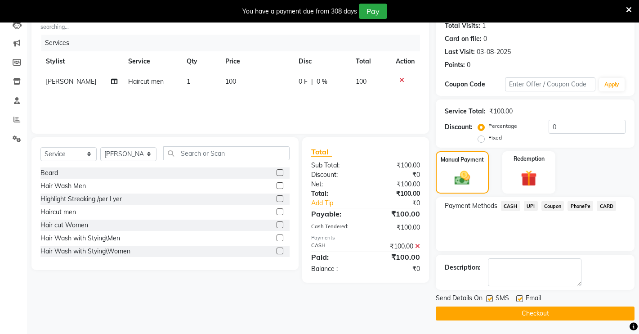
click at [510, 200] on div "Payment Methods CASH UPI Coupon PhonePe CARD" at bounding box center [535, 224] width 199 height 54
click at [512, 210] on span "CASH" at bounding box center [510, 206] width 19 height 10
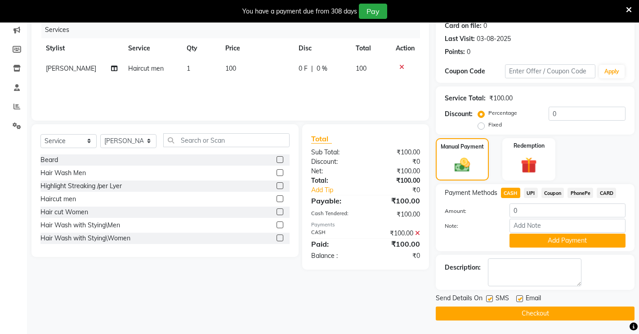
click at [542, 237] on button "Add Payment" at bounding box center [568, 240] width 116 height 14
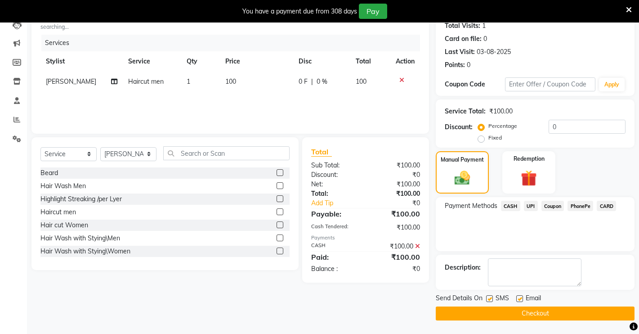
click at [534, 312] on button "Checkout" at bounding box center [535, 313] width 199 height 14
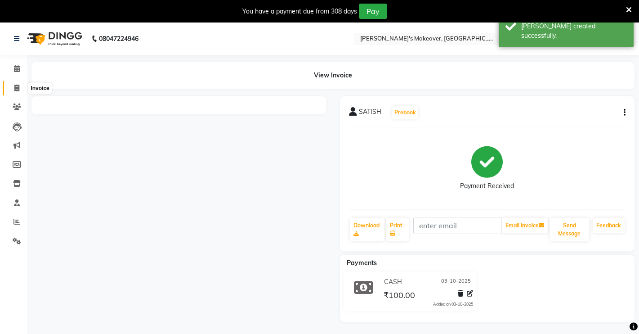
click at [11, 85] on span at bounding box center [17, 88] width 16 height 10
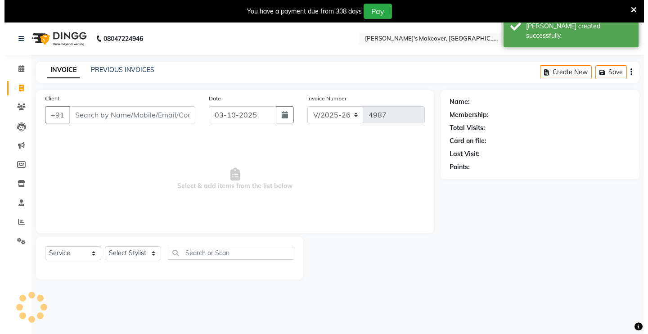
scroll to position [22, 0]
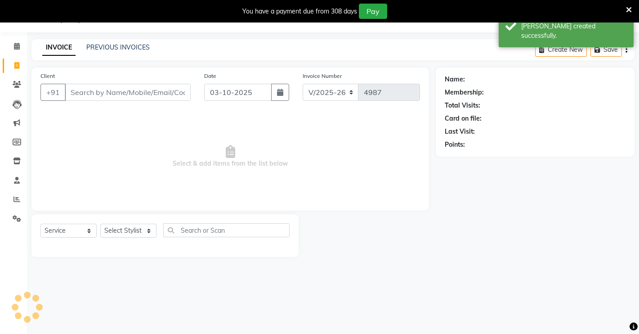
click at [88, 92] on input "Client" at bounding box center [128, 92] width 126 height 17
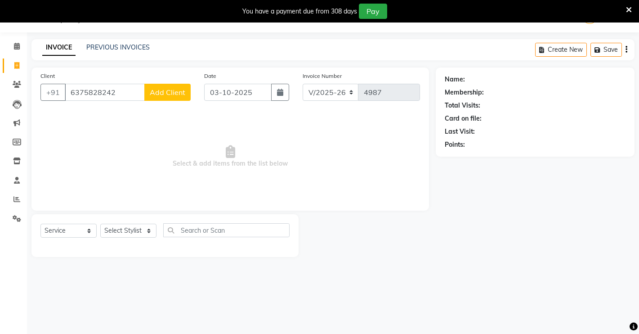
click at [170, 92] on span "Add Client" at bounding box center [168, 92] width 36 height 9
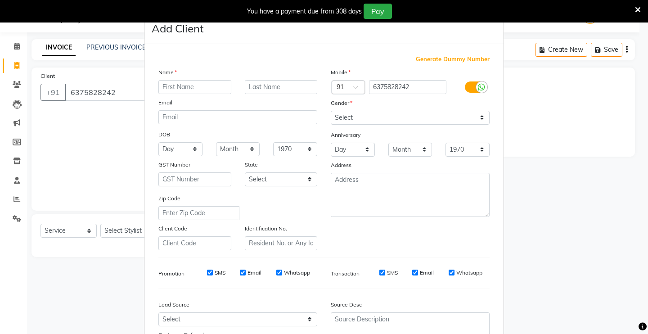
click at [180, 90] on input "text" at bounding box center [194, 87] width 73 height 14
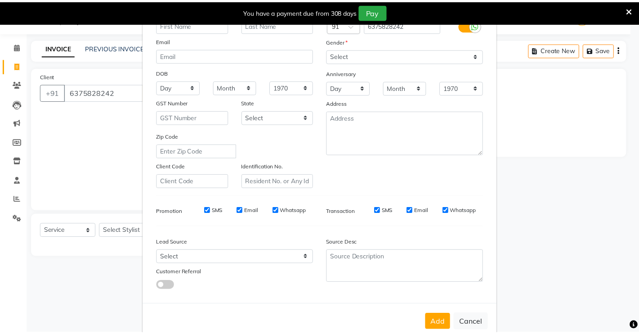
scroll to position [81, 0]
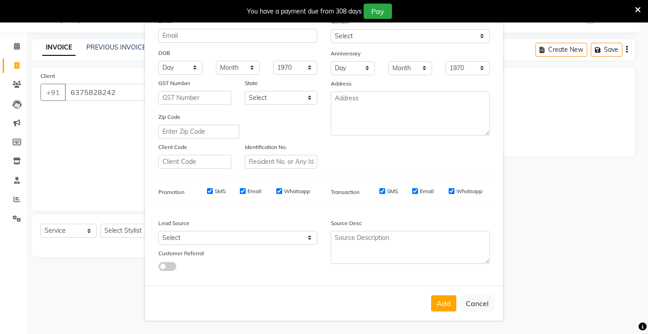
click at [475, 298] on button "Cancel" at bounding box center [477, 303] width 35 height 17
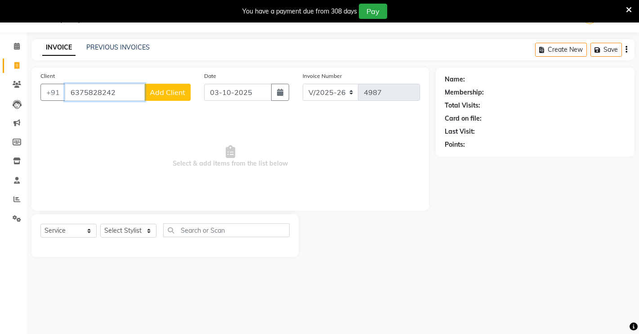
click at [113, 88] on input "6375828242" at bounding box center [105, 92] width 80 height 17
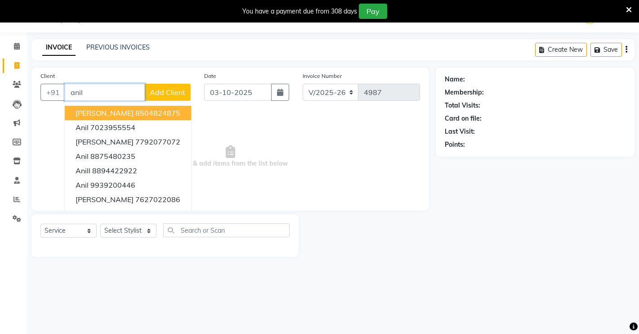
drag, startPoint x: 134, startPoint y: 116, endPoint x: 133, endPoint y: 125, distance: 10.1
click at [135, 115] on ngb-highlight "8504824875" at bounding box center [157, 112] width 45 height 9
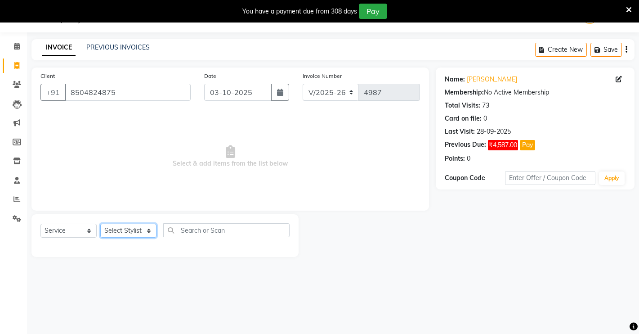
click at [138, 232] on select "Select Stylist [PERSON_NAME] [PERSON_NAME] NAVEEN [MEDICAL_DATA][PERSON_NAME] […" at bounding box center [128, 231] width 56 height 14
click at [100, 224] on select "Select Stylist [PERSON_NAME] [PERSON_NAME] NAVEEN [MEDICAL_DATA][PERSON_NAME] […" at bounding box center [128, 231] width 56 height 14
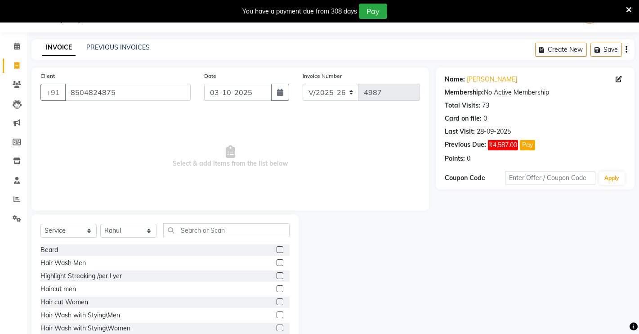
click at [277, 286] on label at bounding box center [280, 288] width 7 height 7
click at [277, 286] on input "checkbox" at bounding box center [280, 289] width 6 height 6
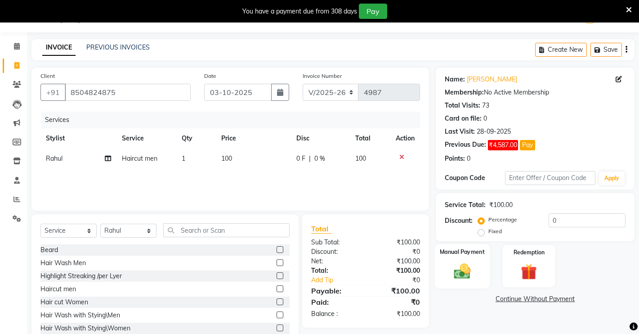
click at [475, 261] on div "Manual Payment" at bounding box center [462, 266] width 55 height 45
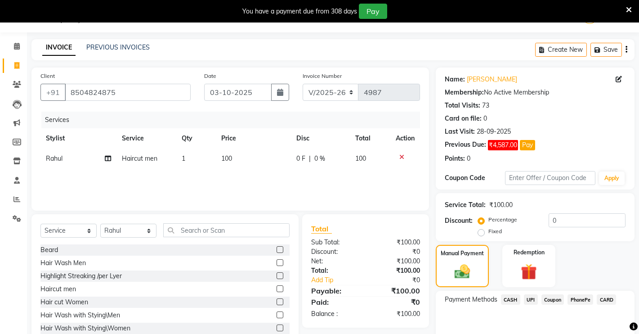
scroll to position [65, 0]
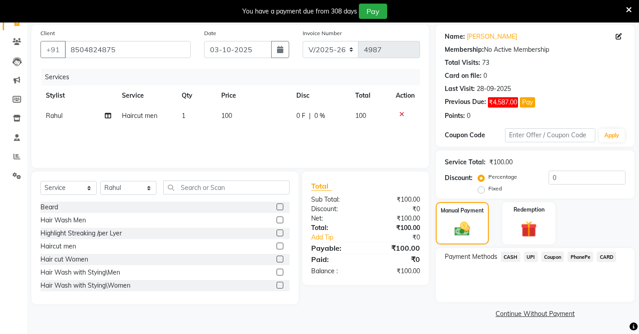
click at [526, 255] on span "UPI" at bounding box center [531, 256] width 14 height 10
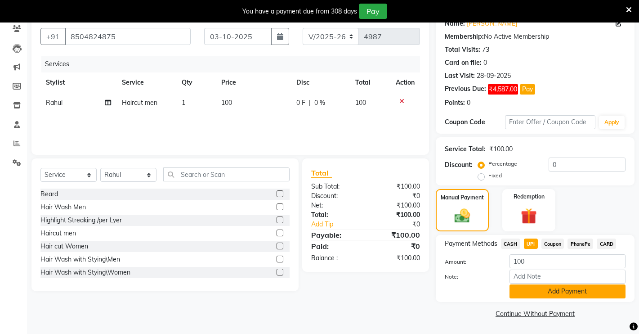
click at [526, 292] on button "Add Payment" at bounding box center [568, 291] width 116 height 14
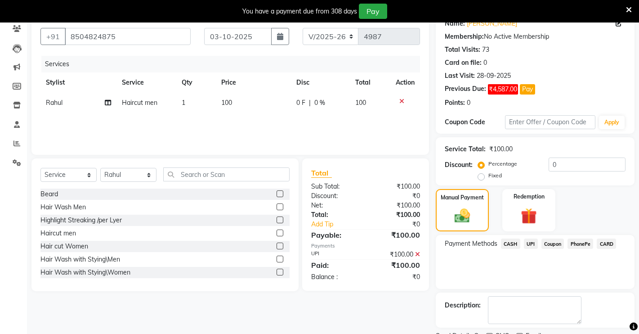
scroll to position [116, 0]
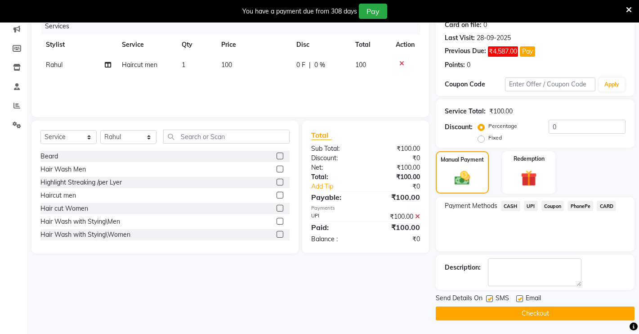
click at [510, 313] on button "Checkout" at bounding box center [535, 313] width 199 height 14
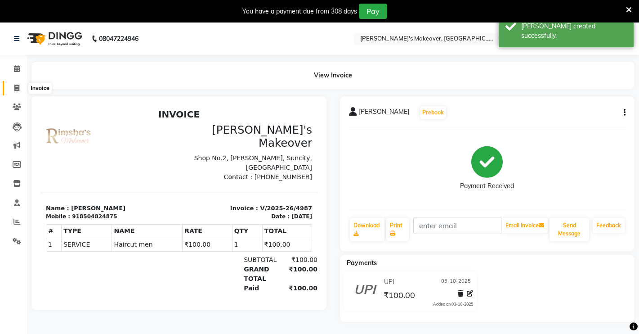
click at [18, 85] on icon at bounding box center [16, 88] width 5 height 7
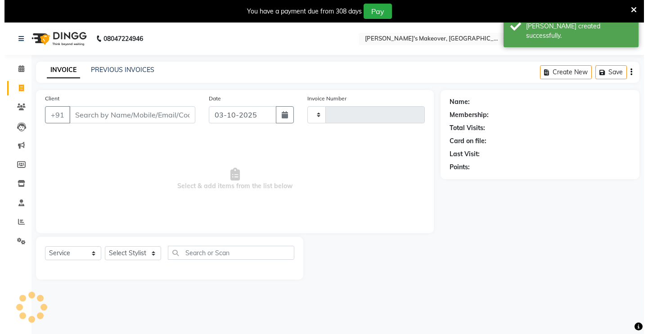
scroll to position [22, 0]
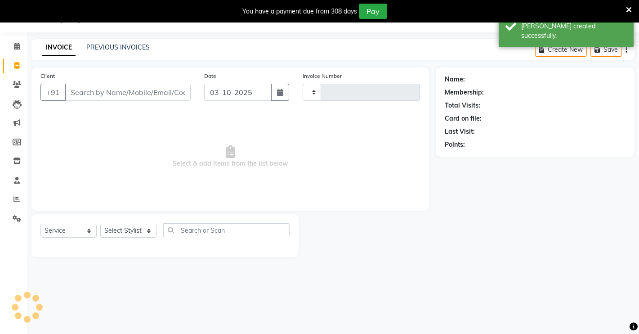
click at [104, 96] on input "Client" at bounding box center [128, 92] width 126 height 17
click at [105, 96] on input "Client" at bounding box center [128, 92] width 126 height 17
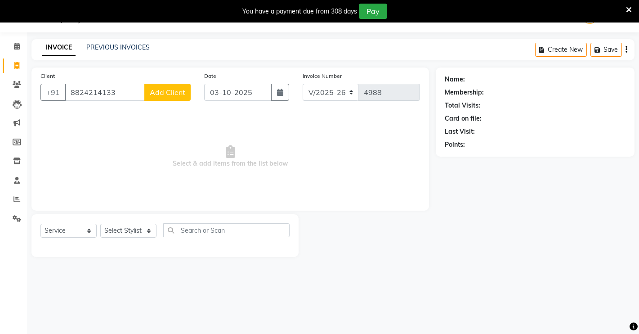
click at [166, 92] on span "Add Client" at bounding box center [168, 92] width 36 height 9
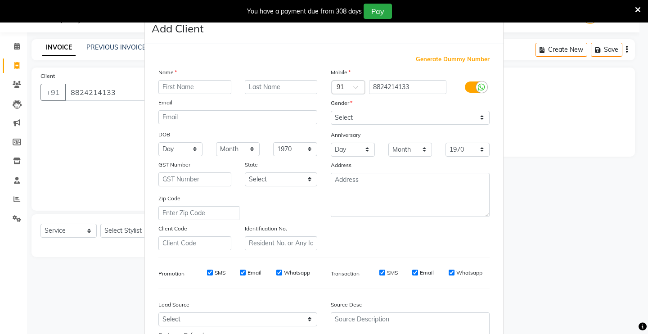
click at [174, 85] on input "text" at bounding box center [194, 87] width 73 height 14
click at [371, 121] on select "Select [DEMOGRAPHIC_DATA] [DEMOGRAPHIC_DATA] Other Prefer Not To Say" at bounding box center [410, 118] width 159 height 14
click at [331, 111] on select "Select [DEMOGRAPHIC_DATA] [DEMOGRAPHIC_DATA] Other Prefer Not To Say" at bounding box center [410, 118] width 159 height 14
click at [364, 115] on select "Select [DEMOGRAPHIC_DATA] [DEMOGRAPHIC_DATA] Other Prefer Not To Say" at bounding box center [410, 118] width 159 height 14
click at [331, 111] on select "Select [DEMOGRAPHIC_DATA] [DEMOGRAPHIC_DATA] Other Prefer Not To Say" at bounding box center [410, 118] width 159 height 14
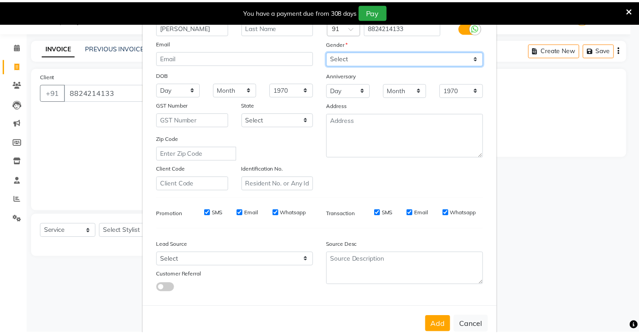
scroll to position [81, 0]
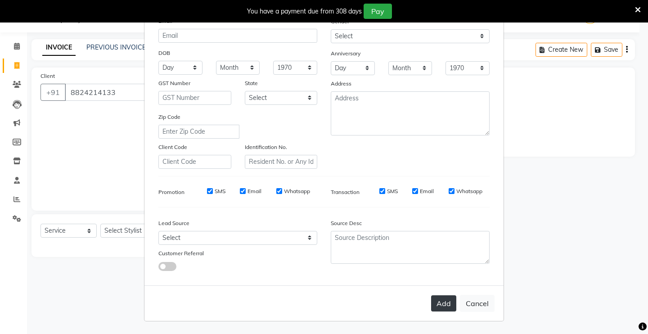
click at [433, 298] on button "Add" at bounding box center [443, 303] width 25 height 16
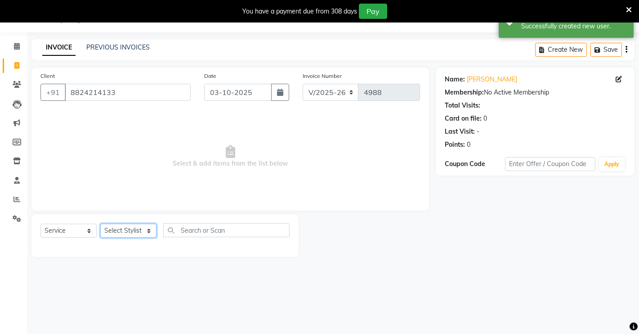
click at [125, 235] on select "Select Stylist [PERSON_NAME] [PERSON_NAME] NAVEEN [MEDICAL_DATA][PERSON_NAME] […" at bounding box center [128, 231] width 56 height 14
click at [100, 224] on select "Select Stylist [PERSON_NAME] [PERSON_NAME] NAVEEN [MEDICAL_DATA][PERSON_NAME] […" at bounding box center [128, 231] width 56 height 14
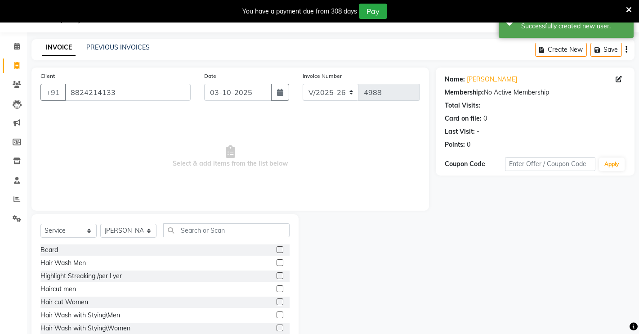
click at [277, 289] on label at bounding box center [280, 288] width 7 height 7
click at [277, 289] on input "checkbox" at bounding box center [280, 289] width 6 height 6
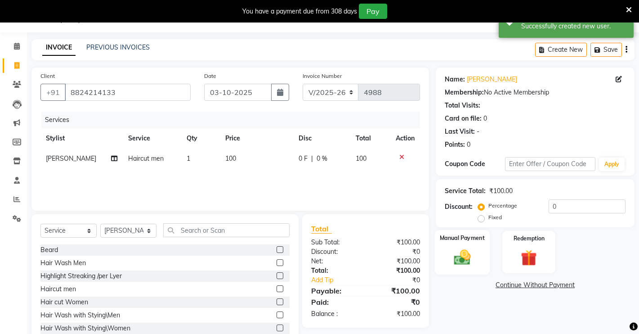
click at [488, 265] on div "Manual Payment" at bounding box center [462, 252] width 55 height 45
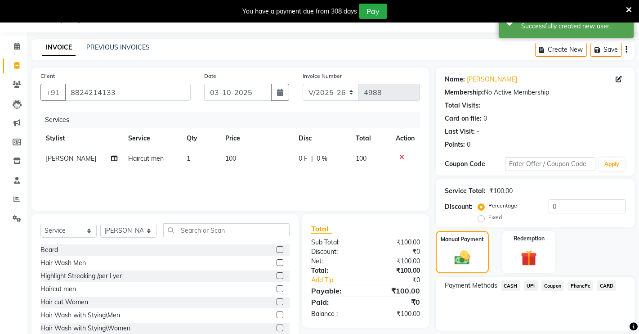
click at [514, 283] on span "CASH" at bounding box center [510, 285] width 19 height 10
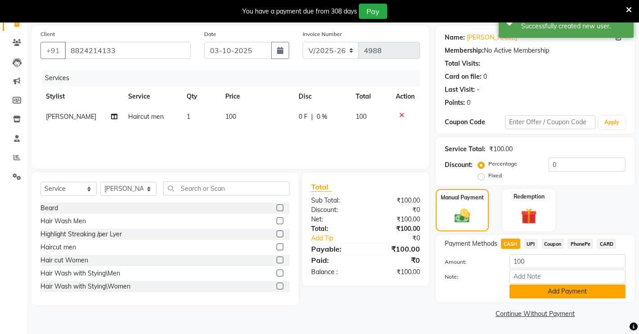
click at [517, 294] on button "Add Payment" at bounding box center [568, 291] width 116 height 14
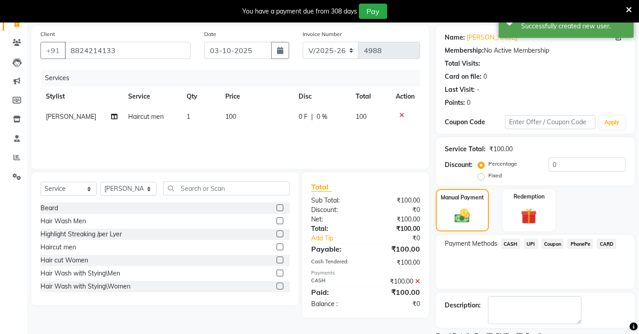
scroll to position [102, 0]
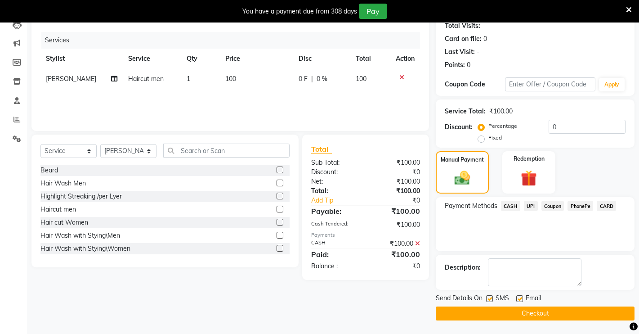
click at [511, 310] on button "Checkout" at bounding box center [535, 313] width 199 height 14
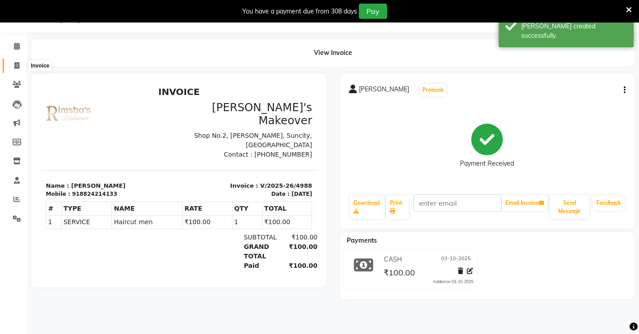
click at [14, 61] on span at bounding box center [17, 66] width 16 height 10
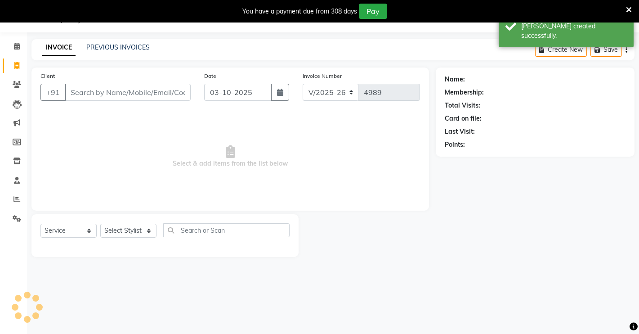
click at [89, 96] on input "Client" at bounding box center [128, 92] width 126 height 17
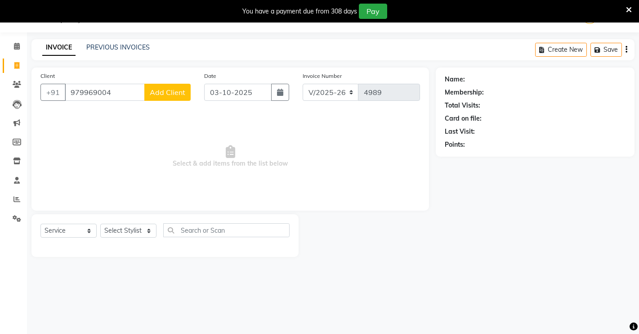
click at [180, 91] on span "Add Client" at bounding box center [168, 92] width 36 height 9
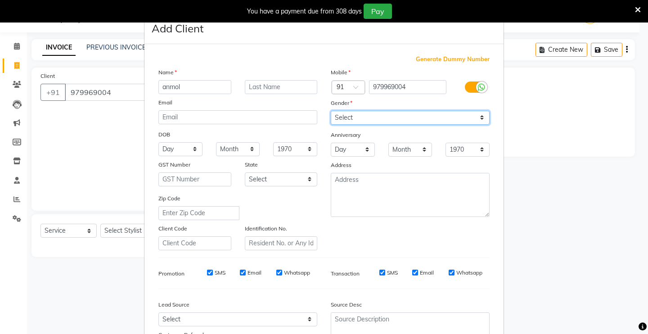
click at [440, 117] on select "Select [DEMOGRAPHIC_DATA] [DEMOGRAPHIC_DATA] Other Prefer Not To Say" at bounding box center [410, 118] width 159 height 14
click at [331, 111] on select "Select [DEMOGRAPHIC_DATA] [DEMOGRAPHIC_DATA] Other Prefer Not To Say" at bounding box center [410, 118] width 159 height 14
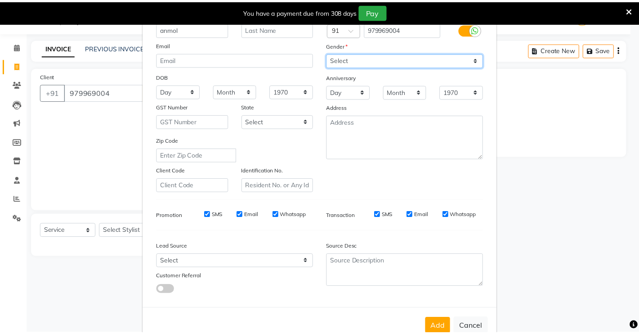
scroll to position [81, 0]
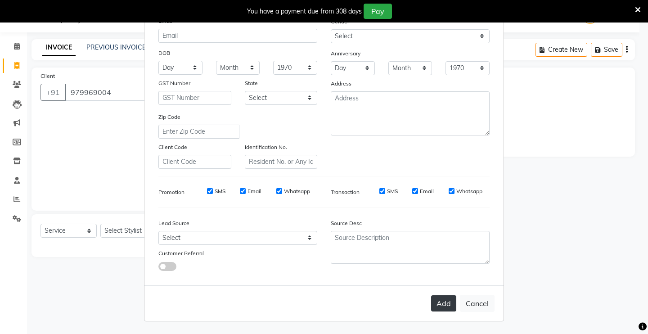
click at [438, 296] on button "Add" at bounding box center [443, 303] width 25 height 16
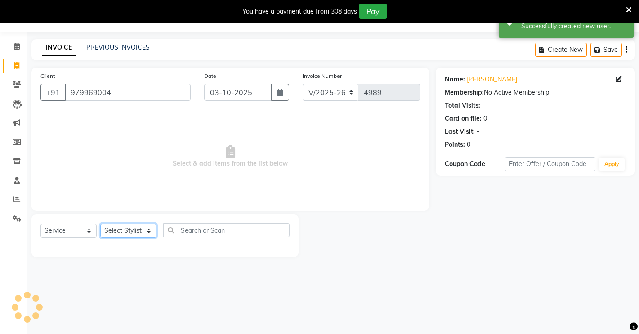
click at [128, 233] on select "Select Stylist [PERSON_NAME] [PERSON_NAME] NAVEEN [MEDICAL_DATA][PERSON_NAME] […" at bounding box center [128, 231] width 56 height 14
click at [100, 224] on select "Select Stylist [PERSON_NAME] [PERSON_NAME] NAVEEN [MEDICAL_DATA][PERSON_NAME] […" at bounding box center [128, 231] width 56 height 14
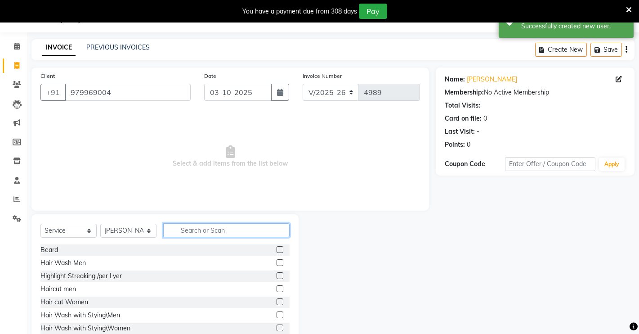
click at [215, 231] on input "text" at bounding box center [226, 230] width 126 height 14
click at [217, 231] on input "text" at bounding box center [226, 230] width 126 height 14
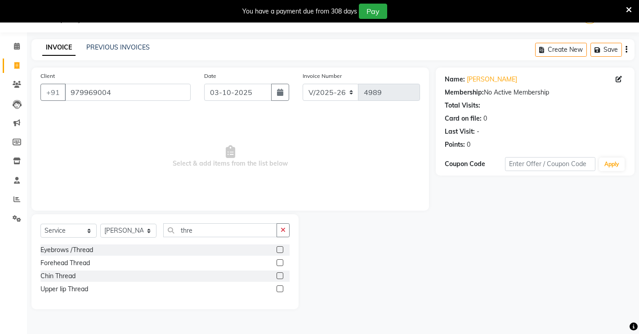
click at [279, 246] on label at bounding box center [280, 249] width 7 height 7
click at [279, 247] on input "checkbox" at bounding box center [280, 250] width 6 height 6
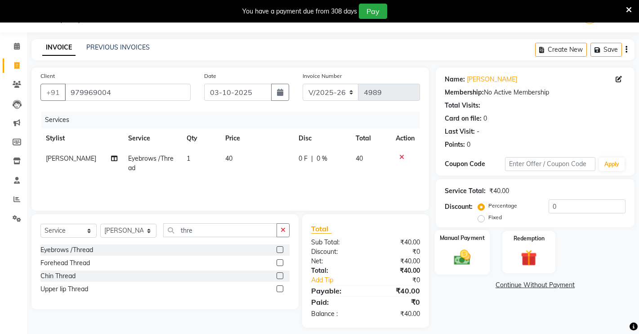
click at [453, 261] on img at bounding box center [462, 256] width 27 height 19
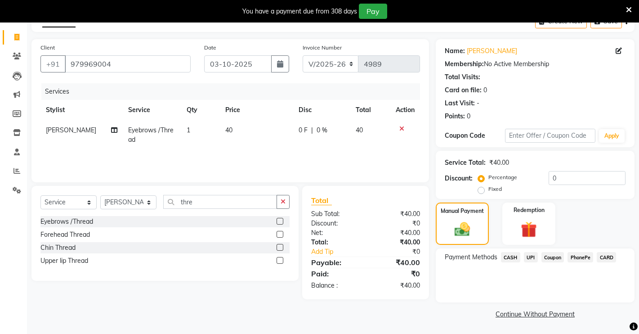
scroll to position [51, 0]
click at [536, 255] on span "UPI" at bounding box center [531, 256] width 14 height 10
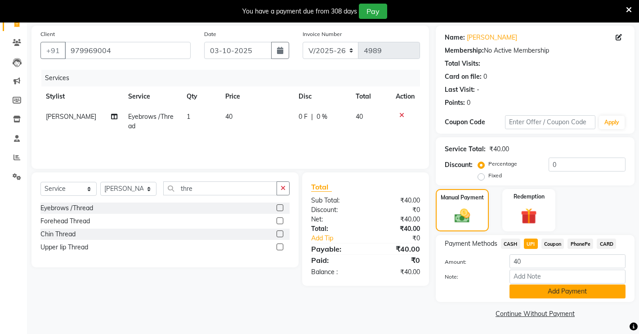
click at [525, 288] on button "Add Payment" at bounding box center [568, 291] width 116 height 14
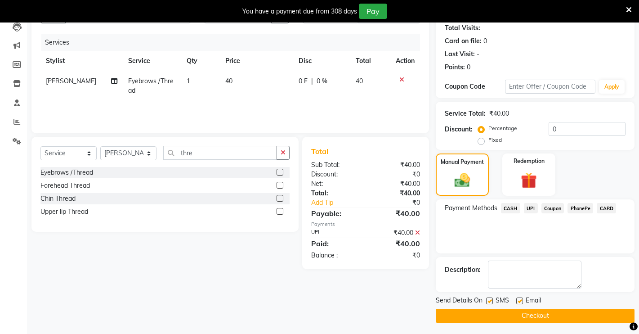
scroll to position [102, 0]
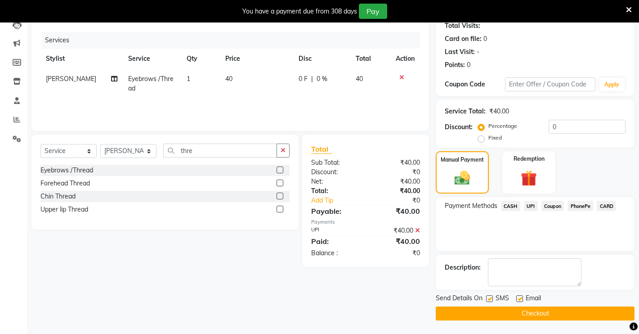
click at [506, 312] on button "Checkout" at bounding box center [535, 313] width 199 height 14
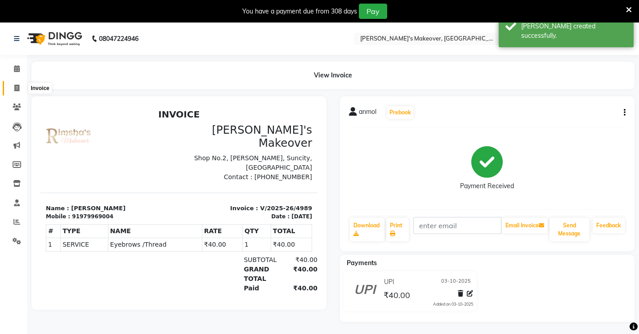
click at [15, 87] on icon at bounding box center [16, 88] width 5 height 7
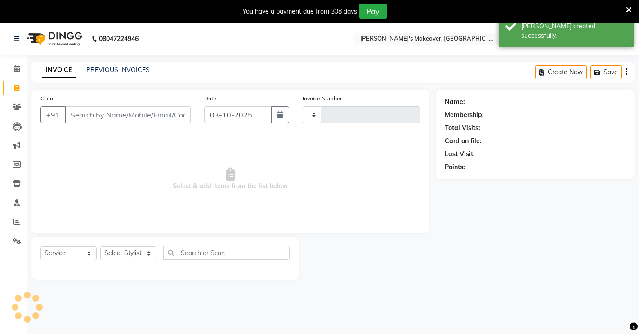
scroll to position [22, 0]
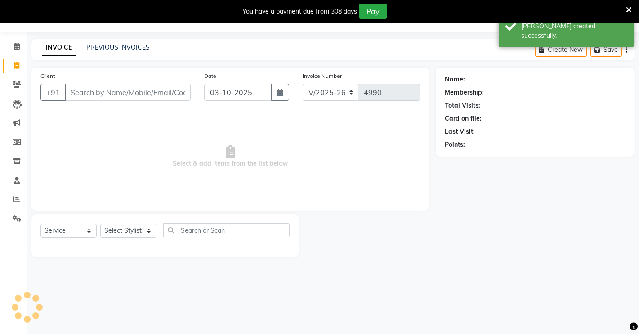
click at [99, 90] on input "Client" at bounding box center [128, 92] width 126 height 17
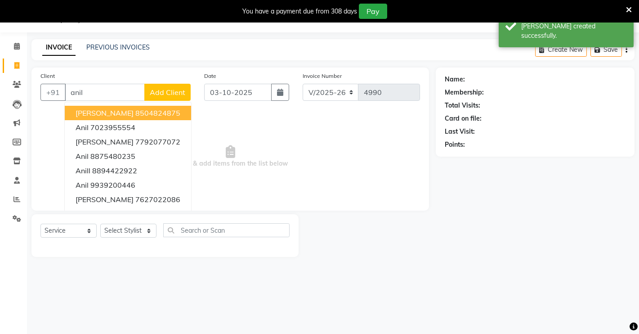
click at [98, 110] on span "[PERSON_NAME]" at bounding box center [105, 112] width 58 height 9
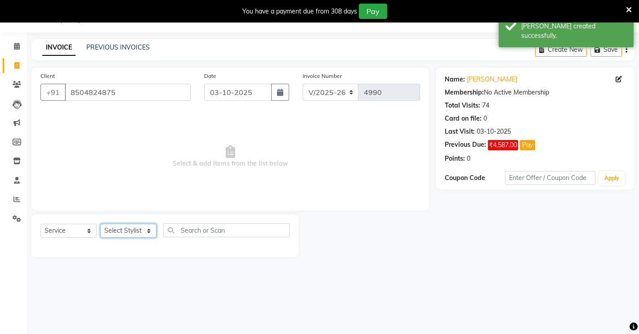
click at [123, 224] on select "Select Stylist [PERSON_NAME] [PERSON_NAME] NAVEEN [MEDICAL_DATA][PERSON_NAME] […" at bounding box center [128, 231] width 56 height 14
click at [100, 224] on select "Select Stylist [PERSON_NAME] [PERSON_NAME] NAVEEN [MEDICAL_DATA][PERSON_NAME] […" at bounding box center [128, 231] width 56 height 14
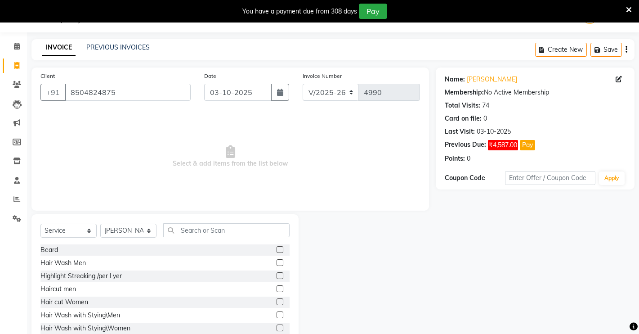
click at [277, 288] on label at bounding box center [280, 288] width 7 height 7
click at [277, 288] on input "checkbox" at bounding box center [280, 289] width 6 height 6
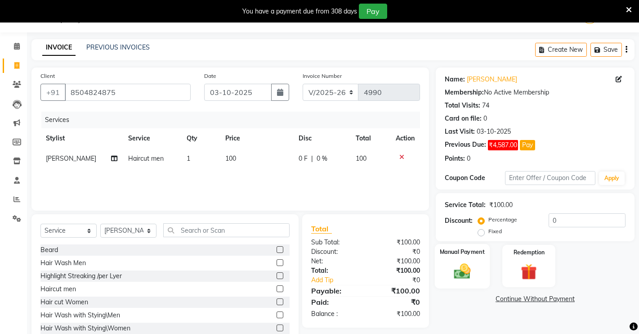
click at [484, 269] on div "Manual Payment" at bounding box center [462, 266] width 55 height 45
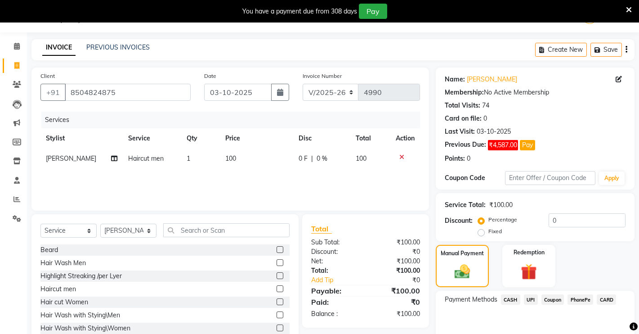
scroll to position [65, 0]
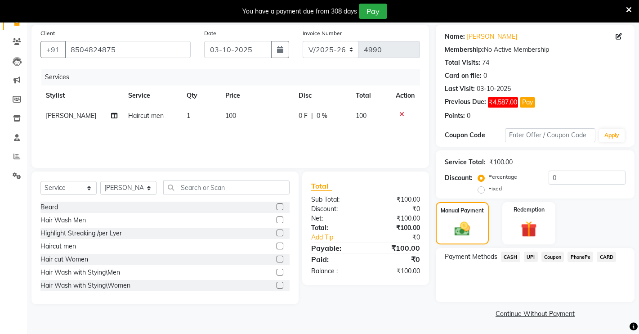
click at [513, 255] on span "CASH" at bounding box center [510, 256] width 19 height 10
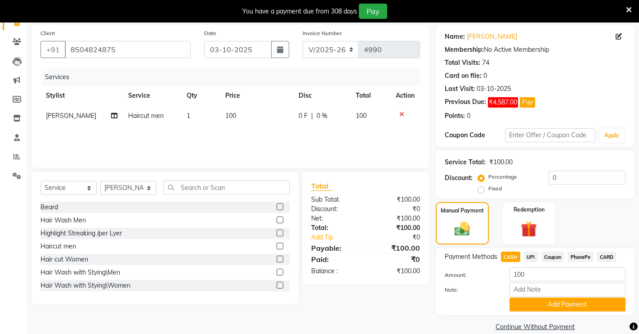
scroll to position [78, 0]
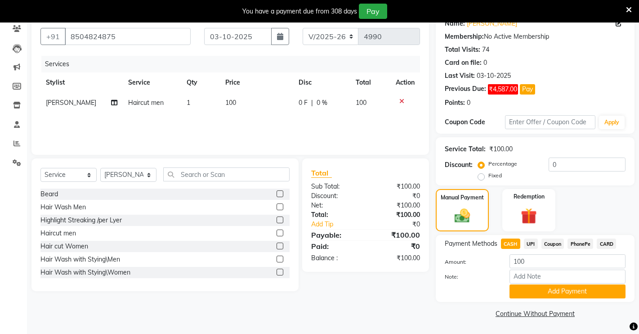
click at [536, 283] on div "Note:" at bounding box center [535, 276] width 194 height 15
click at [532, 289] on button "Add Payment" at bounding box center [568, 291] width 116 height 14
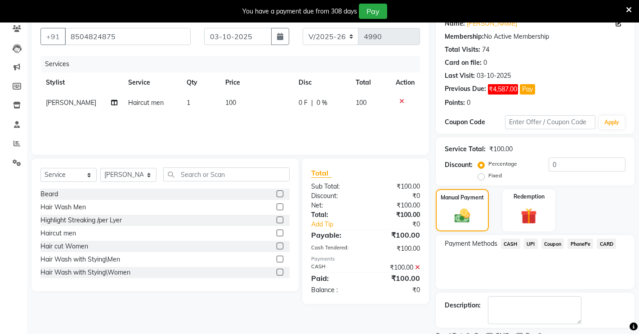
scroll to position [116, 0]
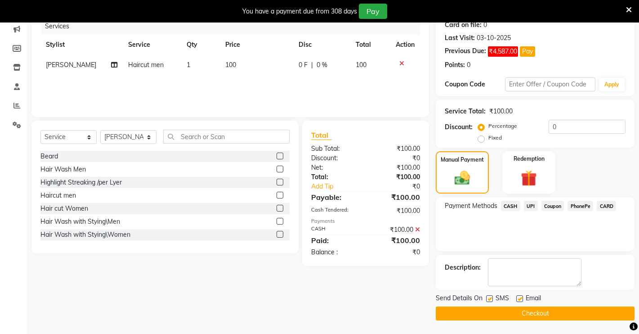
click at [503, 317] on button "Checkout" at bounding box center [535, 313] width 199 height 14
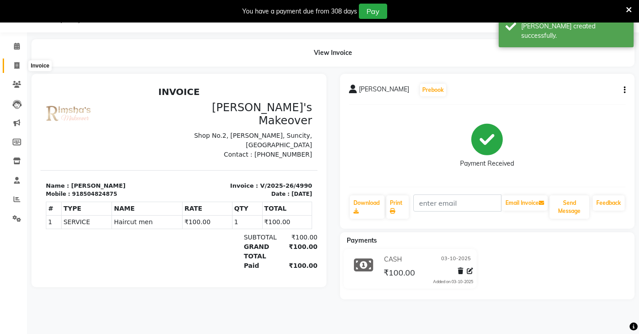
click at [15, 65] on icon at bounding box center [16, 65] width 5 height 7
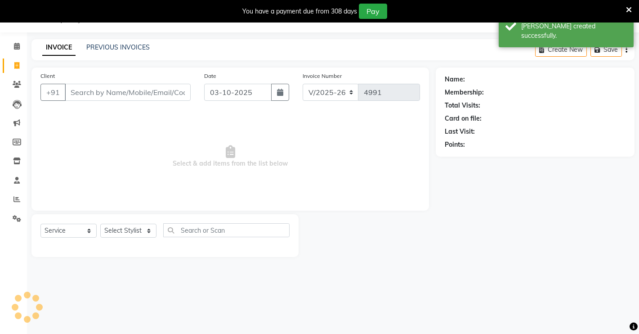
click at [85, 97] on input "Client" at bounding box center [128, 92] width 126 height 17
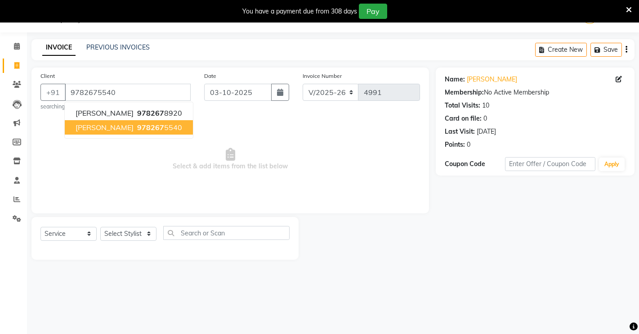
click at [117, 131] on span "[PERSON_NAME]" at bounding box center [105, 127] width 58 height 9
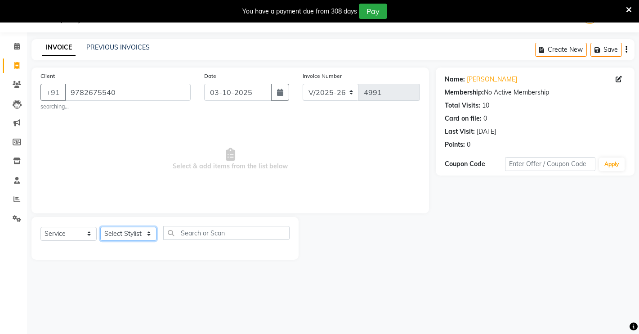
click at [118, 236] on select "Select Stylist [PERSON_NAME] [PERSON_NAME] NAVEEN [MEDICAL_DATA][PERSON_NAME] […" at bounding box center [128, 234] width 56 height 14
click at [100, 227] on select "Select Stylist [PERSON_NAME] [PERSON_NAME] NAVEEN [MEDICAL_DATA][PERSON_NAME] […" at bounding box center [128, 234] width 56 height 14
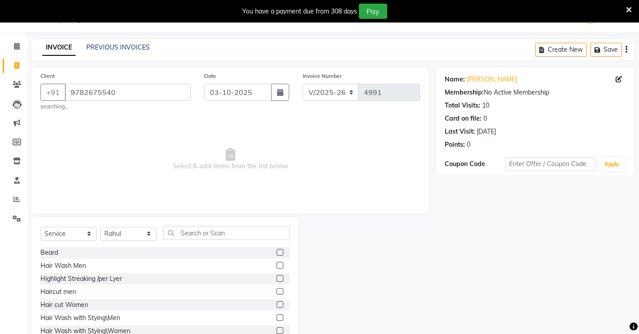
click at [277, 250] on label at bounding box center [280, 252] width 7 height 7
click at [277, 250] on input "checkbox" at bounding box center [280, 253] width 6 height 6
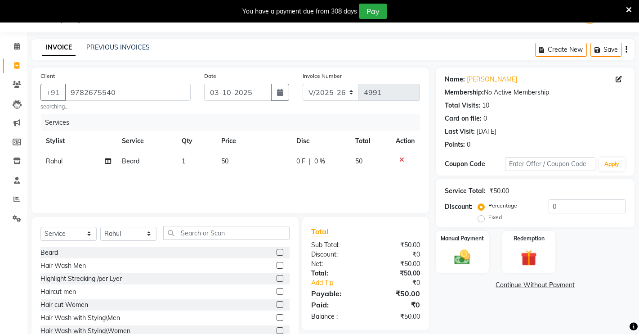
click at [277, 290] on label at bounding box center [280, 291] width 7 height 7
click at [277, 290] on input "checkbox" at bounding box center [280, 292] width 6 height 6
click at [469, 268] on div "Manual Payment" at bounding box center [462, 252] width 55 height 45
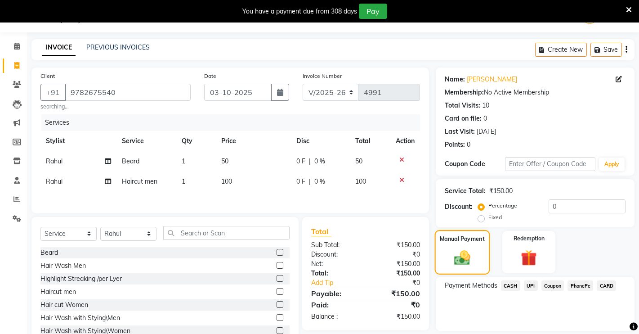
scroll to position [55, 0]
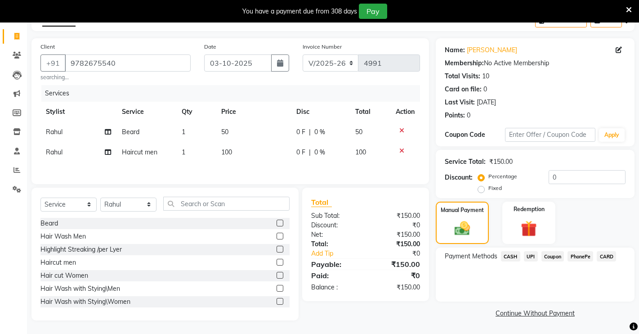
click at [521, 251] on div "UPI" at bounding box center [529, 257] width 18 height 12
click at [528, 251] on span "UPI" at bounding box center [531, 256] width 14 height 10
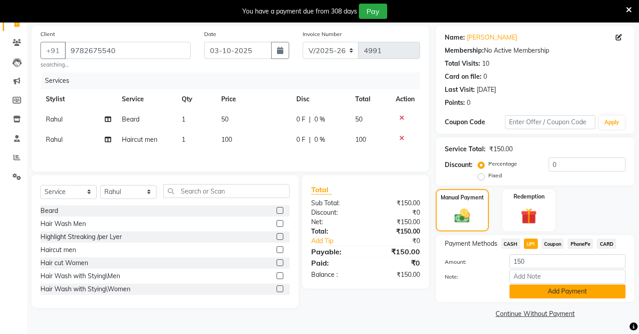
click at [522, 289] on button "Add Payment" at bounding box center [568, 291] width 116 height 14
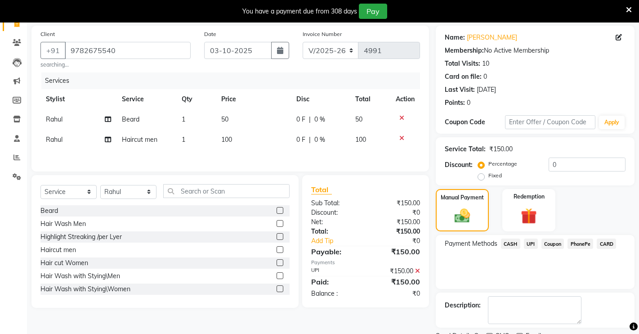
scroll to position [102, 0]
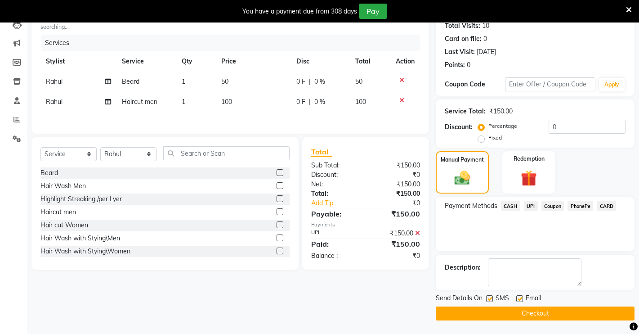
click at [489, 312] on button "Checkout" at bounding box center [535, 313] width 199 height 14
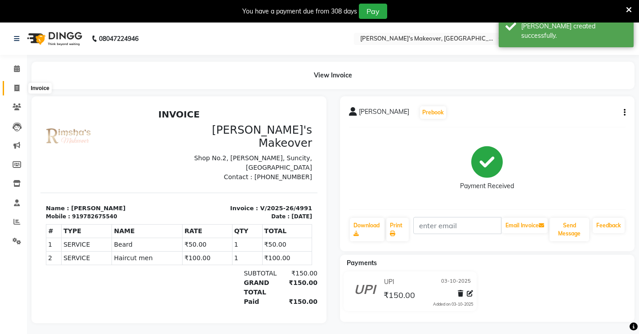
click at [19, 85] on icon at bounding box center [16, 88] width 5 height 7
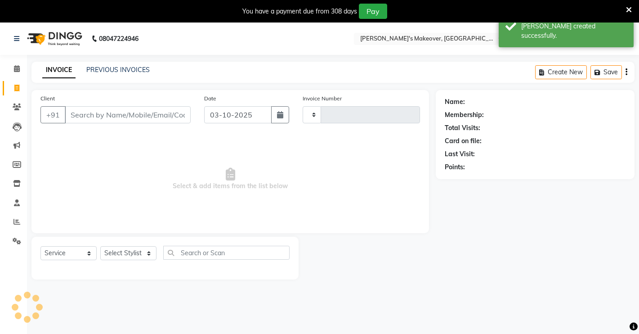
scroll to position [22, 0]
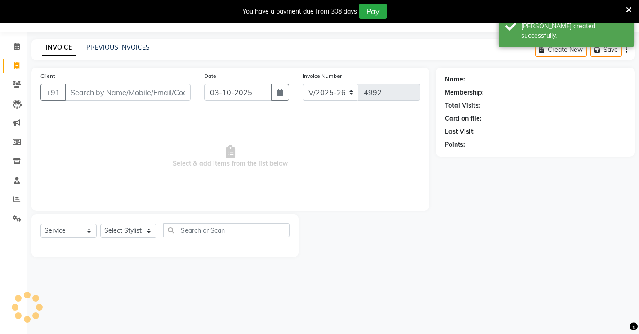
click at [102, 96] on input "Client" at bounding box center [128, 92] width 126 height 17
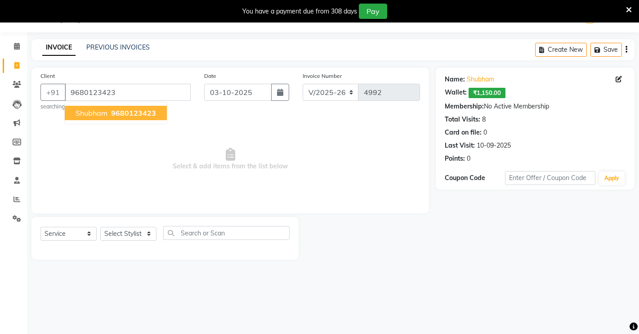
click at [122, 110] on span "9680123423" at bounding box center [133, 112] width 45 height 9
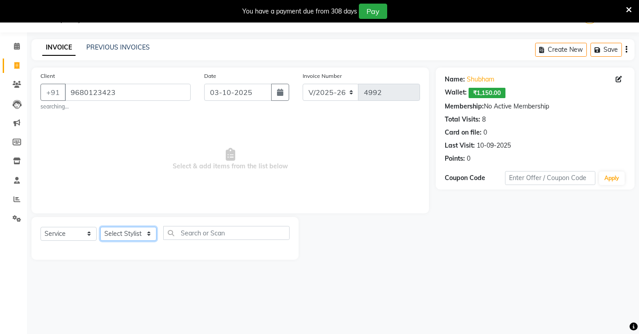
click at [117, 227] on select "Select Stylist [PERSON_NAME] [PERSON_NAME] NAVEEN [MEDICAL_DATA][PERSON_NAME] […" at bounding box center [128, 234] width 56 height 14
click at [100, 227] on select "Select Stylist [PERSON_NAME] [PERSON_NAME] NAVEEN [MEDICAL_DATA][PERSON_NAME] […" at bounding box center [128, 234] width 56 height 14
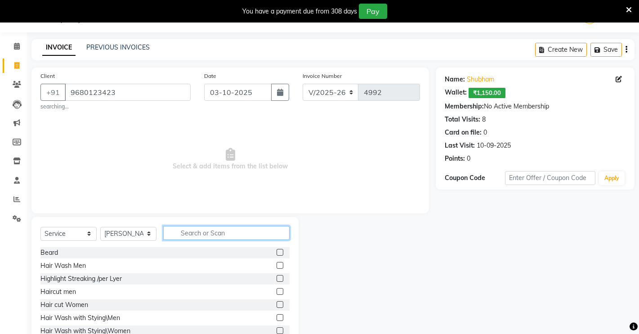
click at [195, 227] on input "text" at bounding box center [226, 233] width 126 height 14
click at [277, 254] on label at bounding box center [280, 252] width 7 height 7
click at [277, 254] on input "checkbox" at bounding box center [280, 253] width 6 height 6
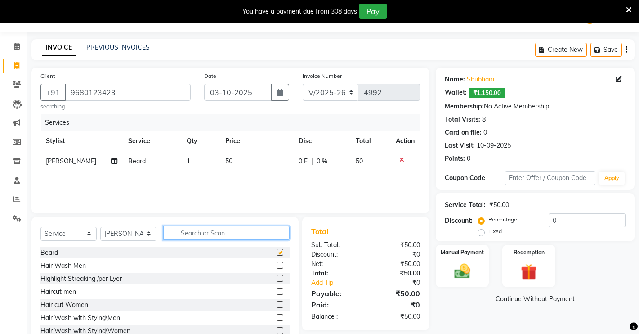
click at [270, 230] on input "text" at bounding box center [226, 233] width 126 height 14
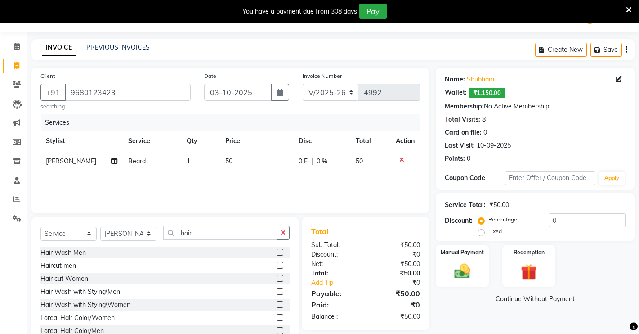
click at [277, 265] on label at bounding box center [280, 265] width 7 height 7
click at [277, 265] on input "checkbox" at bounding box center [280, 266] width 6 height 6
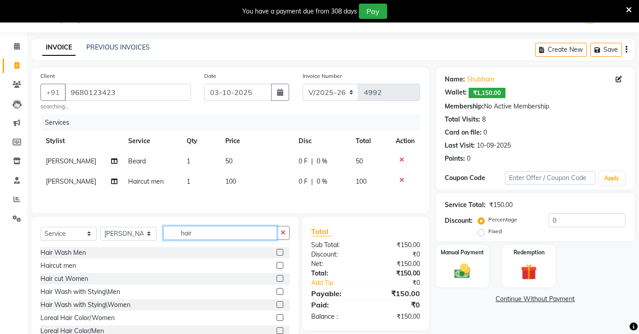
click at [208, 237] on input "hair" at bounding box center [220, 233] width 114 height 14
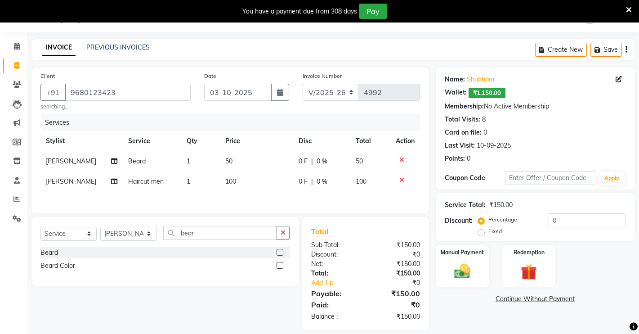
click at [279, 269] on label at bounding box center [280, 265] width 7 height 7
click at [279, 269] on input "checkbox" at bounding box center [280, 266] width 6 height 6
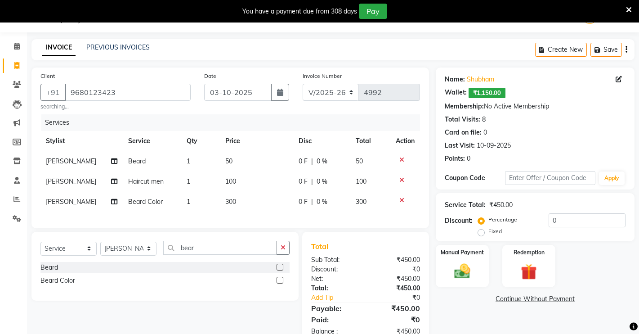
click at [239, 198] on td "300" at bounding box center [256, 202] width 73 height 20
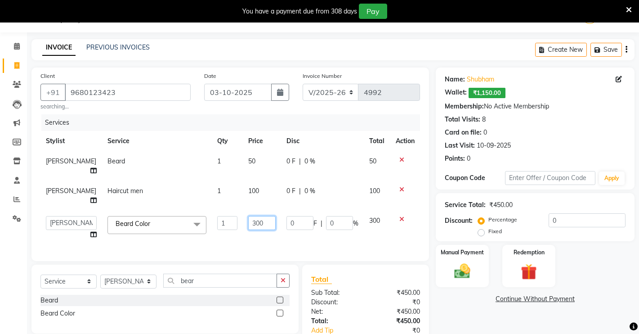
click at [260, 216] on input "300" at bounding box center [261, 223] width 27 height 14
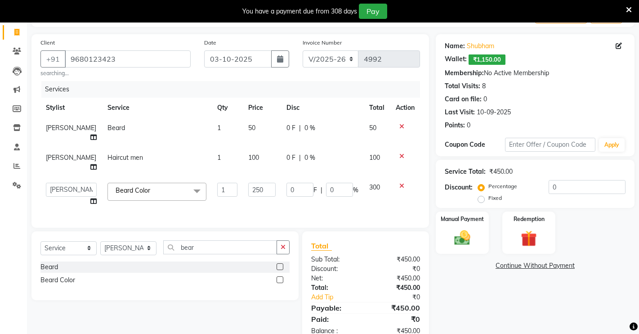
drag, startPoint x: 560, startPoint y: 312, endPoint x: 542, endPoint y: 304, distance: 20.3
click at [554, 312] on div "Name: [PERSON_NAME]: ₹1,150.00 Membership: No Active Membership Total Visits: 8…" at bounding box center [539, 189] width 206 height 310
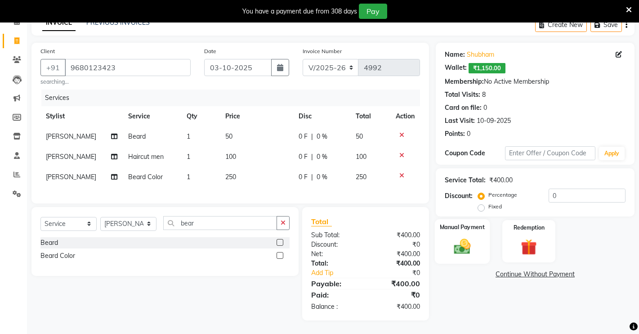
click at [479, 234] on div "Manual Payment" at bounding box center [462, 241] width 55 height 45
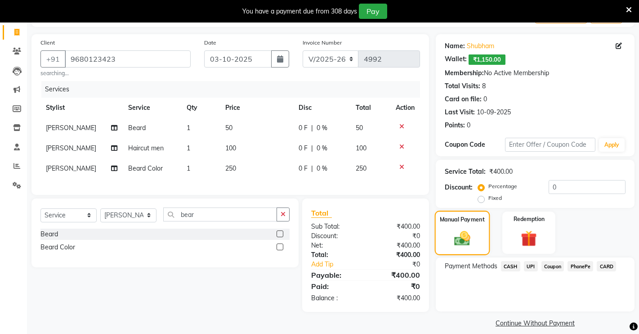
scroll to position [65, 0]
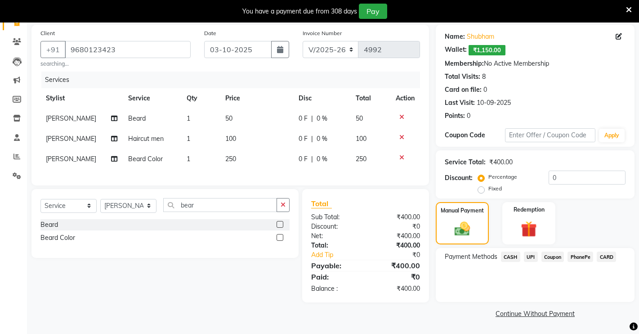
click at [512, 257] on span "CASH" at bounding box center [510, 256] width 19 height 10
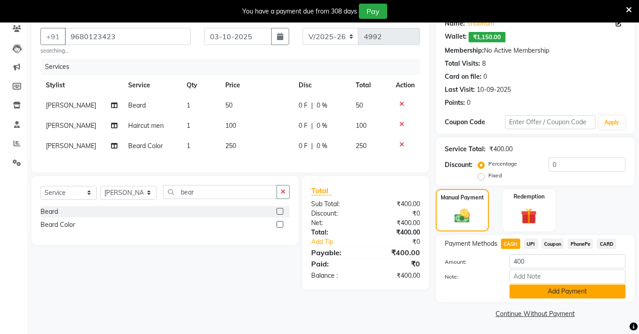
click at [528, 287] on button "Add Payment" at bounding box center [568, 291] width 116 height 14
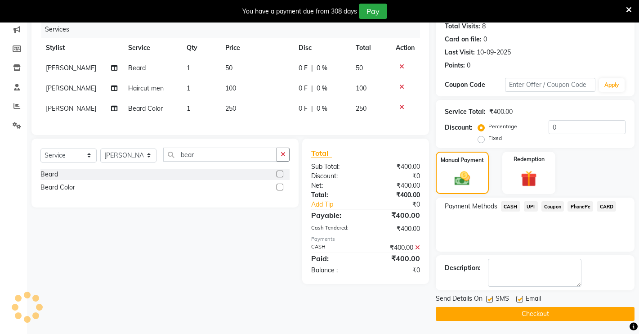
scroll to position [116, 0]
click at [508, 312] on button "Checkout" at bounding box center [535, 313] width 199 height 14
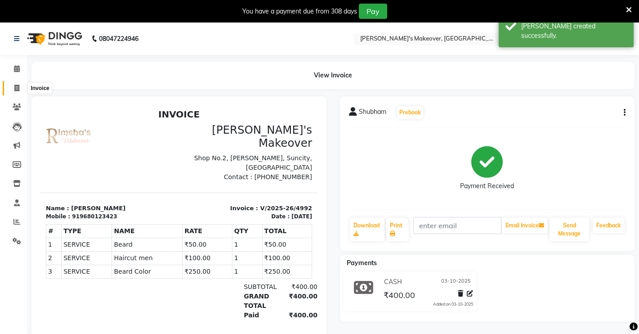
click at [18, 87] on icon at bounding box center [16, 88] width 5 height 7
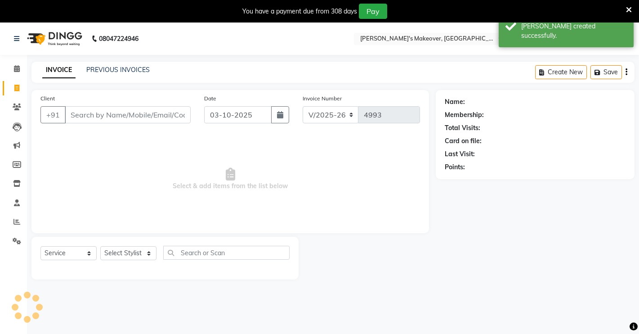
scroll to position [22, 0]
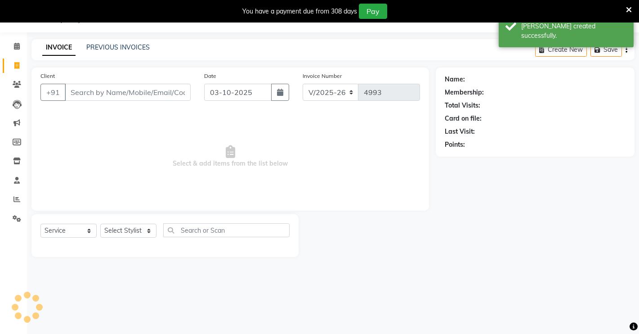
click at [72, 97] on input "Client" at bounding box center [128, 92] width 126 height 17
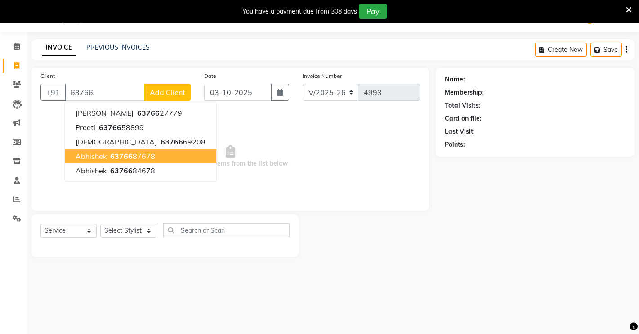
click at [136, 160] on ngb-highlight "63766 87678" at bounding box center [131, 156] width 47 height 9
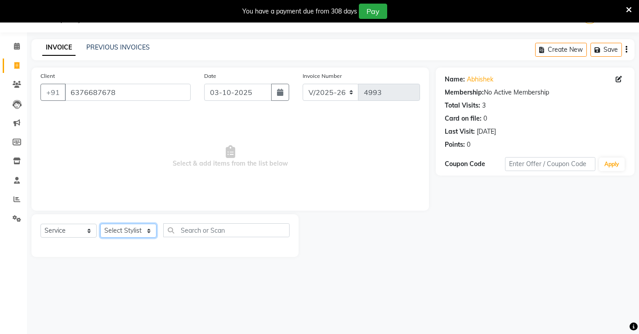
click at [134, 231] on select "Select Stylist [PERSON_NAME] [PERSON_NAME] NAVEEN [MEDICAL_DATA][PERSON_NAME] […" at bounding box center [128, 231] width 56 height 14
click at [100, 224] on select "Select Stylist [PERSON_NAME] [PERSON_NAME] NAVEEN [MEDICAL_DATA][PERSON_NAME] […" at bounding box center [128, 231] width 56 height 14
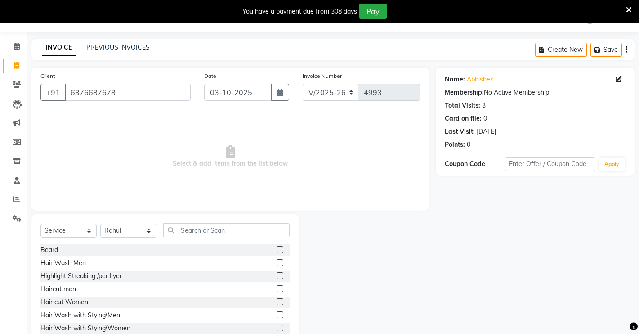
click at [277, 249] on label at bounding box center [280, 249] width 7 height 7
click at [277, 249] on input "checkbox" at bounding box center [280, 250] width 6 height 6
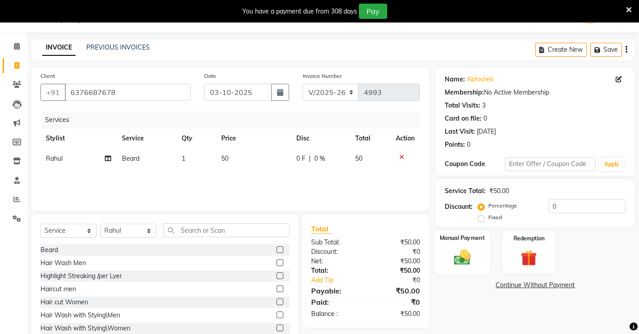
click at [460, 251] on img at bounding box center [462, 256] width 27 height 19
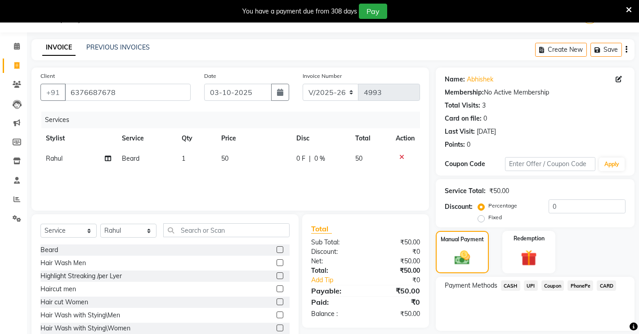
click at [530, 285] on span "UPI" at bounding box center [531, 285] width 14 height 10
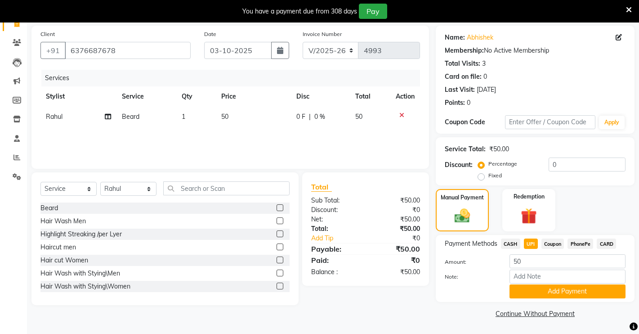
click at [518, 288] on button "Add Payment" at bounding box center [568, 291] width 116 height 14
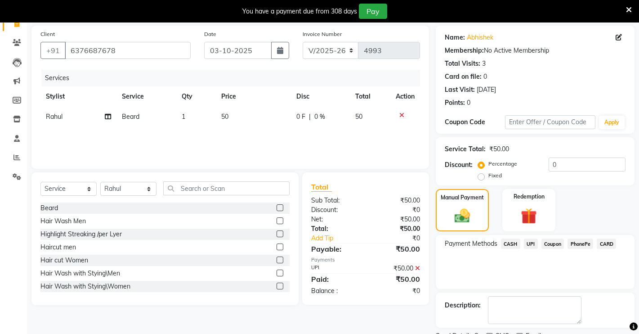
scroll to position [102, 0]
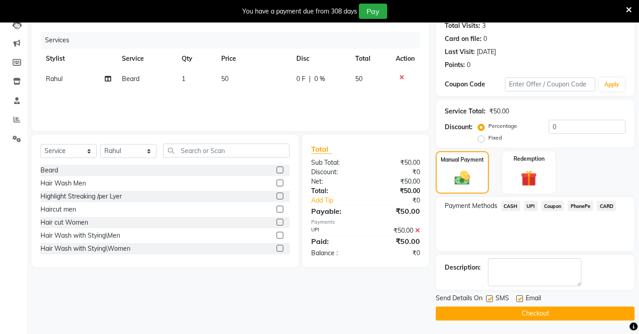
click at [482, 316] on button "Checkout" at bounding box center [535, 313] width 199 height 14
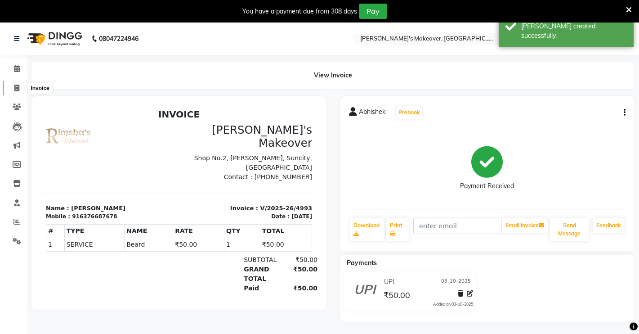
click at [18, 88] on icon at bounding box center [16, 88] width 5 height 7
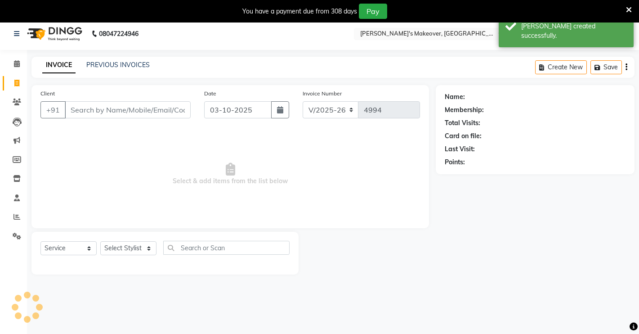
scroll to position [22, 0]
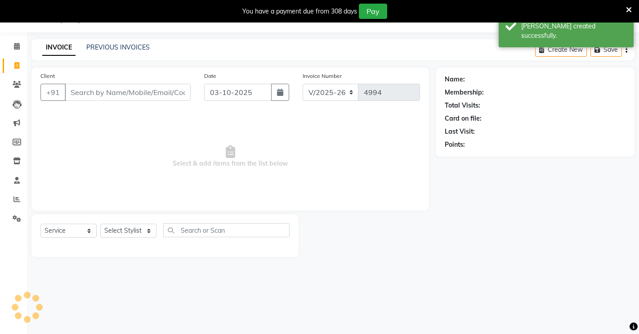
click at [81, 90] on input "Client" at bounding box center [128, 92] width 126 height 17
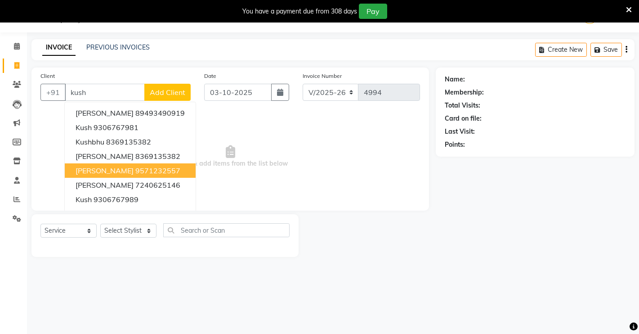
click at [135, 172] on ngb-highlight "9571232557" at bounding box center [157, 170] width 45 height 9
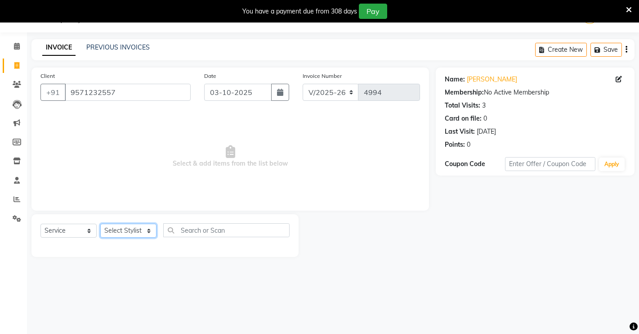
click at [118, 227] on select "Select Stylist [PERSON_NAME] [PERSON_NAME] NAVEEN [MEDICAL_DATA][PERSON_NAME] […" at bounding box center [128, 231] width 56 height 14
click at [100, 224] on select "Select Stylist [PERSON_NAME] [PERSON_NAME] NAVEEN [MEDICAL_DATA][PERSON_NAME] […" at bounding box center [128, 231] width 56 height 14
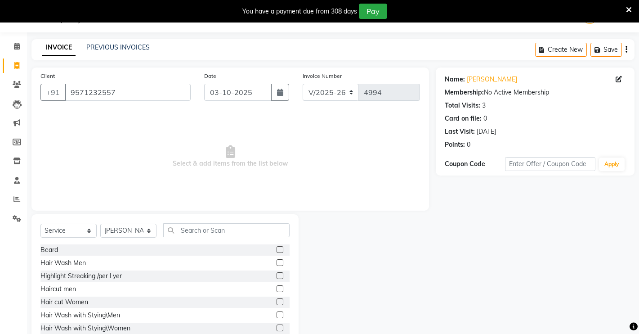
click at [277, 247] on label at bounding box center [280, 249] width 7 height 7
click at [277, 247] on input "checkbox" at bounding box center [280, 250] width 6 height 6
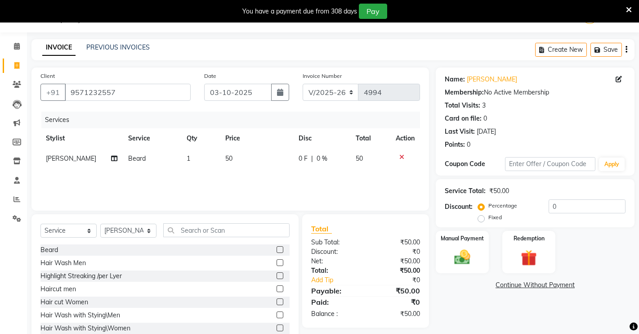
click at [277, 285] on label at bounding box center [280, 288] width 7 height 7
click at [277, 286] on input "checkbox" at bounding box center [280, 289] width 6 height 6
click at [476, 251] on img at bounding box center [462, 256] width 27 height 19
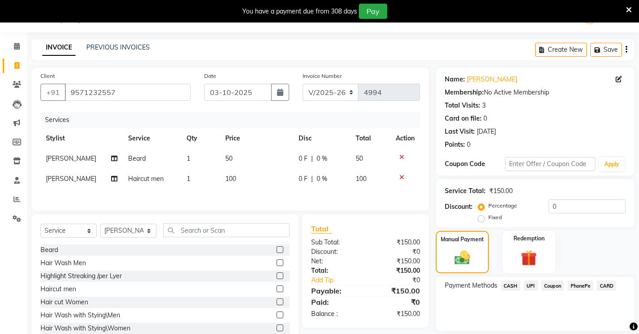
click at [533, 287] on span "UPI" at bounding box center [531, 285] width 14 height 10
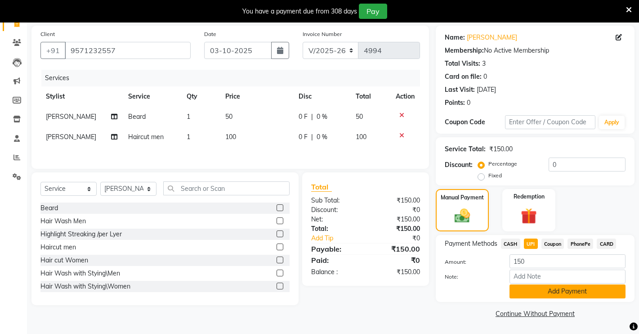
click at [529, 294] on button "Add Payment" at bounding box center [568, 291] width 116 height 14
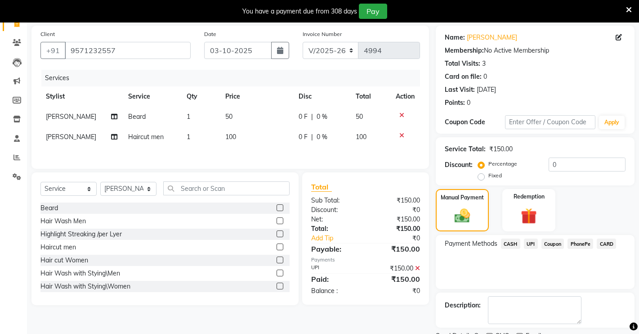
scroll to position [102, 0]
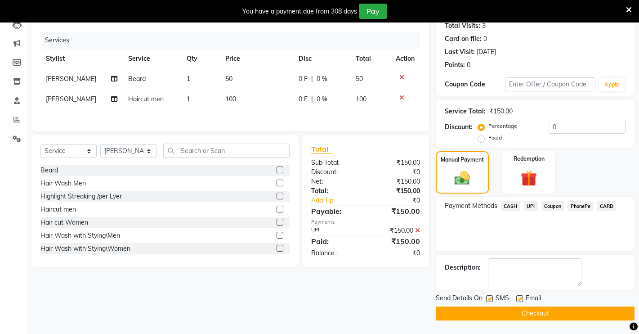
click at [509, 305] on div "Send Details On SMS Email Checkout" at bounding box center [535, 306] width 199 height 27
click at [505, 311] on button "Checkout" at bounding box center [535, 313] width 199 height 14
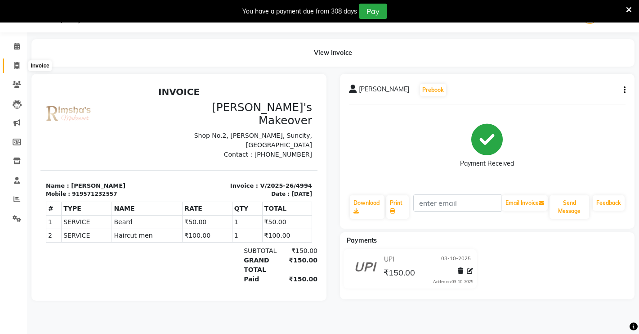
click at [19, 67] on icon at bounding box center [16, 65] width 5 height 7
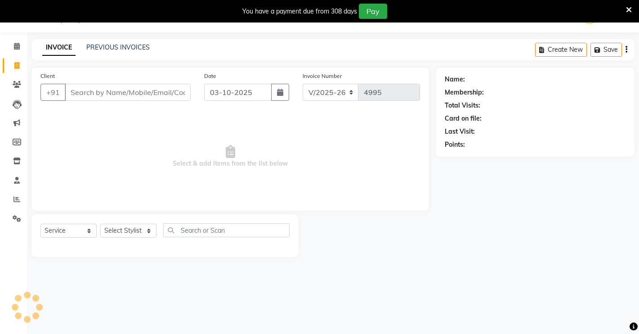
click at [88, 96] on input "Client" at bounding box center [128, 92] width 126 height 17
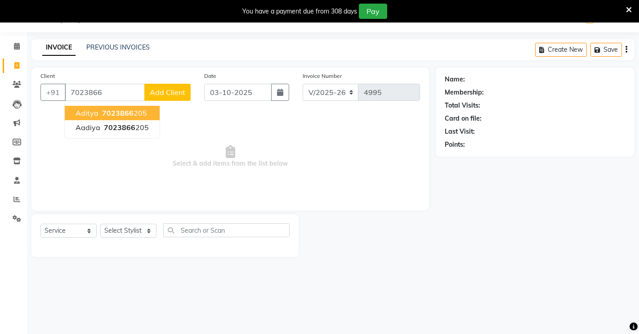
click at [108, 112] on span "7023866" at bounding box center [117, 112] width 31 height 9
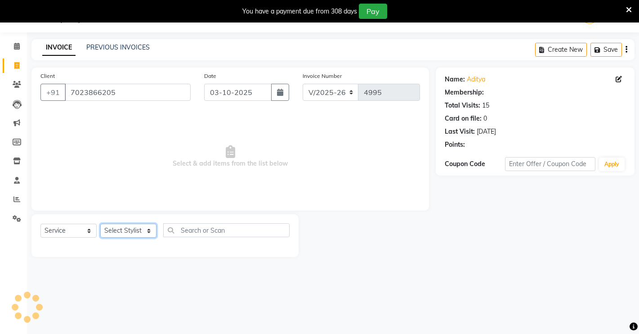
click at [114, 228] on select "Select Stylist [PERSON_NAME] [PERSON_NAME] NAVEEN [MEDICAL_DATA][PERSON_NAME] […" at bounding box center [128, 231] width 56 height 14
click at [100, 224] on select "Select Stylist [PERSON_NAME] [PERSON_NAME] NAVEEN [MEDICAL_DATA][PERSON_NAME] […" at bounding box center [128, 231] width 56 height 14
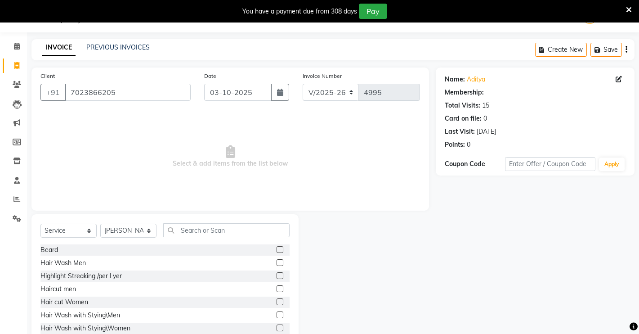
click at [277, 248] on label at bounding box center [280, 249] width 7 height 7
click at [277, 248] on input "checkbox" at bounding box center [280, 250] width 6 height 6
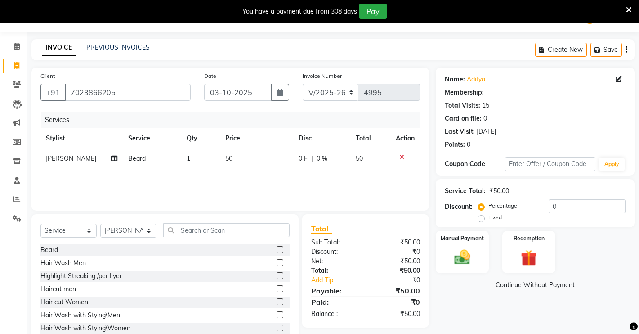
click at [277, 289] on label at bounding box center [280, 288] width 7 height 7
click at [277, 289] on input "checkbox" at bounding box center [280, 289] width 6 height 6
click at [476, 258] on img at bounding box center [462, 256] width 27 height 19
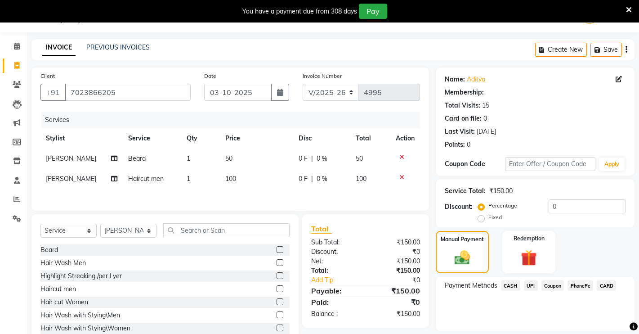
click at [508, 288] on span "CASH" at bounding box center [510, 285] width 19 height 10
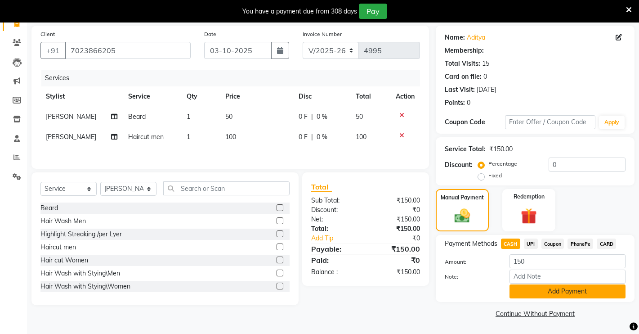
click at [508, 288] on div "Add Payment" at bounding box center [568, 291] width 130 height 14
click at [510, 289] on button "Add Payment" at bounding box center [568, 291] width 116 height 14
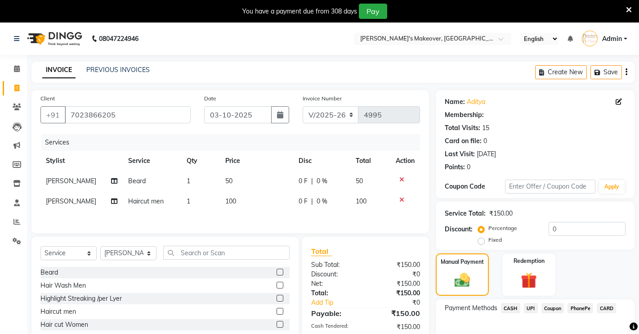
scroll to position [102, 0]
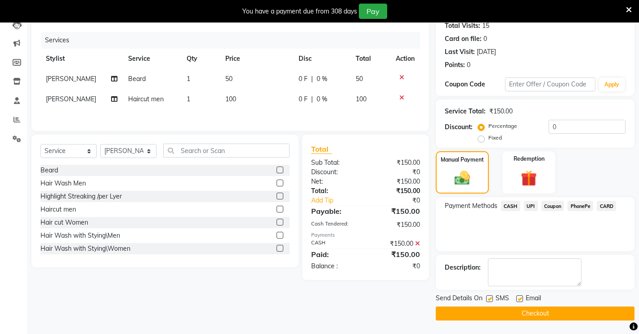
click at [451, 312] on button "Checkout" at bounding box center [535, 313] width 199 height 14
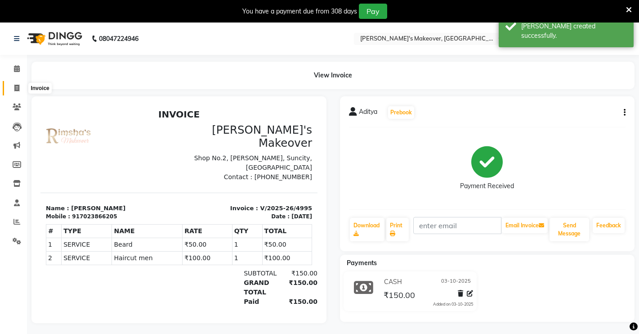
click at [20, 86] on span at bounding box center [17, 88] width 16 height 10
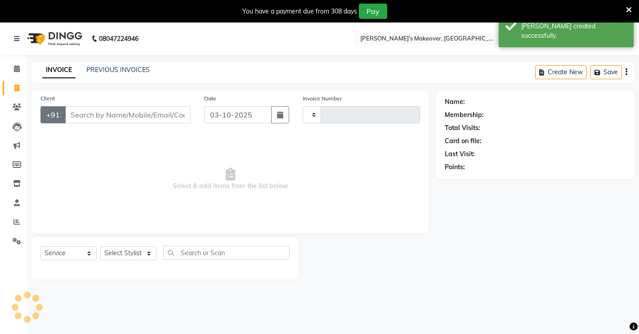
scroll to position [22, 0]
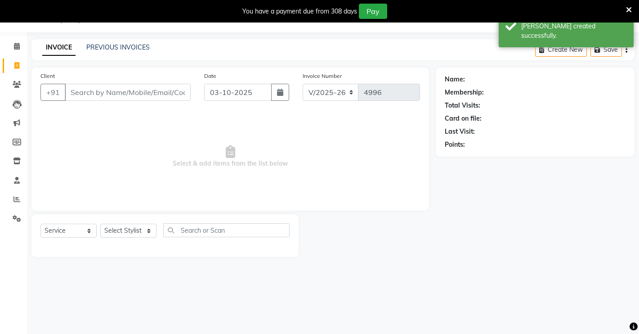
click at [102, 93] on input "Client" at bounding box center [128, 92] width 126 height 17
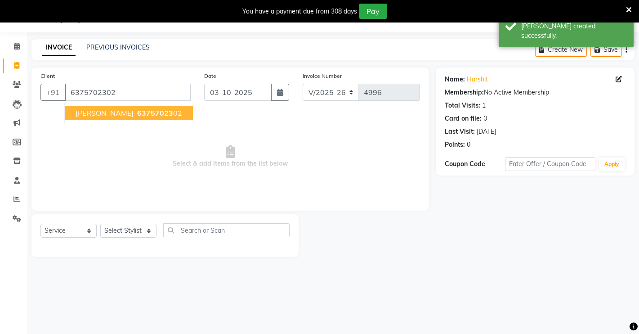
click at [95, 112] on span "[PERSON_NAME]" at bounding box center [105, 112] width 58 height 9
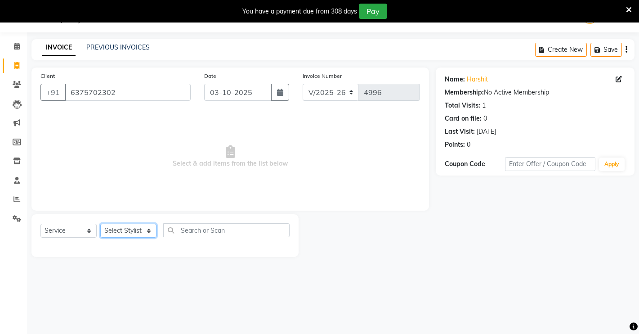
click at [117, 229] on select "Select Stylist [PERSON_NAME] [PERSON_NAME] NAVEEN [MEDICAL_DATA][PERSON_NAME] […" at bounding box center [128, 231] width 56 height 14
click at [100, 224] on select "Select Stylist [PERSON_NAME] [PERSON_NAME] NAVEEN [MEDICAL_DATA][PERSON_NAME] […" at bounding box center [128, 231] width 56 height 14
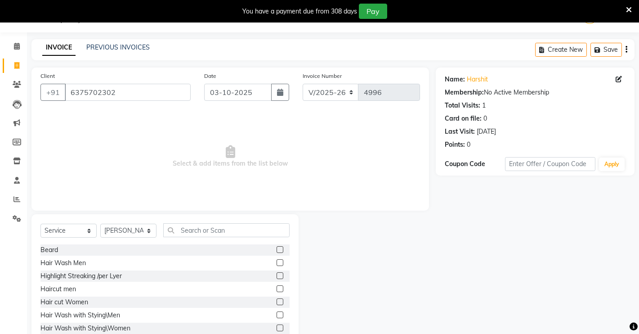
click at [277, 246] on label at bounding box center [280, 249] width 7 height 7
click at [277, 247] on input "checkbox" at bounding box center [280, 250] width 6 height 6
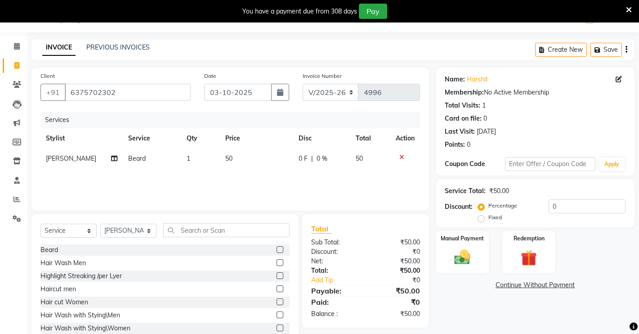
click at [277, 288] on label at bounding box center [280, 288] width 7 height 7
click at [277, 288] on input "checkbox" at bounding box center [280, 289] width 6 height 6
click at [485, 258] on div "Manual Payment" at bounding box center [462, 252] width 55 height 45
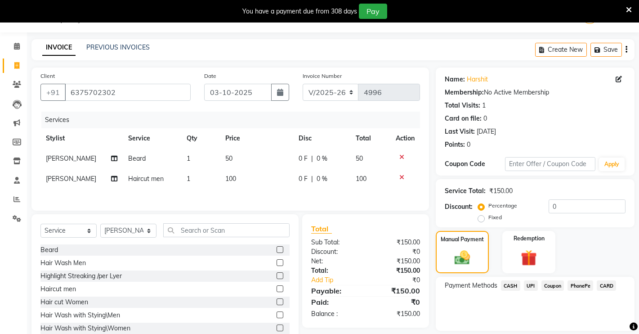
click at [508, 283] on span "CASH" at bounding box center [510, 285] width 19 height 10
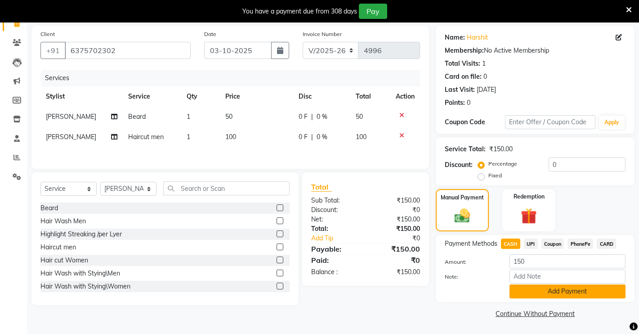
click at [533, 285] on button "Add Payment" at bounding box center [568, 291] width 116 height 14
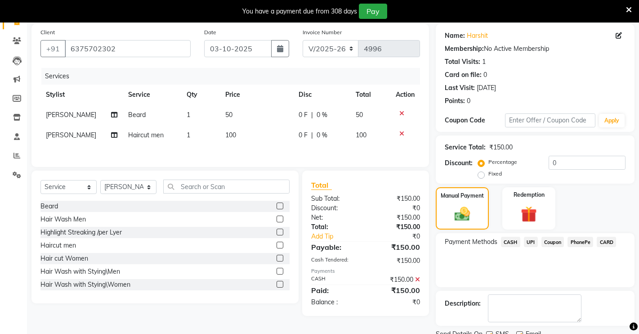
scroll to position [102, 0]
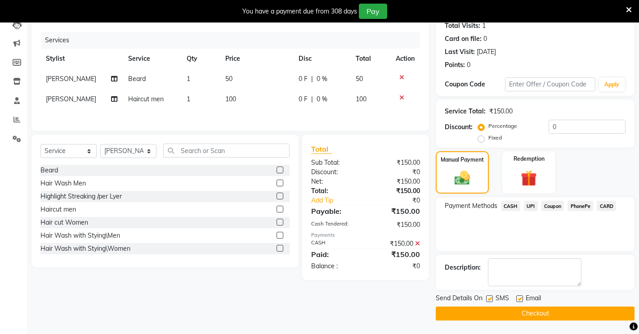
click at [519, 313] on button "Checkout" at bounding box center [535, 313] width 199 height 14
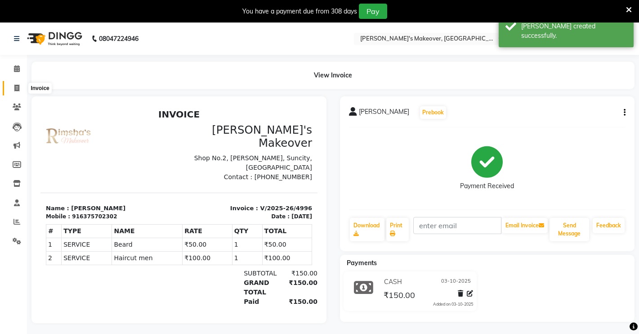
click at [14, 90] on icon at bounding box center [16, 88] width 5 height 7
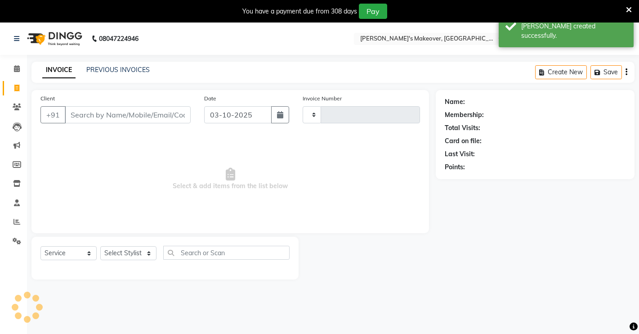
scroll to position [22, 0]
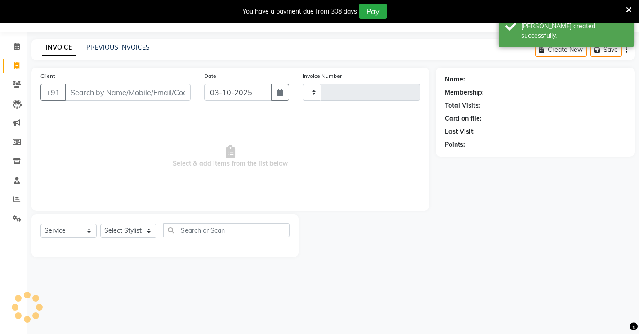
click at [83, 94] on input "Client" at bounding box center [128, 92] width 126 height 17
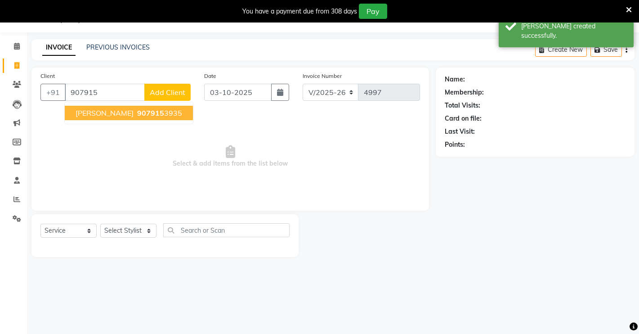
click at [137, 114] on span "907915" at bounding box center [150, 112] width 27 height 9
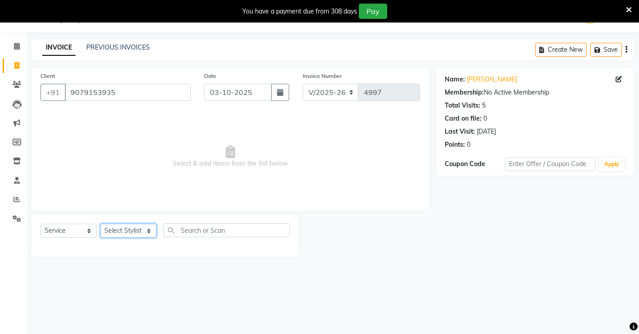
click at [114, 228] on select "Select Stylist [PERSON_NAME] [PERSON_NAME] NAVEEN [MEDICAL_DATA][PERSON_NAME] […" at bounding box center [128, 231] width 56 height 14
click at [100, 224] on select "Select Stylist [PERSON_NAME] [PERSON_NAME] NAVEEN [MEDICAL_DATA][PERSON_NAME] […" at bounding box center [128, 231] width 56 height 14
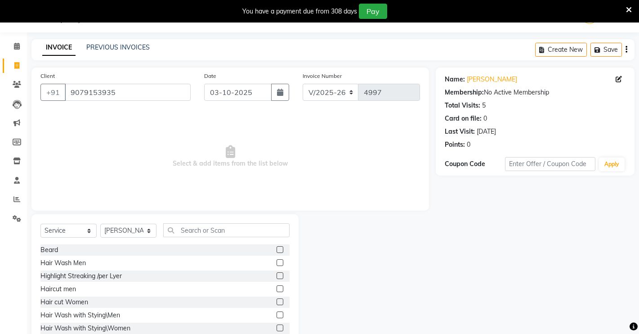
click at [277, 247] on label at bounding box center [280, 249] width 7 height 7
click at [277, 247] on input "checkbox" at bounding box center [280, 250] width 6 height 6
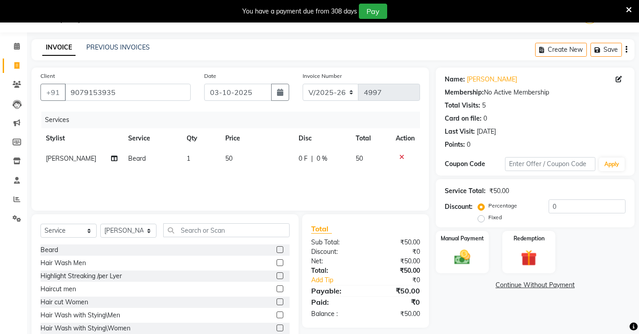
click at [277, 287] on label at bounding box center [280, 288] width 7 height 7
click at [277, 287] on input "checkbox" at bounding box center [280, 289] width 6 height 6
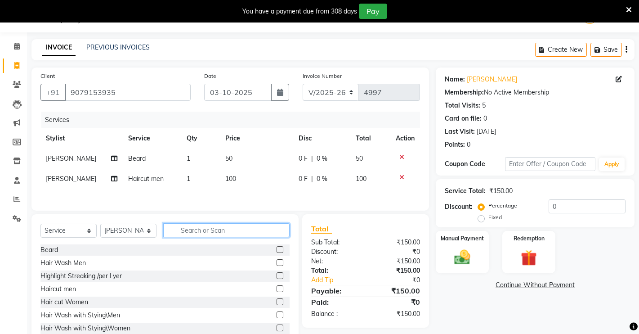
click at [243, 227] on input "text" at bounding box center [226, 230] width 126 height 14
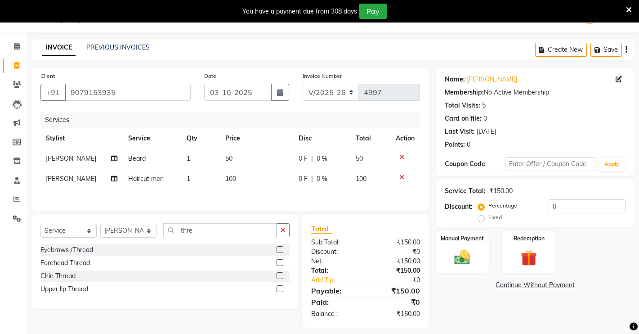
click at [278, 252] on label at bounding box center [280, 249] width 7 height 7
click at [278, 252] on input "checkbox" at bounding box center [280, 250] width 6 height 6
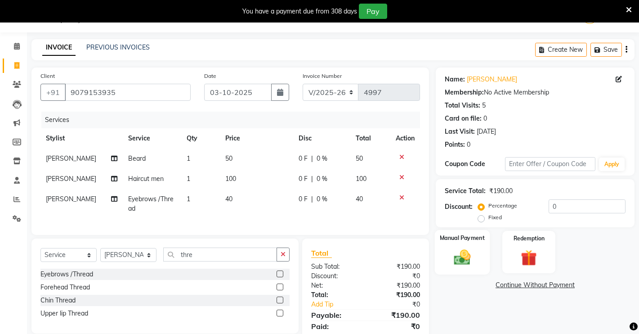
click at [473, 254] on img at bounding box center [462, 256] width 27 height 19
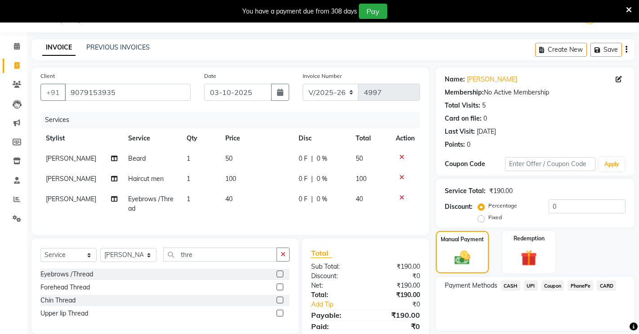
scroll to position [63, 0]
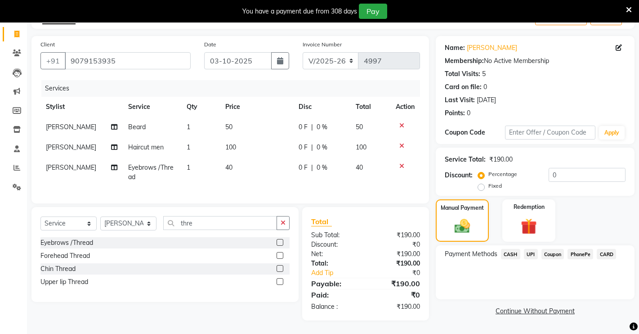
click at [531, 249] on span "UPI" at bounding box center [531, 254] width 14 height 10
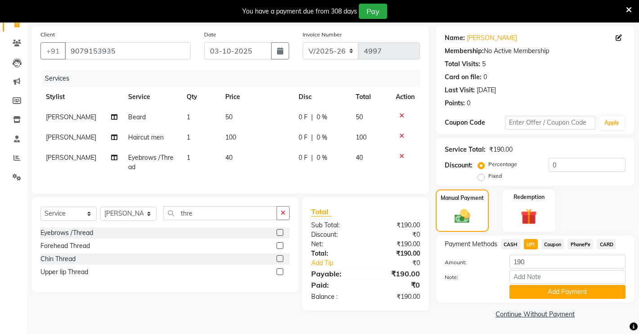
scroll to position [64, 0]
click at [515, 289] on button "Add Payment" at bounding box center [568, 291] width 116 height 14
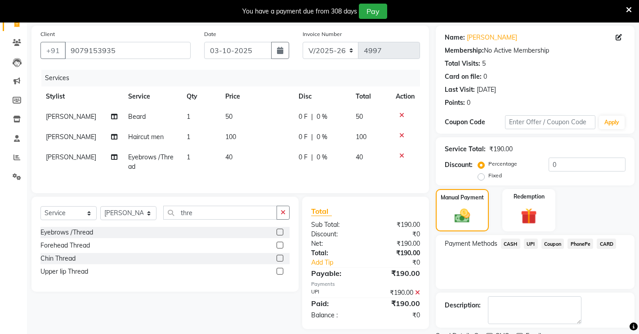
scroll to position [102, 0]
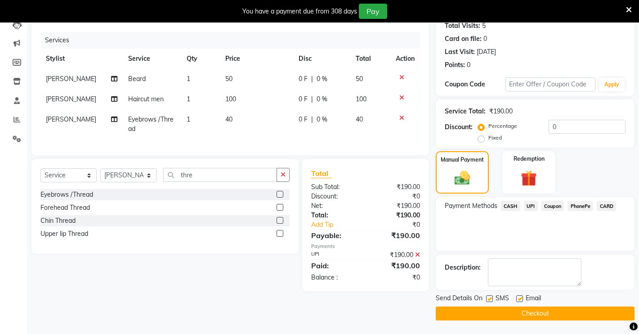
click at [482, 309] on button "Checkout" at bounding box center [535, 313] width 199 height 14
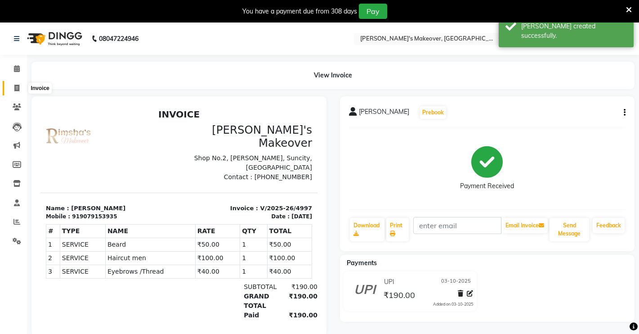
click at [22, 88] on span at bounding box center [17, 88] width 16 height 10
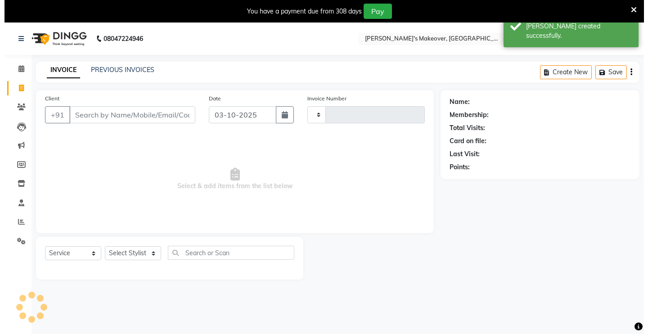
scroll to position [22, 0]
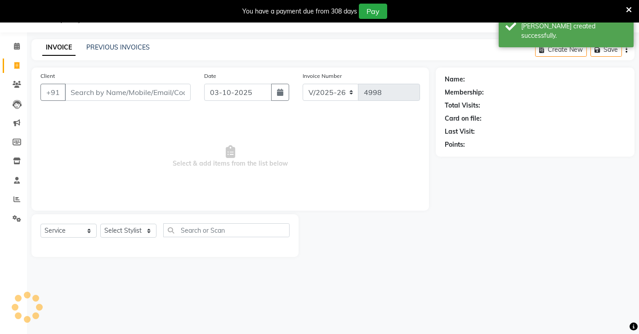
click at [73, 88] on input "Client" at bounding box center [128, 92] width 126 height 17
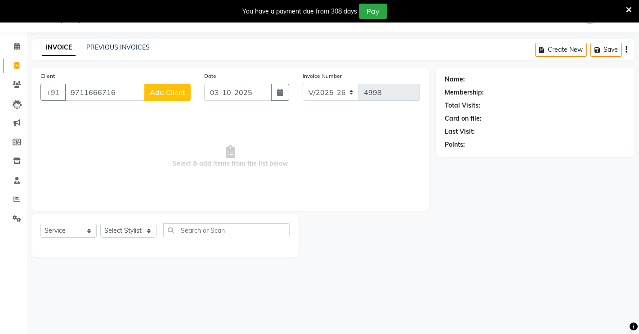
click at [162, 96] on span "Add Client" at bounding box center [168, 92] width 36 height 9
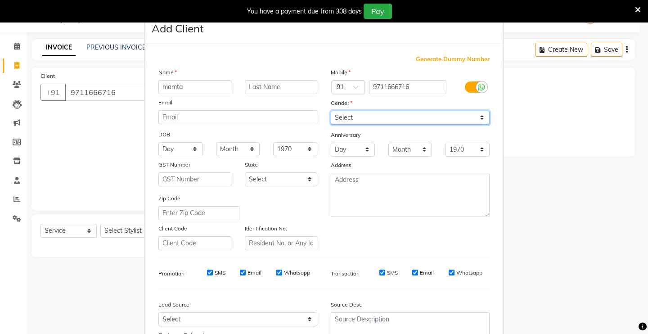
click at [345, 111] on select "Select [DEMOGRAPHIC_DATA] [DEMOGRAPHIC_DATA] Other Prefer Not To Say" at bounding box center [410, 118] width 159 height 14
click at [331, 111] on select "Select [DEMOGRAPHIC_DATA] [DEMOGRAPHIC_DATA] Other Prefer Not To Say" at bounding box center [410, 118] width 159 height 14
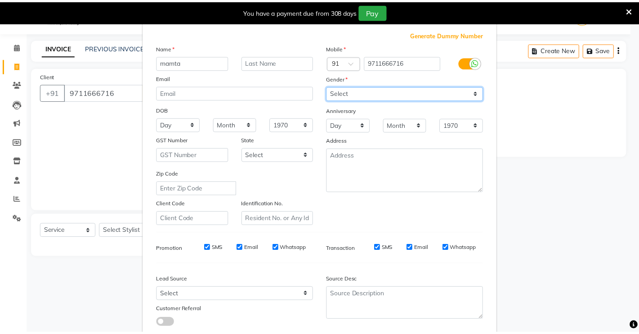
scroll to position [81, 0]
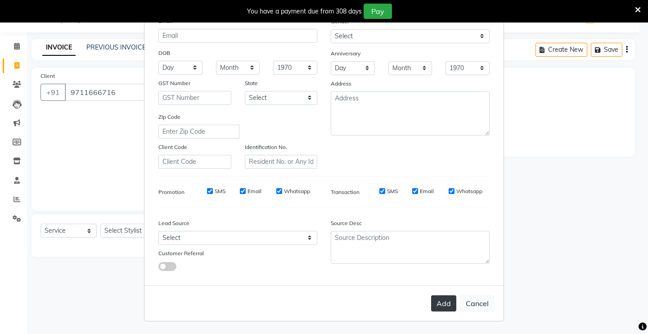
click at [431, 300] on button "Add" at bounding box center [443, 303] width 25 height 16
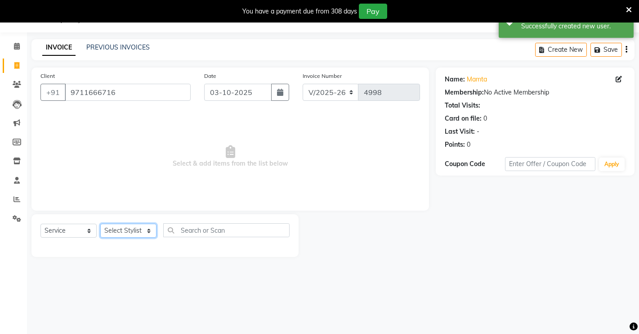
click at [118, 226] on select "Select Stylist [PERSON_NAME] [PERSON_NAME] NAVEEN [MEDICAL_DATA][PERSON_NAME] […" at bounding box center [128, 231] width 56 height 14
click at [100, 224] on select "Select Stylist [PERSON_NAME] [PERSON_NAME] NAVEEN [MEDICAL_DATA][PERSON_NAME] […" at bounding box center [128, 231] width 56 height 14
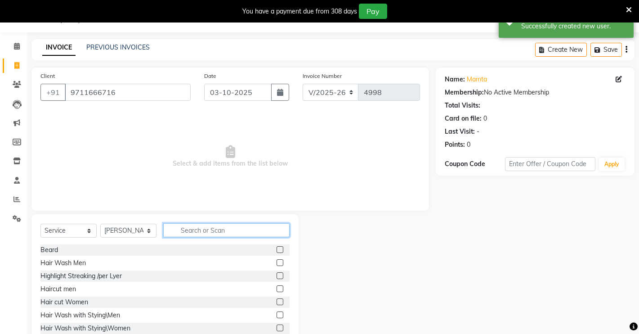
click at [217, 223] on input "text" at bounding box center [226, 230] width 126 height 14
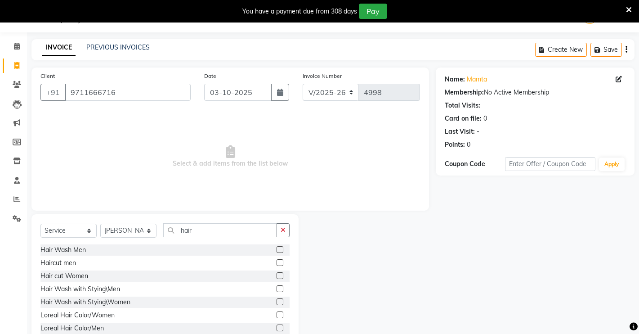
click at [277, 278] on div at bounding box center [280, 276] width 6 height 9
click at [277, 276] on label at bounding box center [280, 275] width 7 height 7
click at [277, 276] on input "checkbox" at bounding box center [280, 276] width 6 height 6
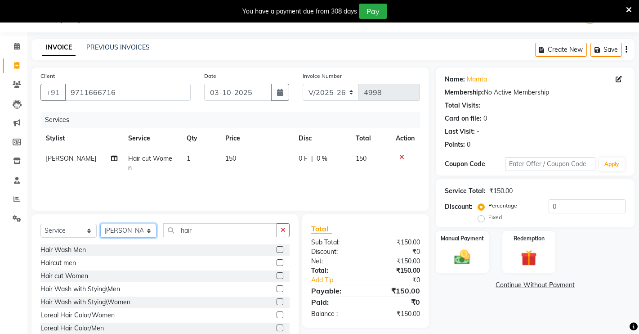
click at [139, 227] on select "Select Stylist [PERSON_NAME] [PERSON_NAME] NAVEEN [MEDICAL_DATA][PERSON_NAME] […" at bounding box center [128, 231] width 56 height 14
click at [100, 224] on select "Select Stylist [PERSON_NAME] [PERSON_NAME] NAVEEN [MEDICAL_DATA][PERSON_NAME] […" at bounding box center [128, 231] width 56 height 14
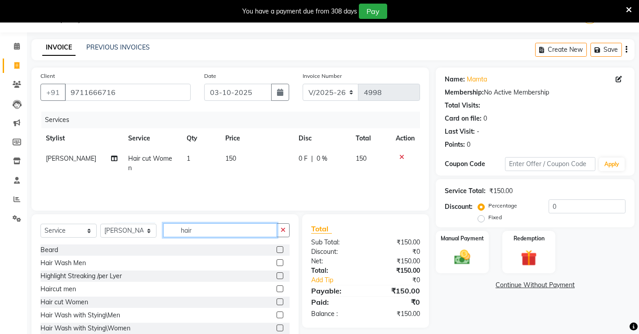
click at [224, 236] on input "hair" at bounding box center [220, 230] width 114 height 14
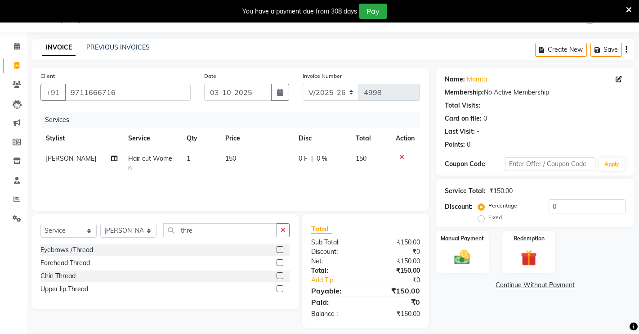
click at [278, 249] on label at bounding box center [280, 249] width 7 height 7
click at [278, 249] on input "checkbox" at bounding box center [280, 250] width 6 height 6
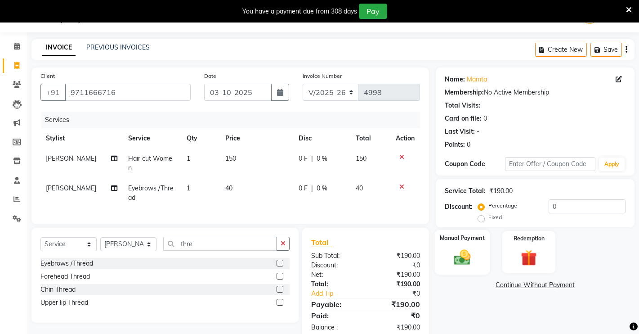
click at [451, 248] on img at bounding box center [462, 256] width 27 height 19
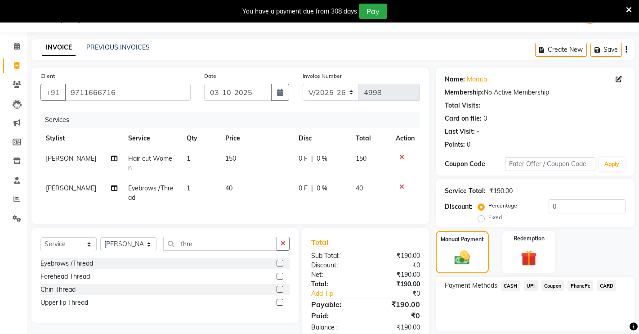
click at [237, 155] on td "150" at bounding box center [256, 163] width 73 height 30
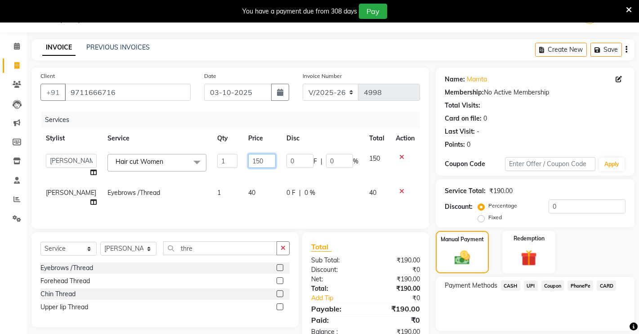
click at [251, 156] on input "150" at bounding box center [261, 161] width 27 height 14
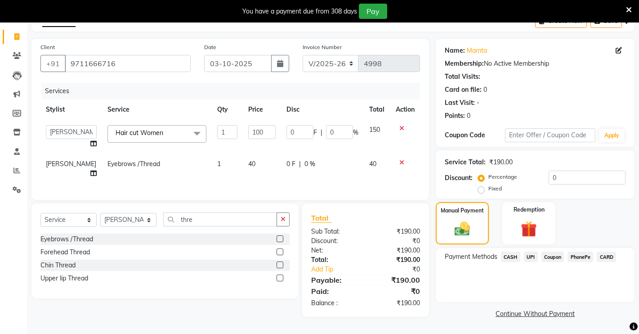
drag, startPoint x: 471, startPoint y: 283, endPoint x: 471, endPoint y: 278, distance: 5.4
click at [471, 281] on div "Payment Methods CASH UPI Coupon PhonePe CARD" at bounding box center [535, 275] width 199 height 54
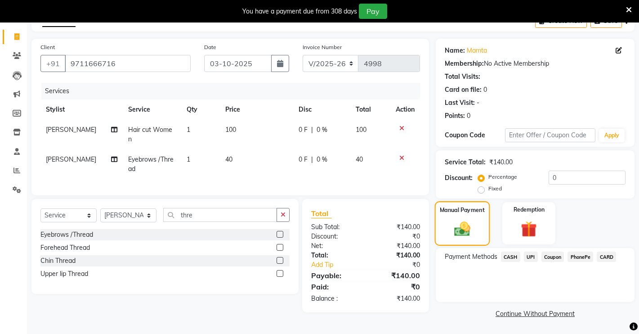
click at [468, 222] on img at bounding box center [462, 228] width 26 height 18
click at [231, 152] on td "40" at bounding box center [256, 164] width 73 height 30
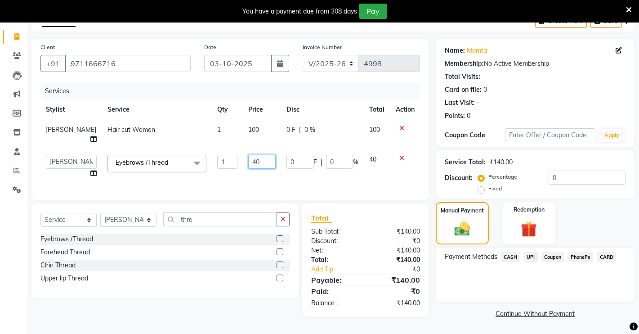
click at [251, 155] on input "40" at bounding box center [261, 162] width 27 height 14
click at [471, 271] on div "Payment Methods CASH UPI Coupon PhonePe CARD" at bounding box center [535, 275] width 199 height 54
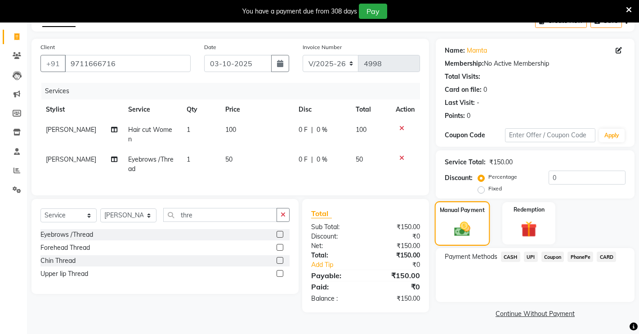
click at [471, 211] on label "Manual Payment" at bounding box center [462, 210] width 45 height 9
click at [515, 257] on span "CASH" at bounding box center [510, 256] width 19 height 10
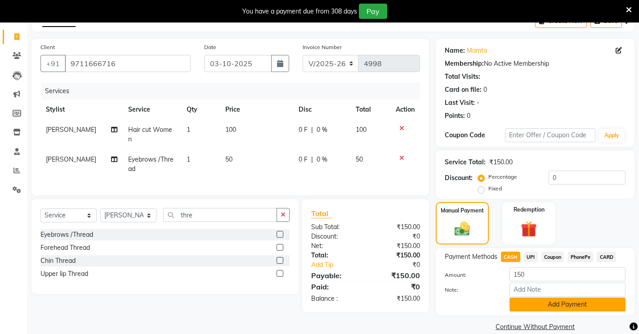
click at [564, 299] on button "Add Payment" at bounding box center [568, 304] width 116 height 14
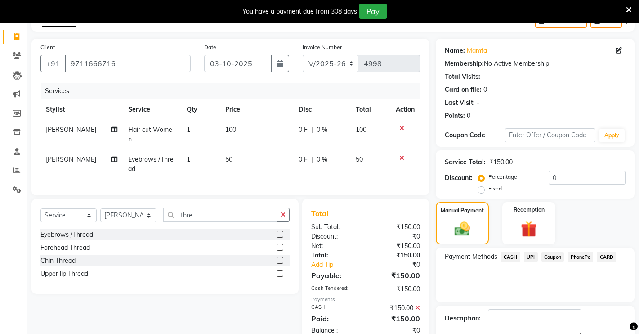
scroll to position [102, 0]
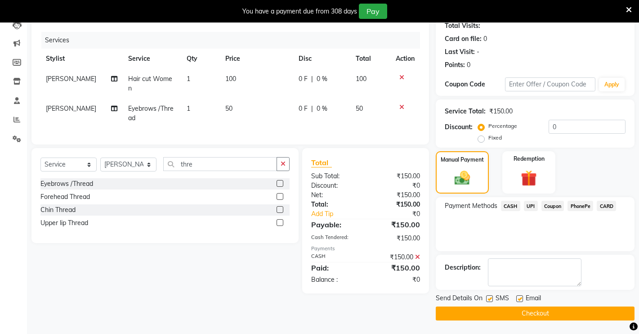
click at [551, 316] on button "Checkout" at bounding box center [535, 313] width 199 height 14
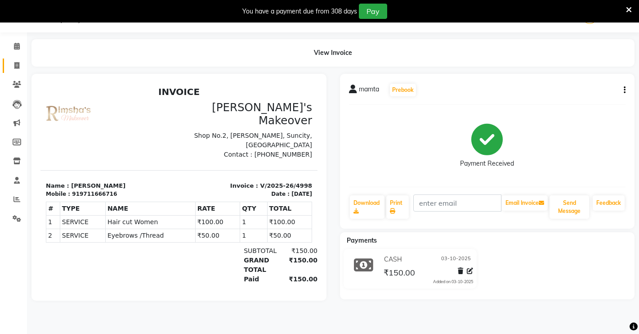
click at [16, 59] on link "Invoice" at bounding box center [14, 65] width 22 height 15
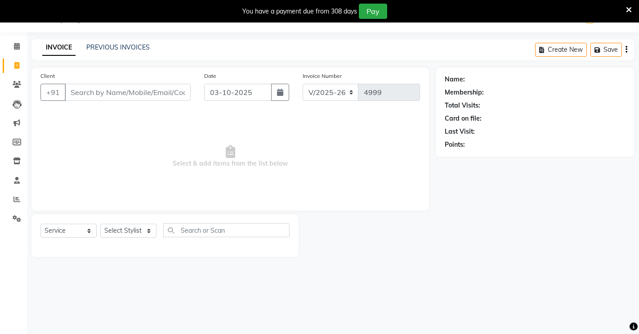
click at [77, 90] on input "Client" at bounding box center [128, 92] width 126 height 17
click at [85, 93] on input "Client" at bounding box center [128, 92] width 126 height 17
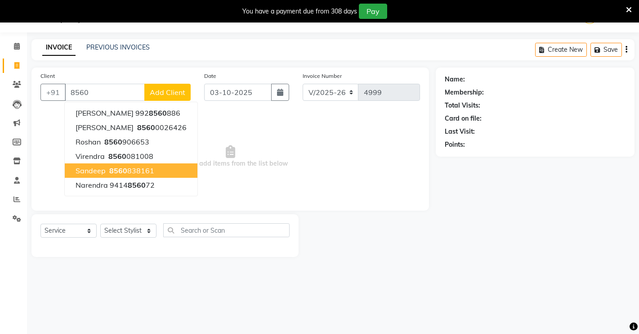
click at [134, 165] on button "Sandeep 8560 838161" at bounding box center [131, 170] width 133 height 14
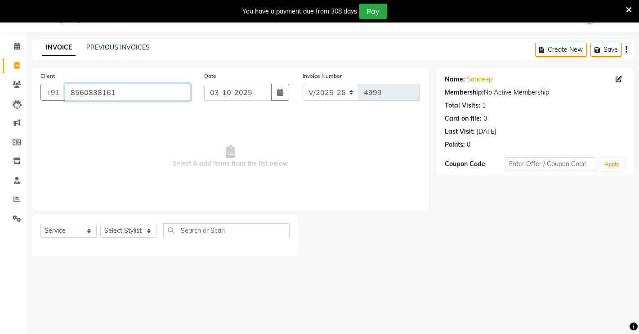
click at [125, 95] on input "8560838161" at bounding box center [128, 92] width 126 height 17
click at [148, 230] on select "Select Stylist [PERSON_NAME] [PERSON_NAME] NAVEEN [MEDICAL_DATA][PERSON_NAME] […" at bounding box center [128, 231] width 56 height 14
click at [100, 224] on select "Select Stylist [PERSON_NAME] [PERSON_NAME] NAVEEN [MEDICAL_DATA][PERSON_NAME] […" at bounding box center [128, 231] width 56 height 14
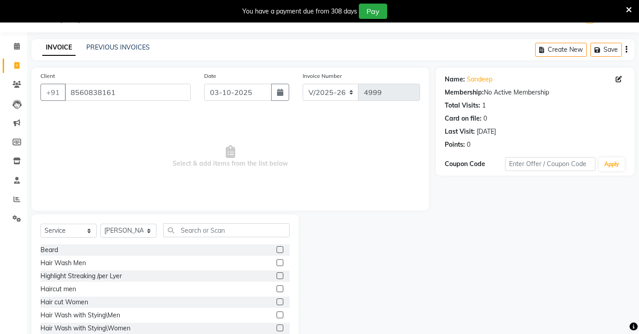
click at [277, 249] on label at bounding box center [280, 249] width 7 height 7
click at [277, 249] on input "checkbox" at bounding box center [280, 250] width 6 height 6
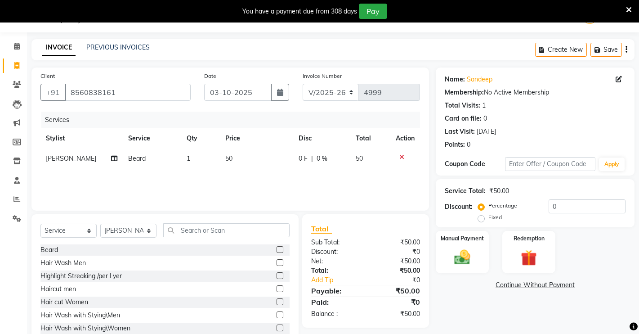
click at [277, 287] on label at bounding box center [280, 288] width 7 height 7
click at [277, 287] on input "checkbox" at bounding box center [280, 289] width 6 height 6
click at [482, 246] on div "Manual Payment" at bounding box center [462, 252] width 55 height 45
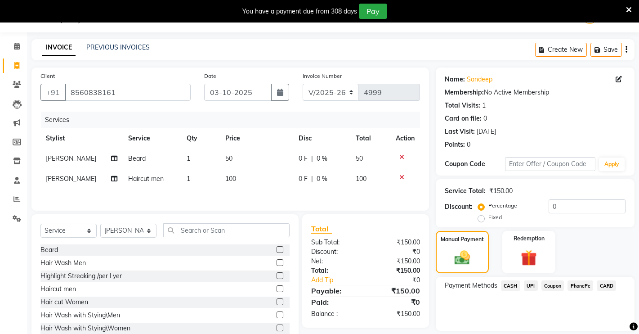
scroll to position [52, 0]
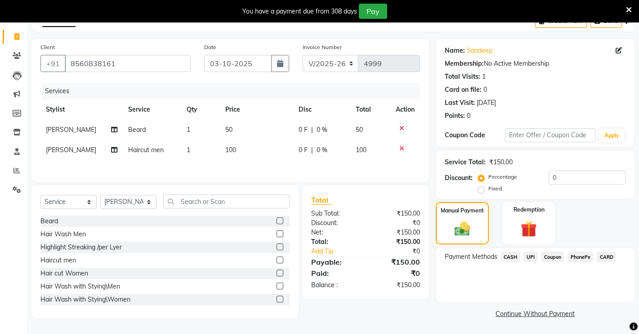
click at [531, 254] on span "UPI" at bounding box center [531, 256] width 14 height 10
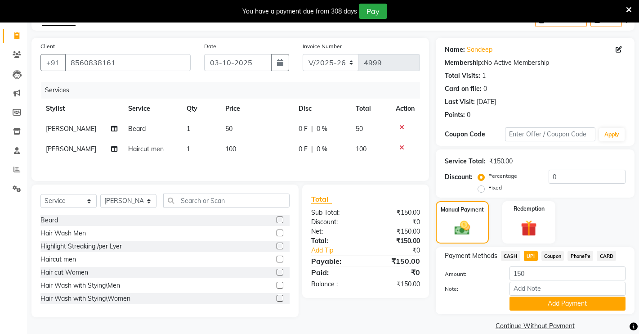
scroll to position [64, 0]
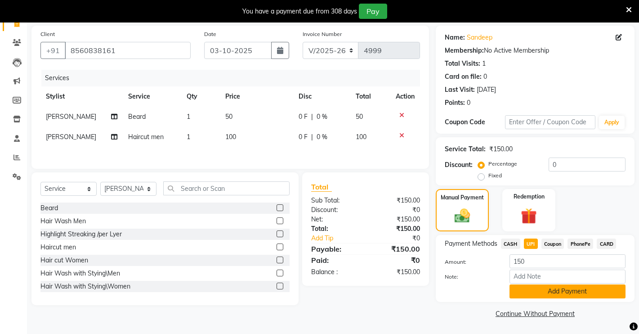
click at [520, 287] on button "Add Payment" at bounding box center [568, 291] width 116 height 14
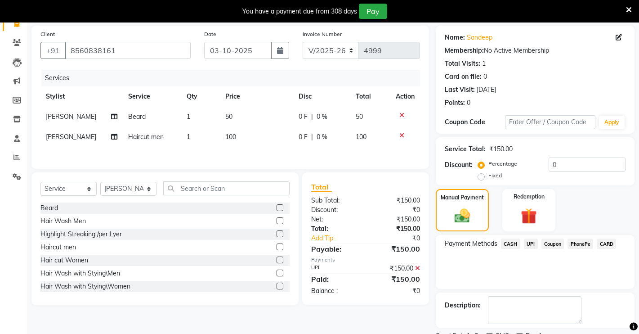
scroll to position [102, 0]
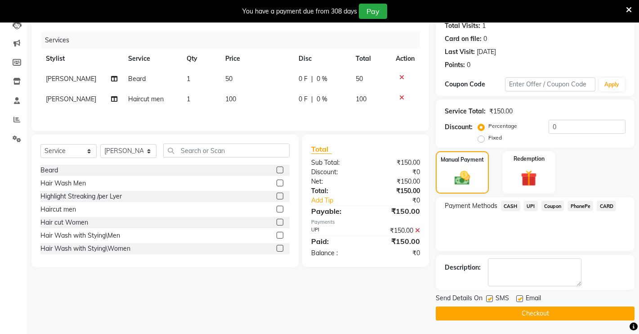
click at [503, 309] on button "Checkout" at bounding box center [535, 313] width 199 height 14
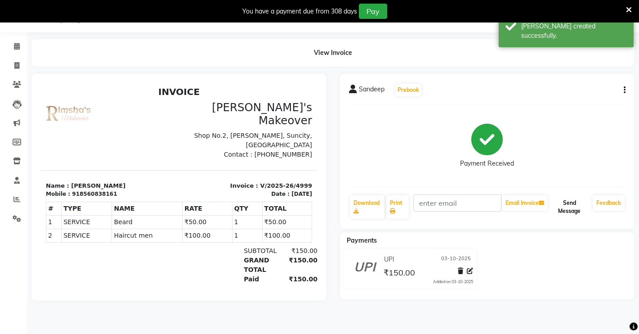
click at [570, 206] on button "Send Message" at bounding box center [570, 206] width 40 height 23
